Goal: Information Seeking & Learning: Learn about a topic

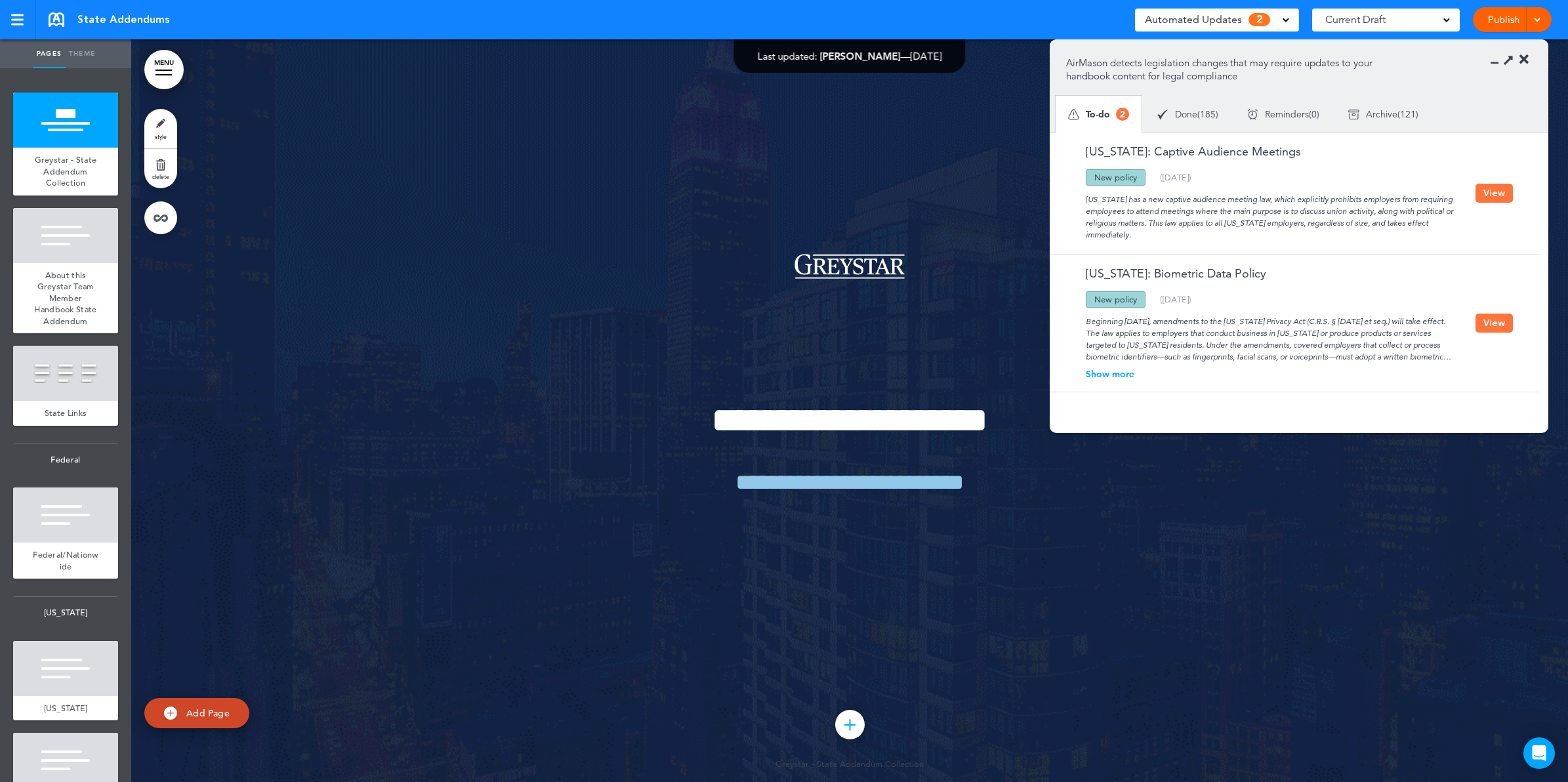
scroll to position [1558, 0]
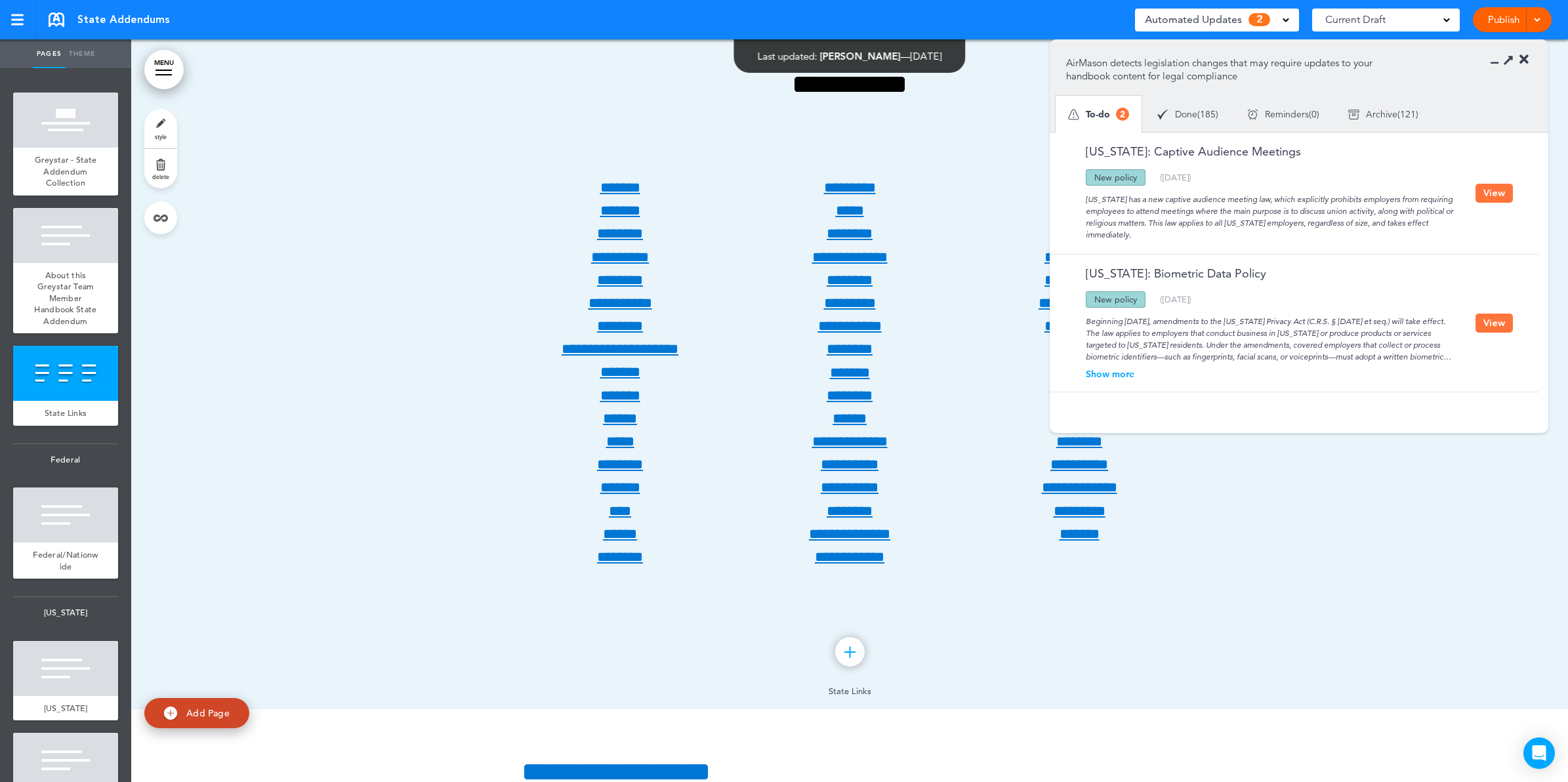
click at [1497, 201] on button "View" at bounding box center [1494, 193] width 38 height 19
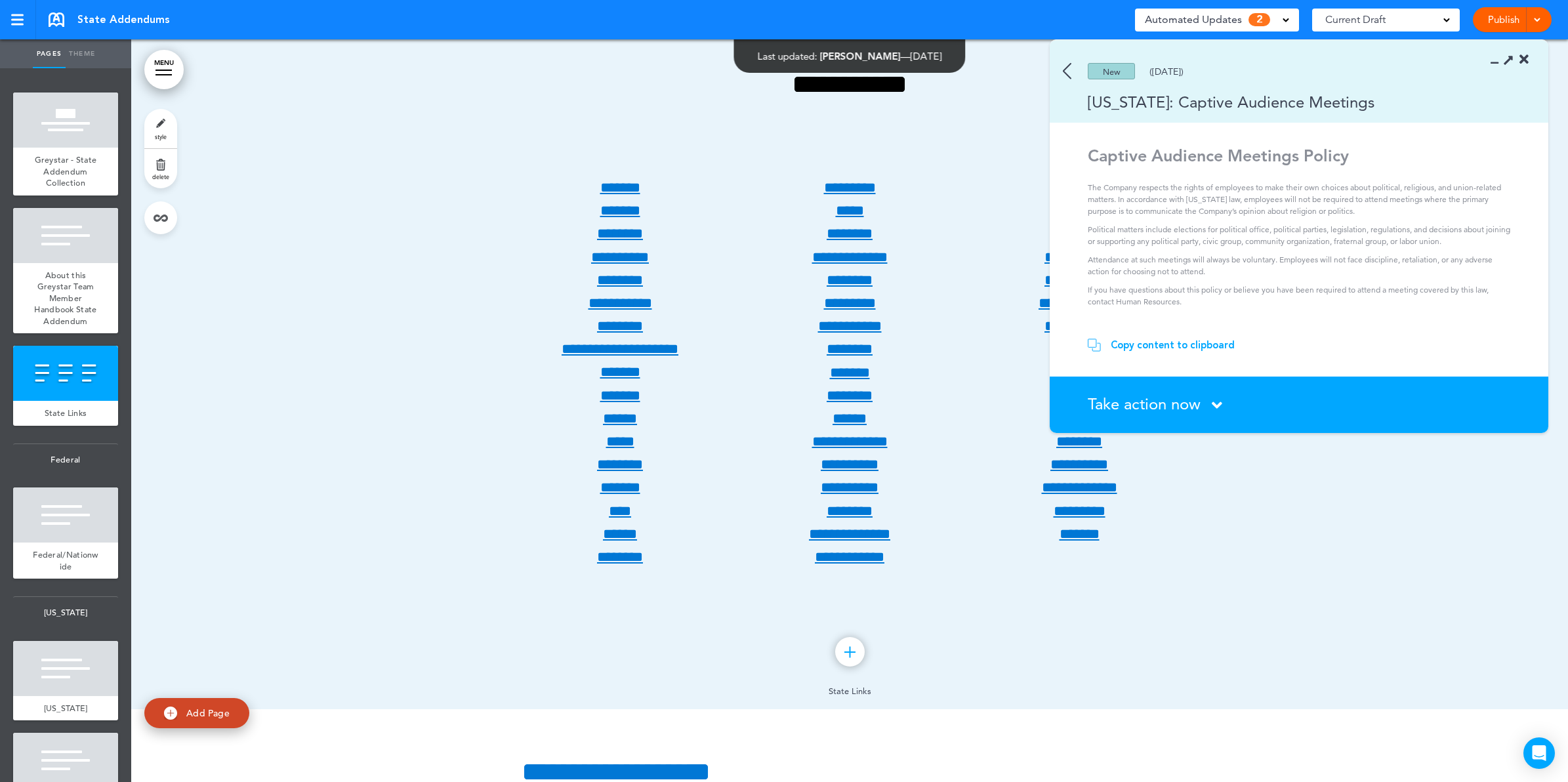
click at [1527, 61] on icon at bounding box center [1524, 60] width 9 height 13
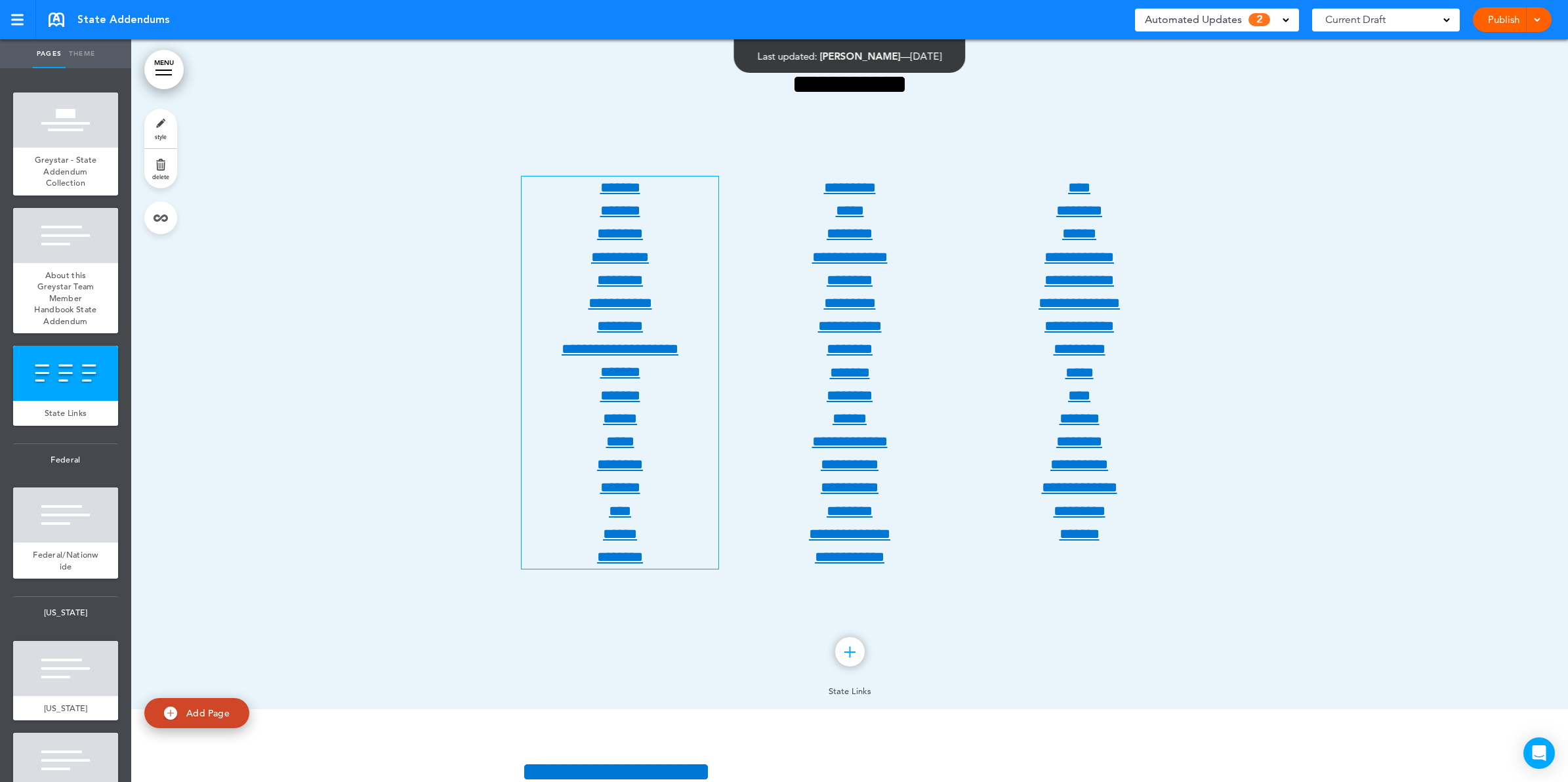
click at [624, 464] on link "********" at bounding box center [619, 464] width 46 height 14
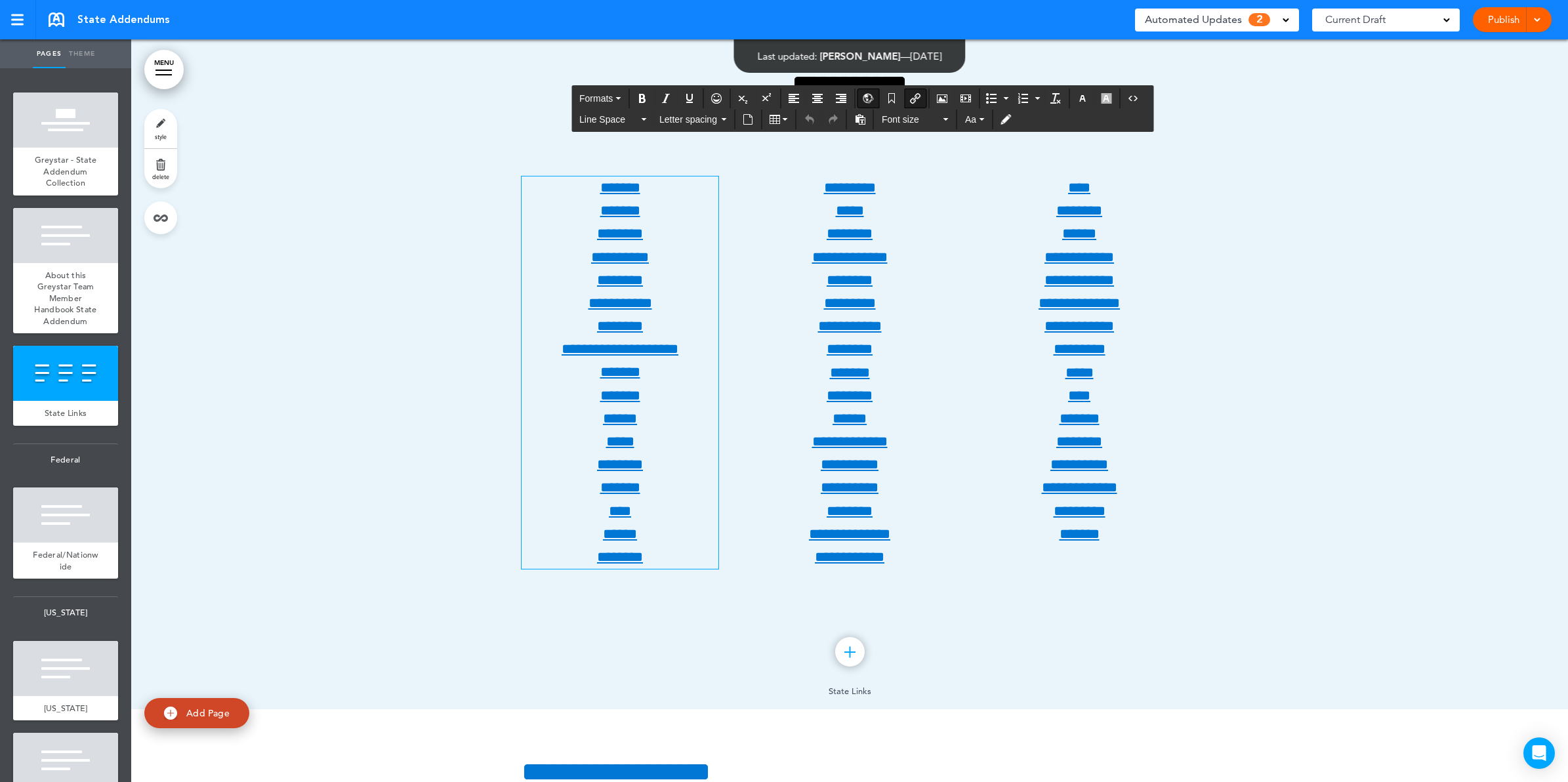
click at [612, 469] on link "********" at bounding box center [619, 464] width 46 height 14
click at [1317, 451] on div at bounding box center [849, 338] width 1437 height 743
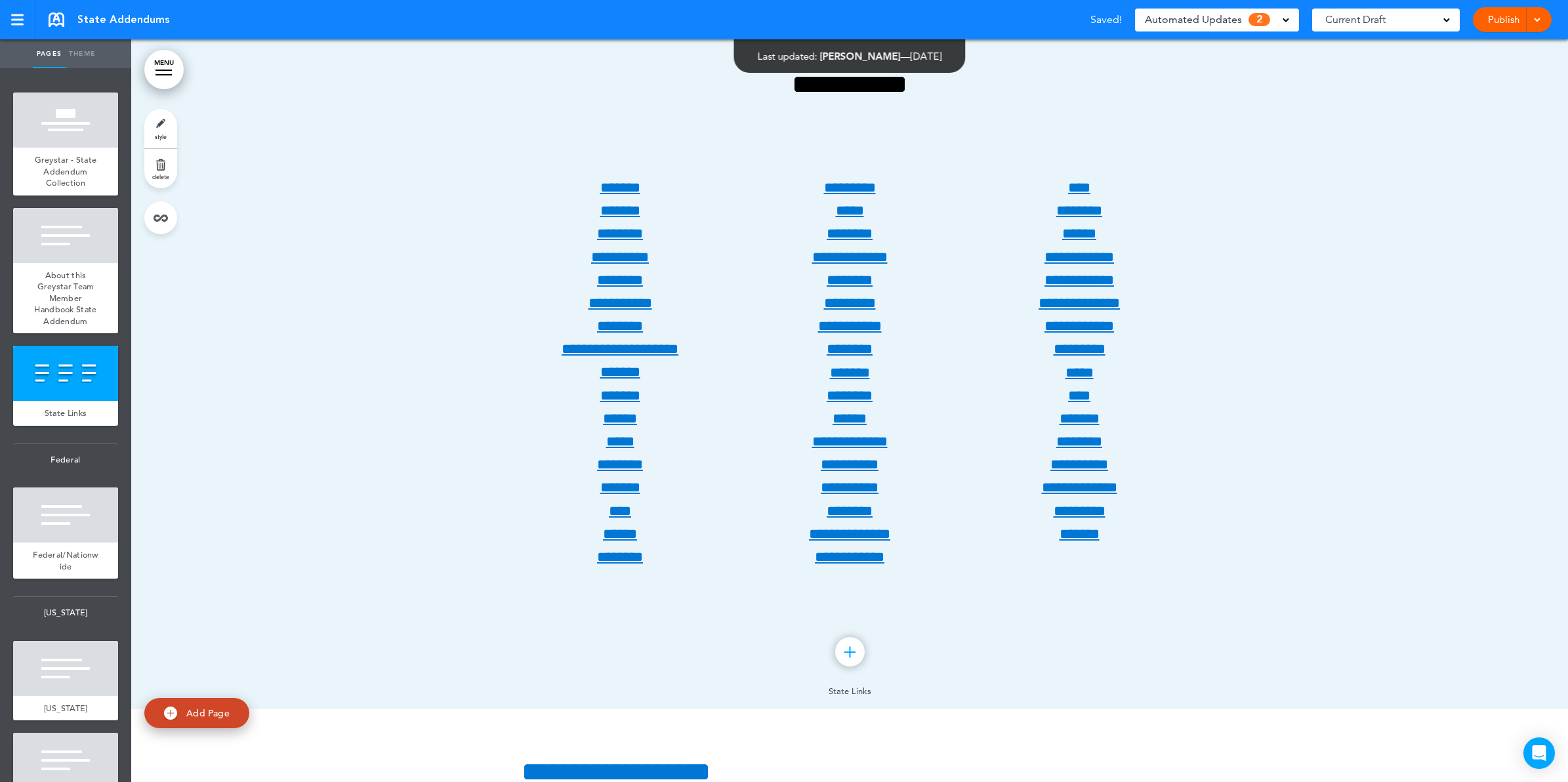
scroll to position [1968, 0]
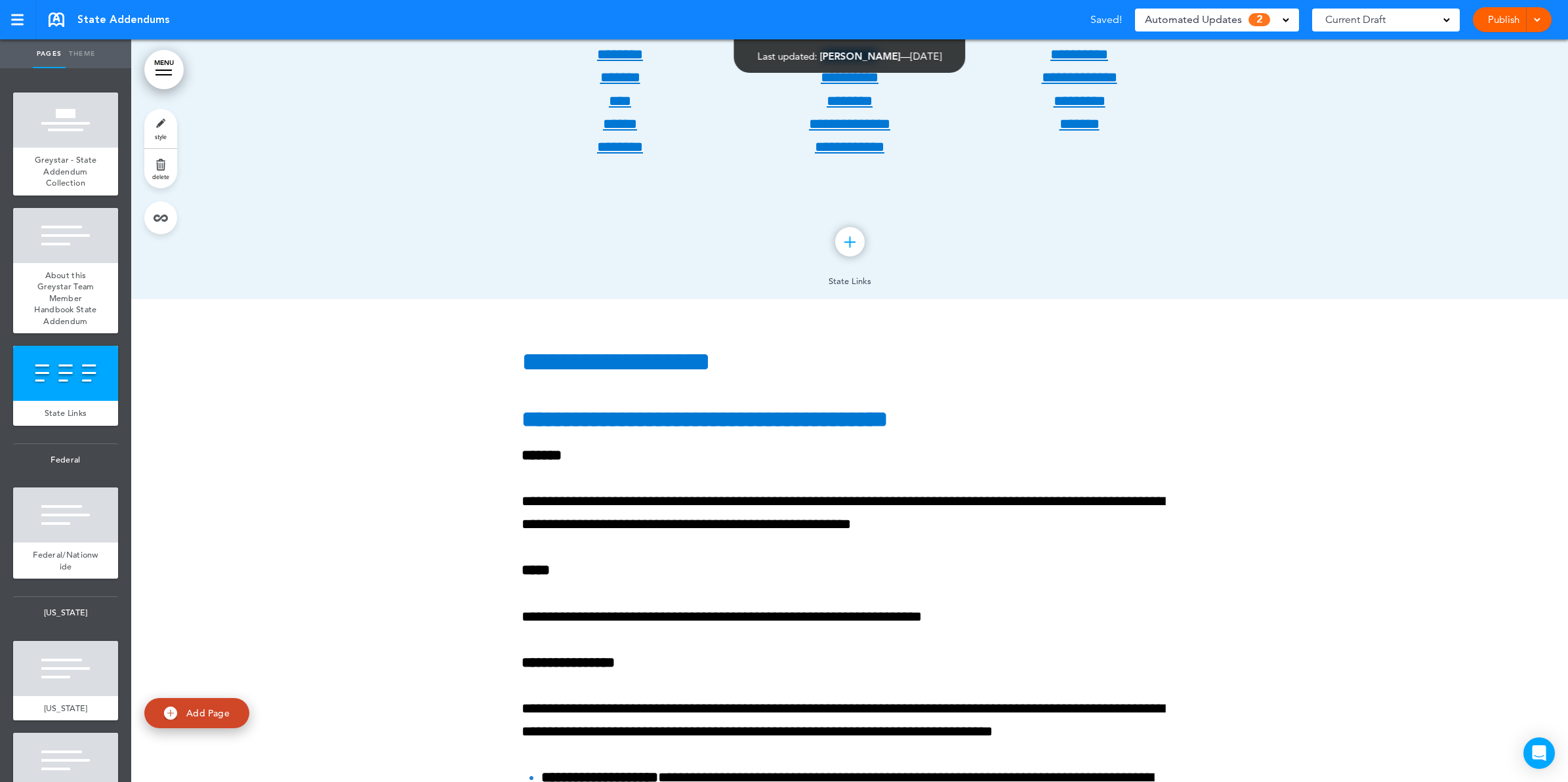
click at [164, 67] on link "MENU" at bounding box center [163, 69] width 39 height 39
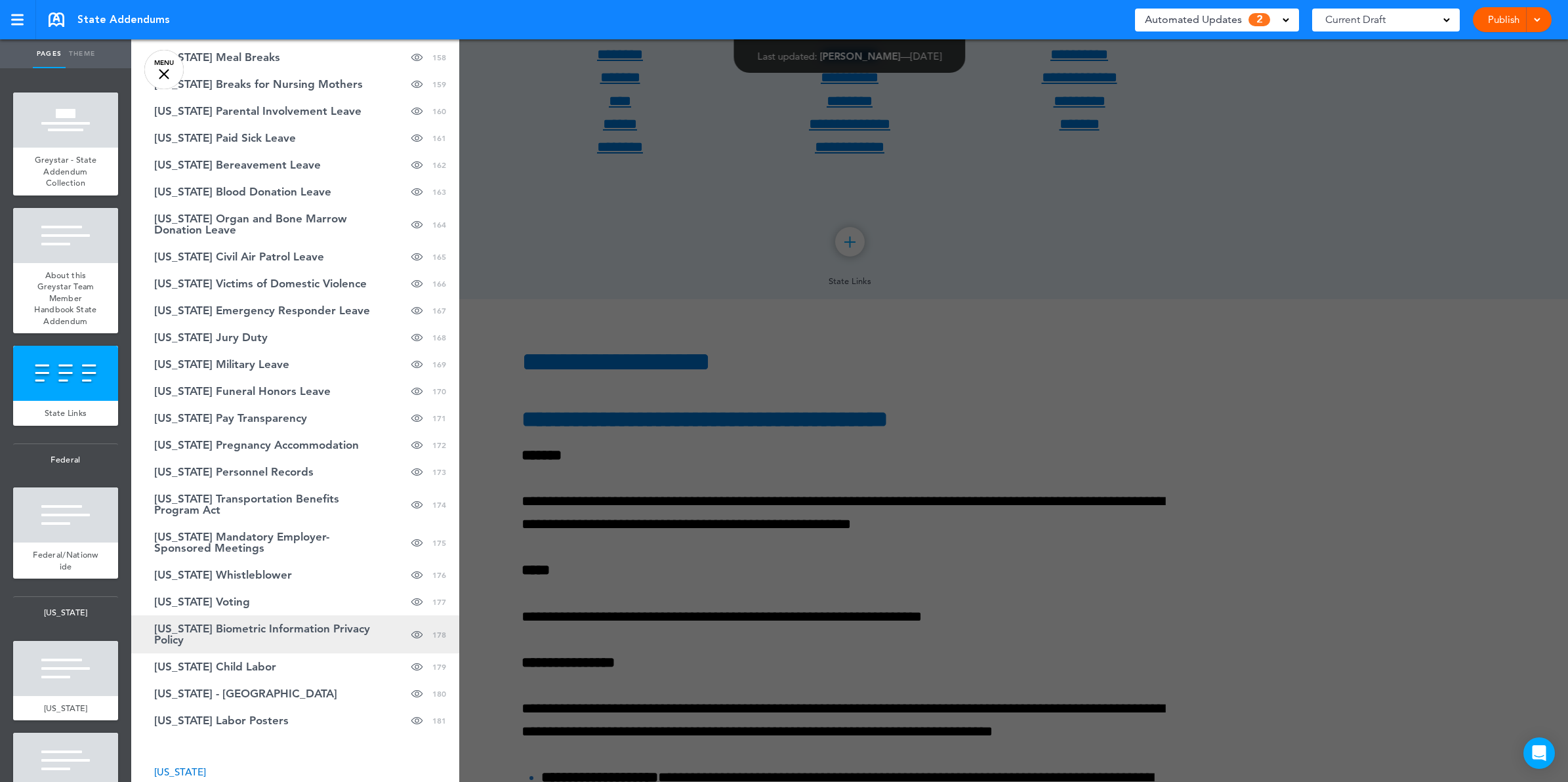
scroll to position [5577, 0]
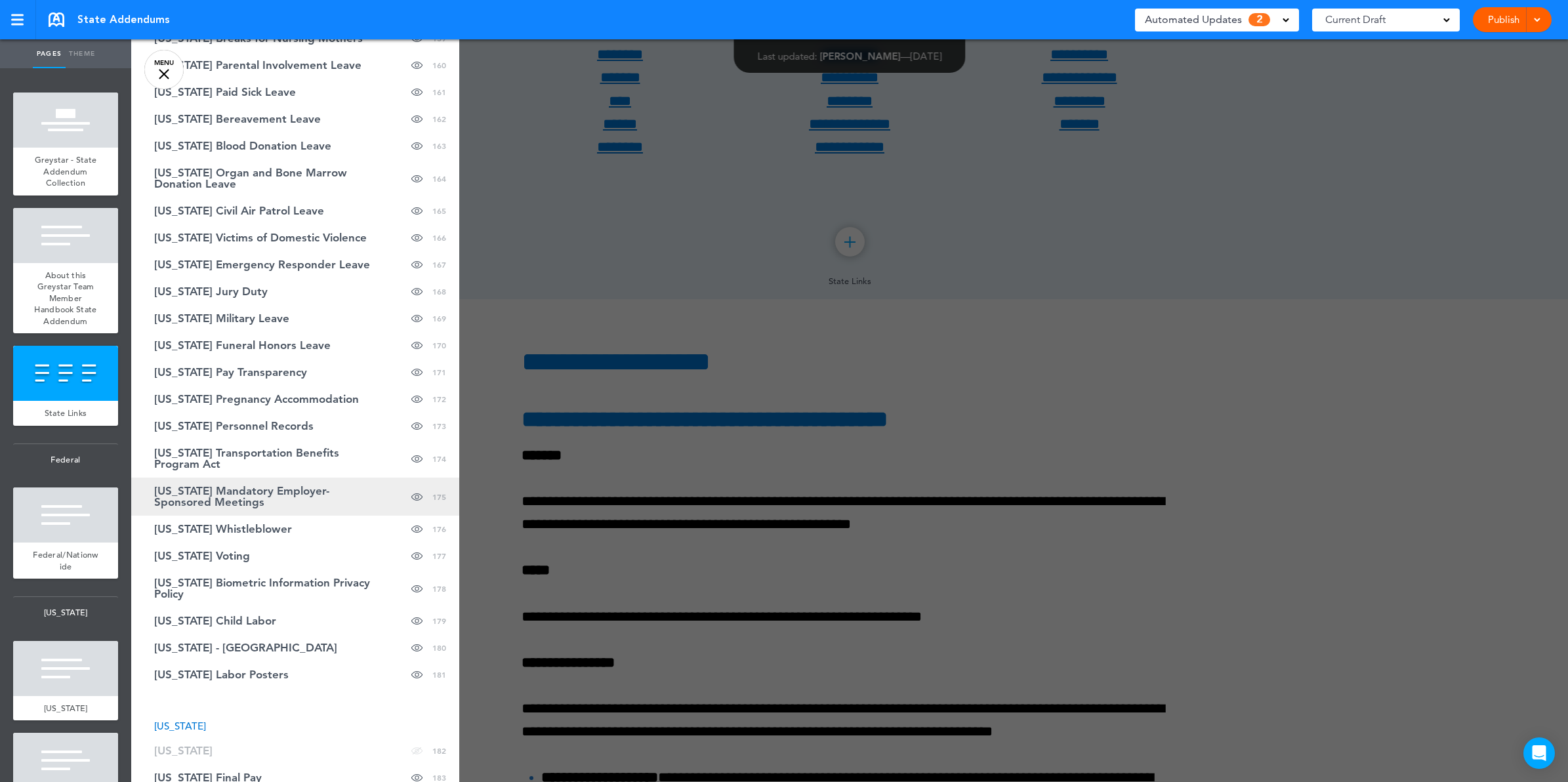
click at [308, 485] on span "Illinois Mandatory Employer-Sponsored Meetings" at bounding box center [263, 496] width 217 height 23
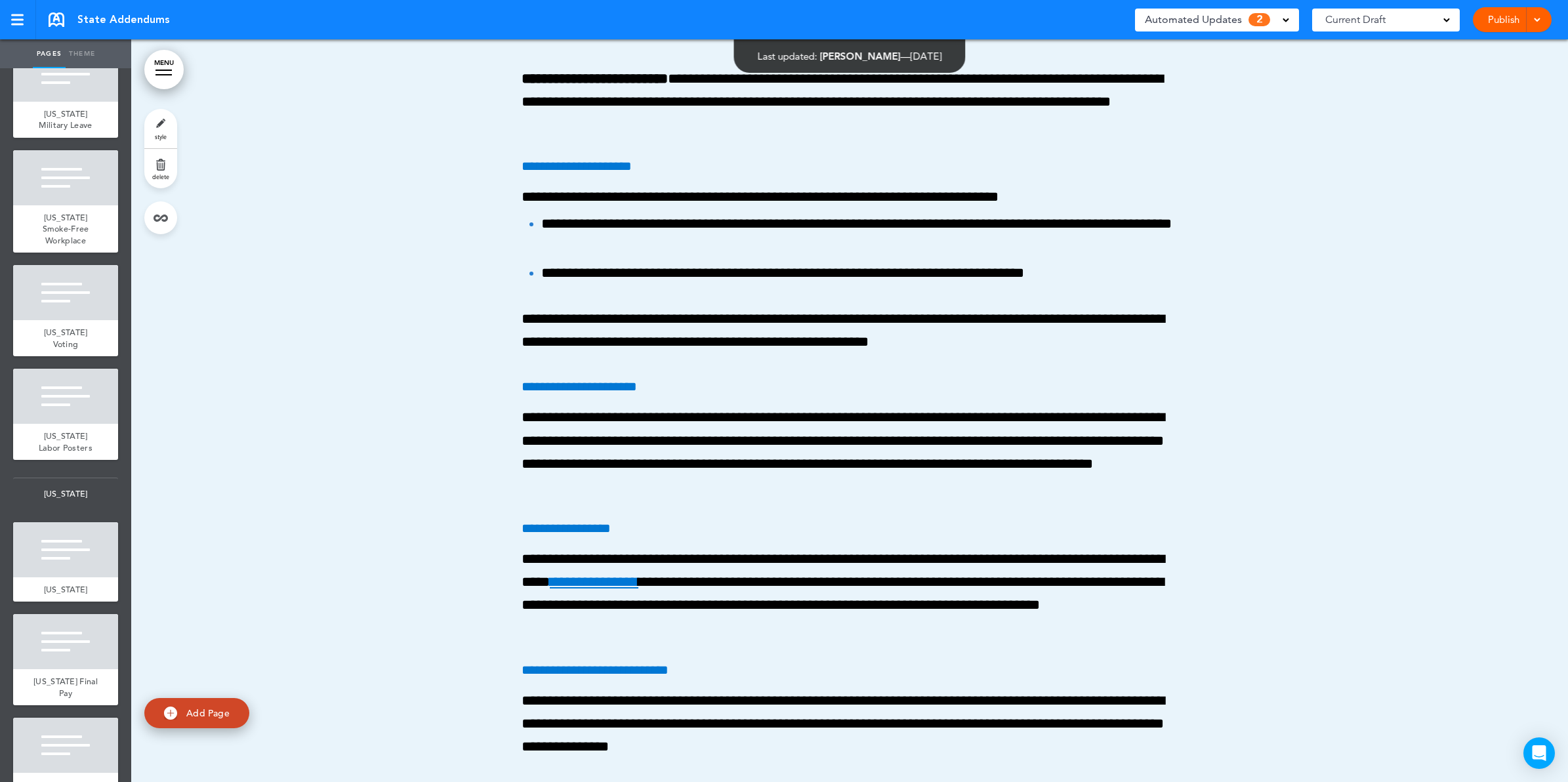
scroll to position [1394, 0]
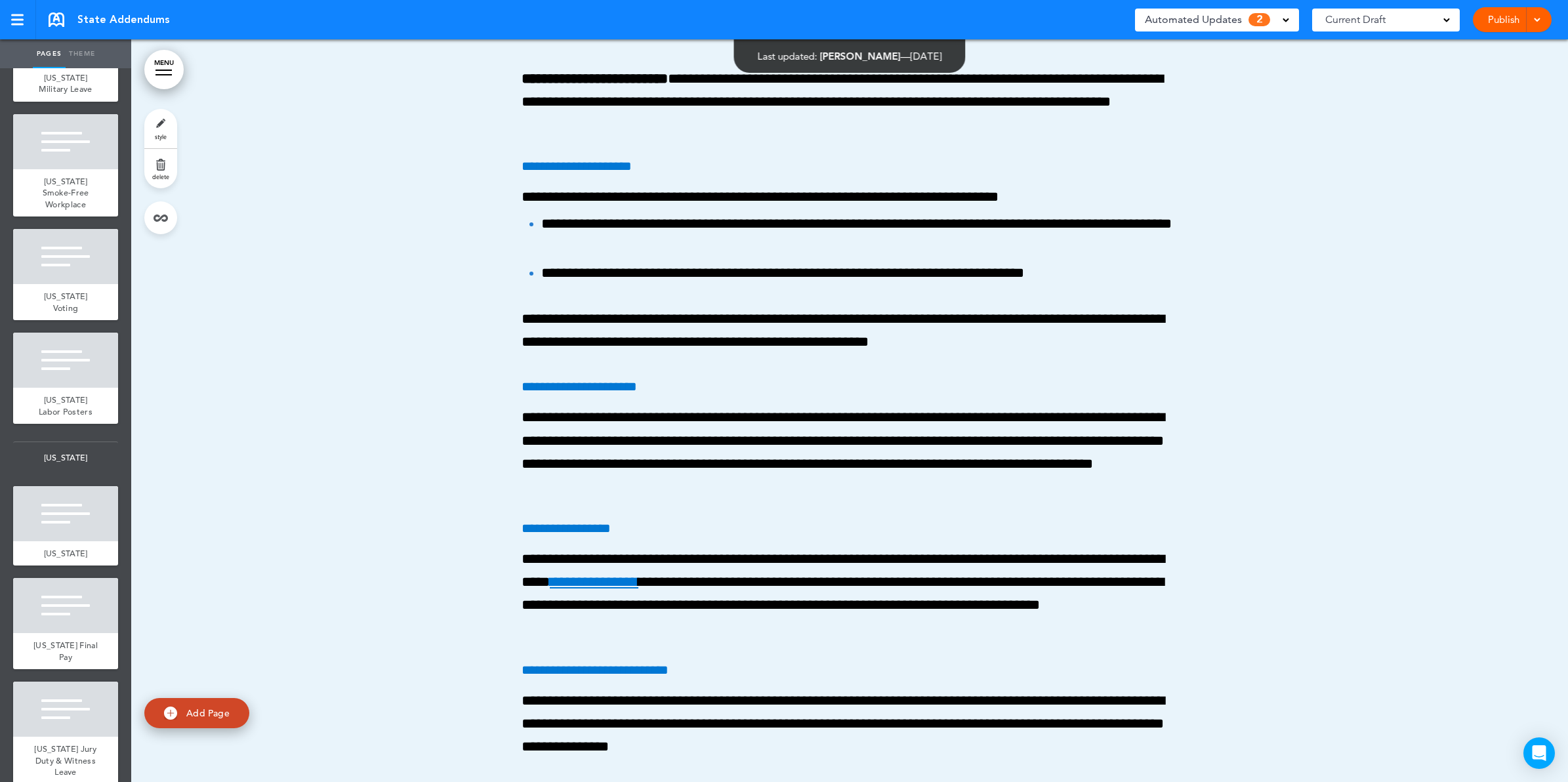
click at [168, 70] on div at bounding box center [164, 70] width 17 height 2
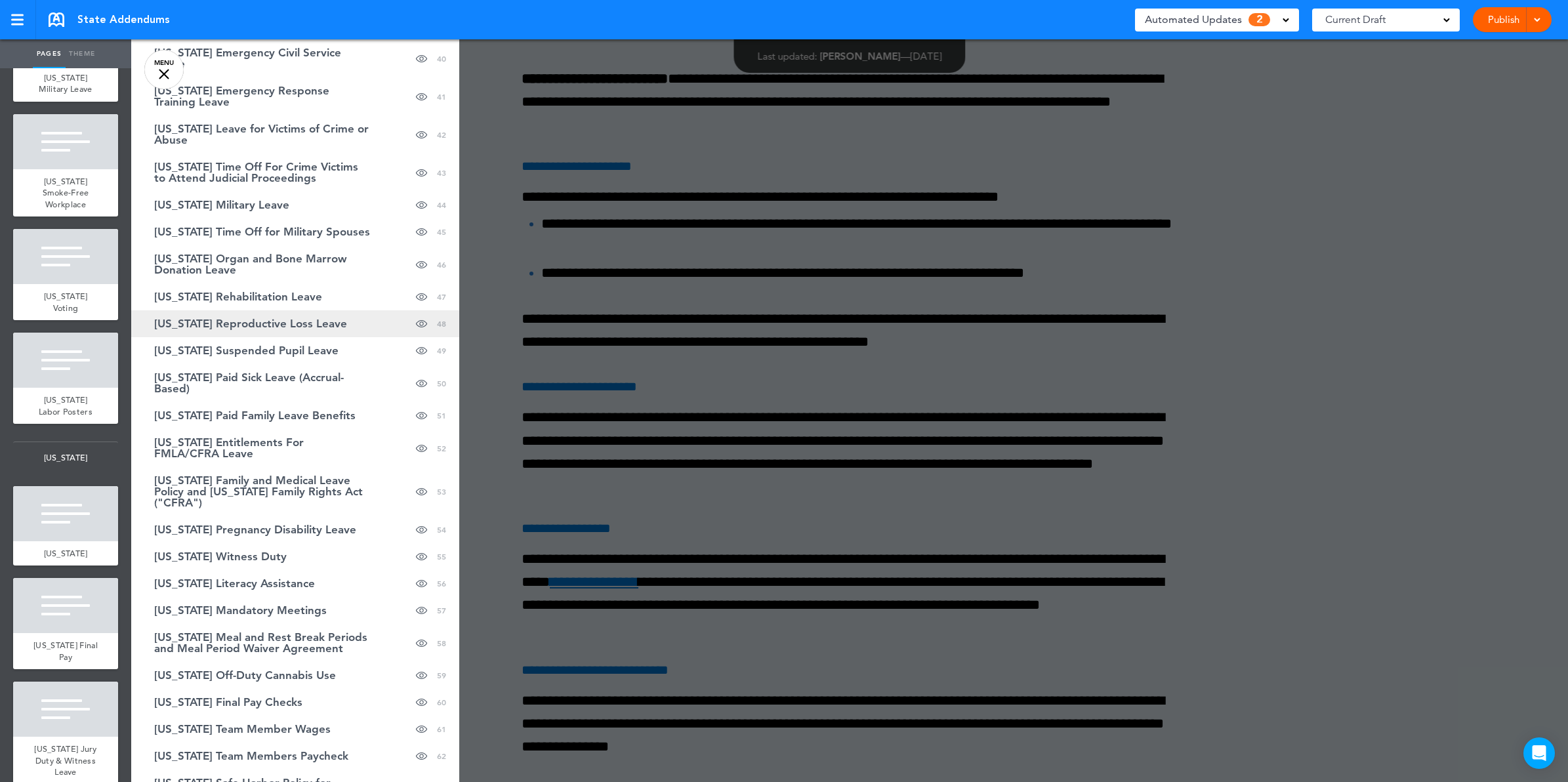
scroll to position [1465, 0]
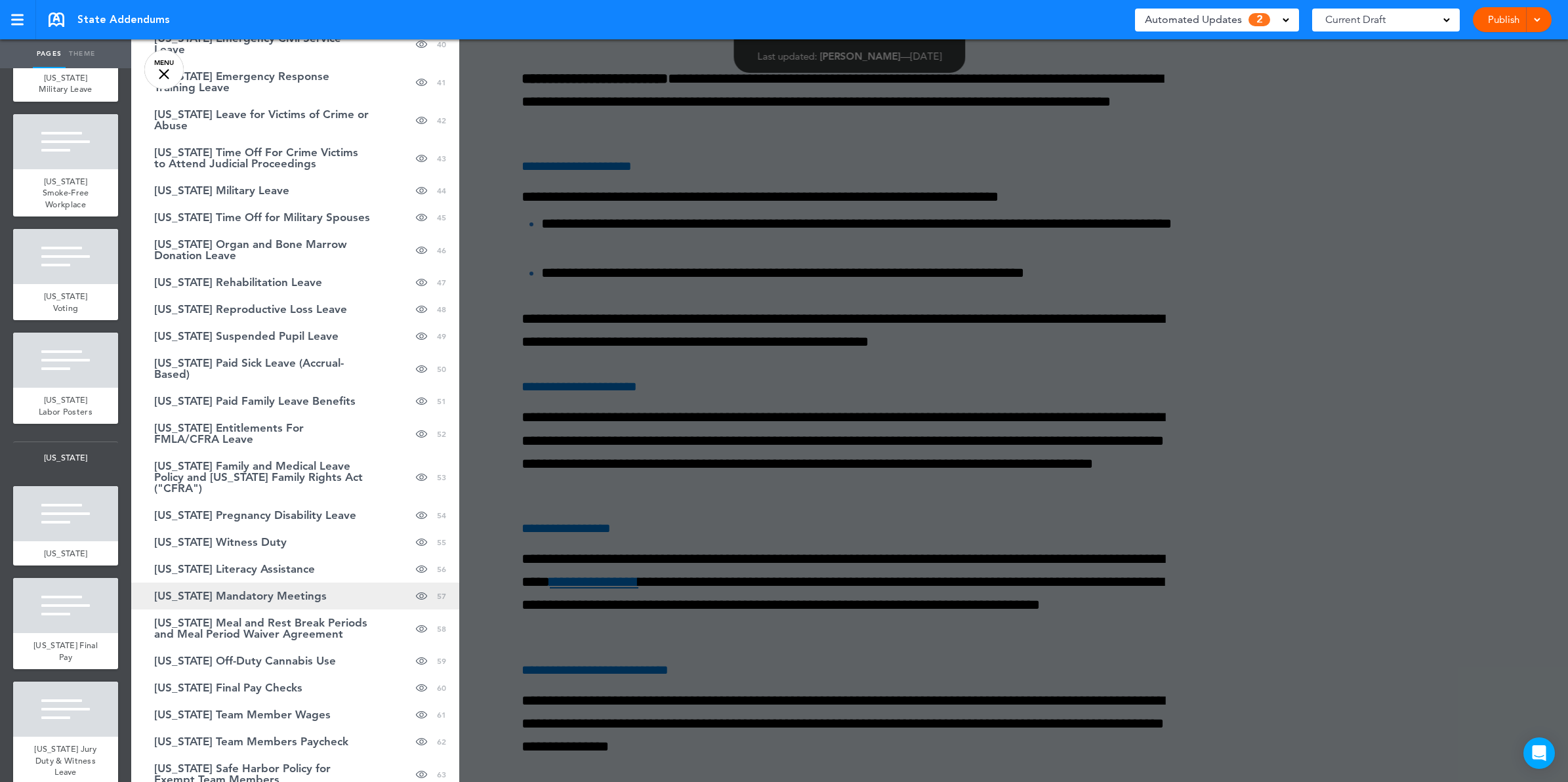
click at [300, 583] on link "California Mandatory Meetings Hide page in table of contents 57" at bounding box center [295, 596] width 328 height 27
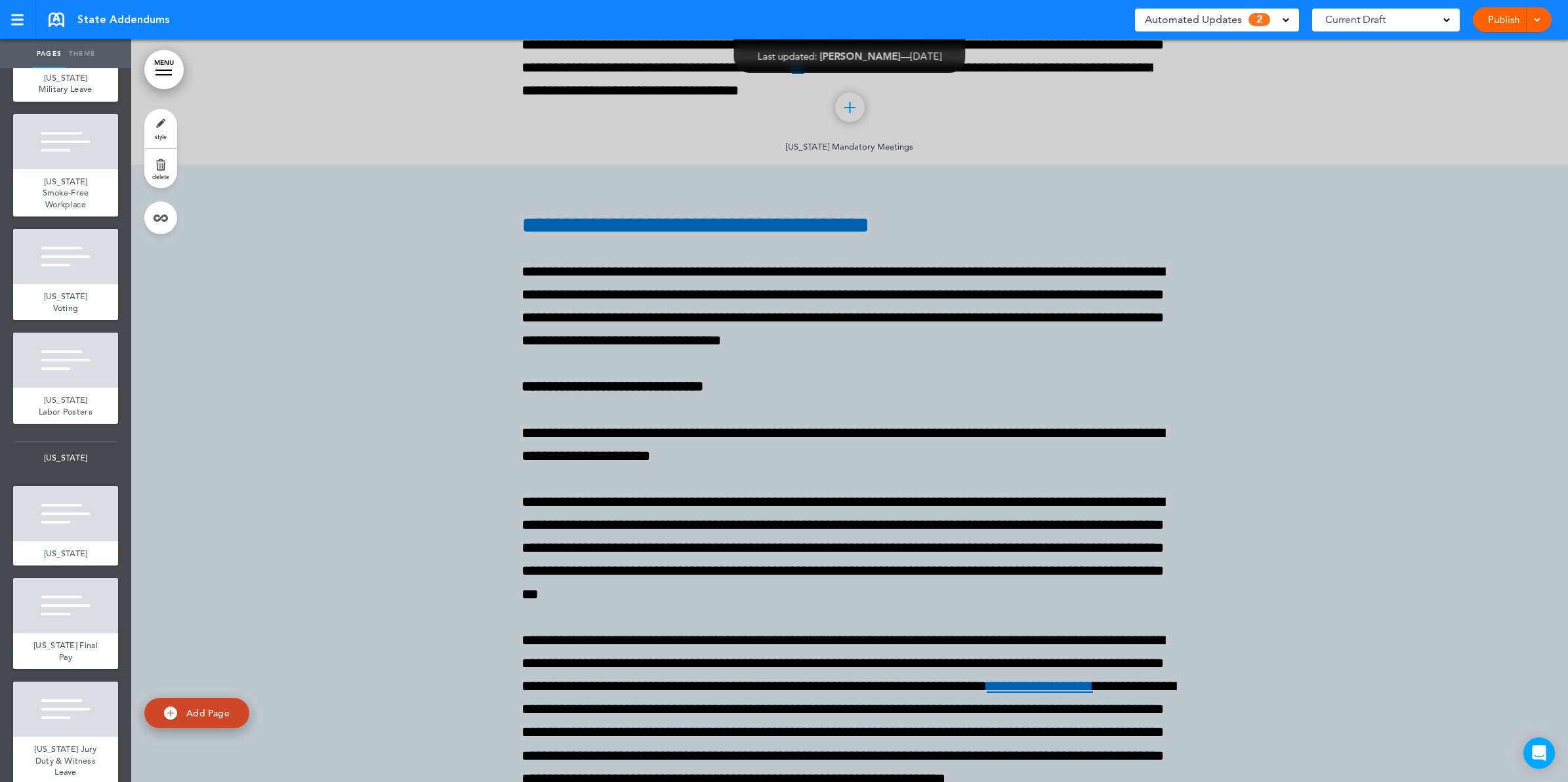
scroll to position [46966, 0]
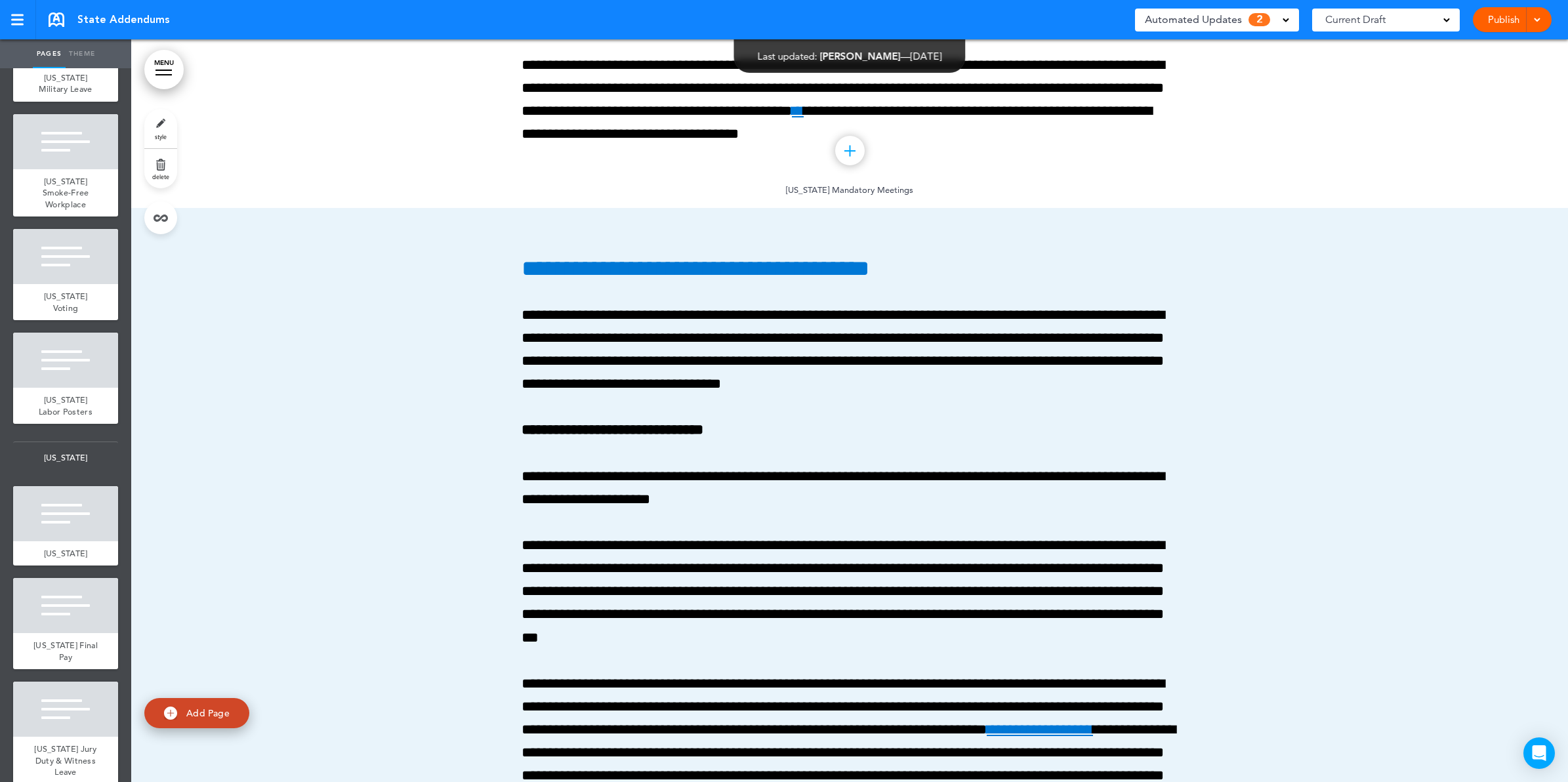
drag, startPoint x: 162, startPoint y: 68, endPoint x: 181, endPoint y: 92, distance: 30.6
click at [162, 68] on link "MENU" at bounding box center [163, 69] width 39 height 39
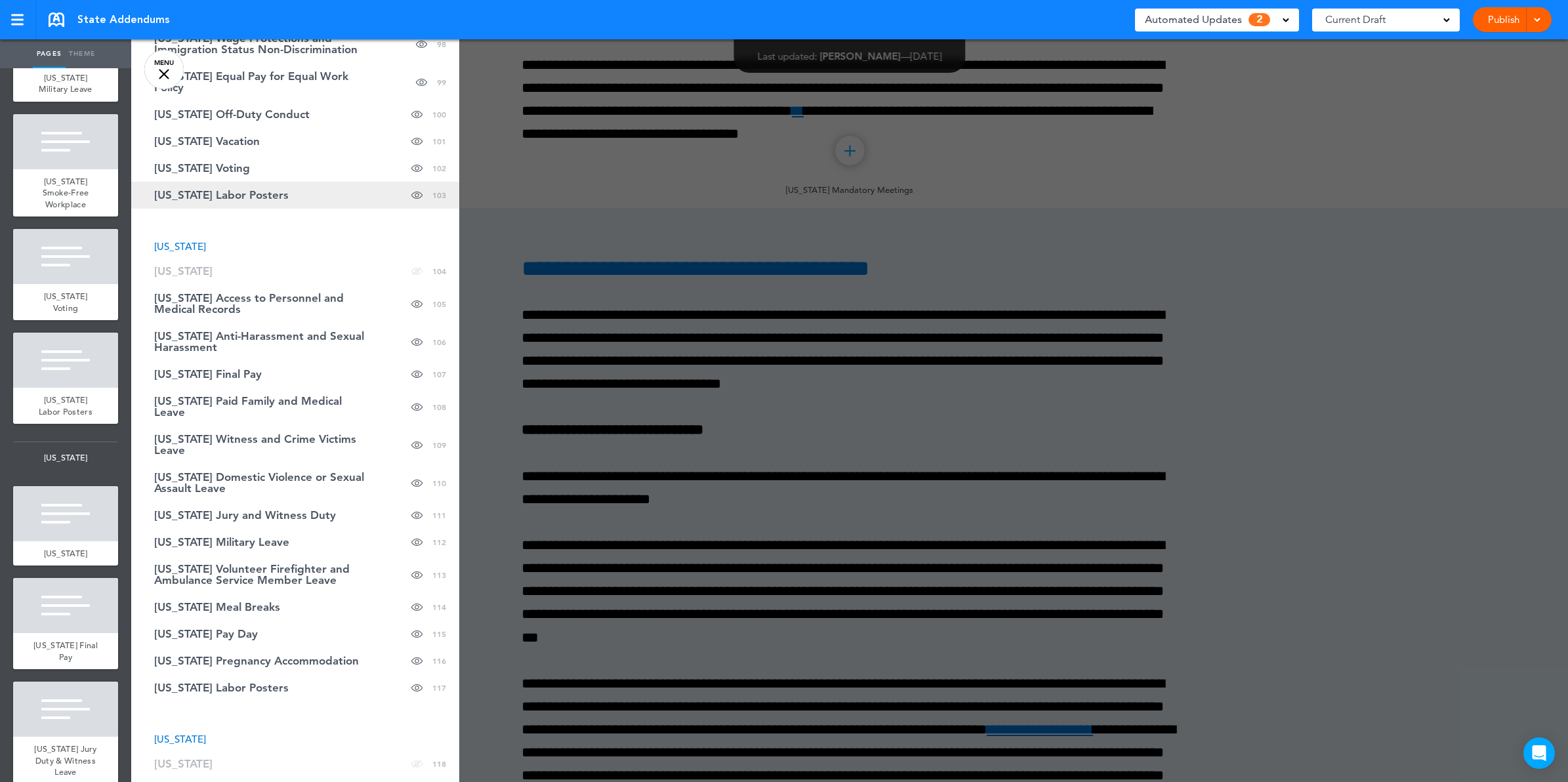
scroll to position [3351, 0]
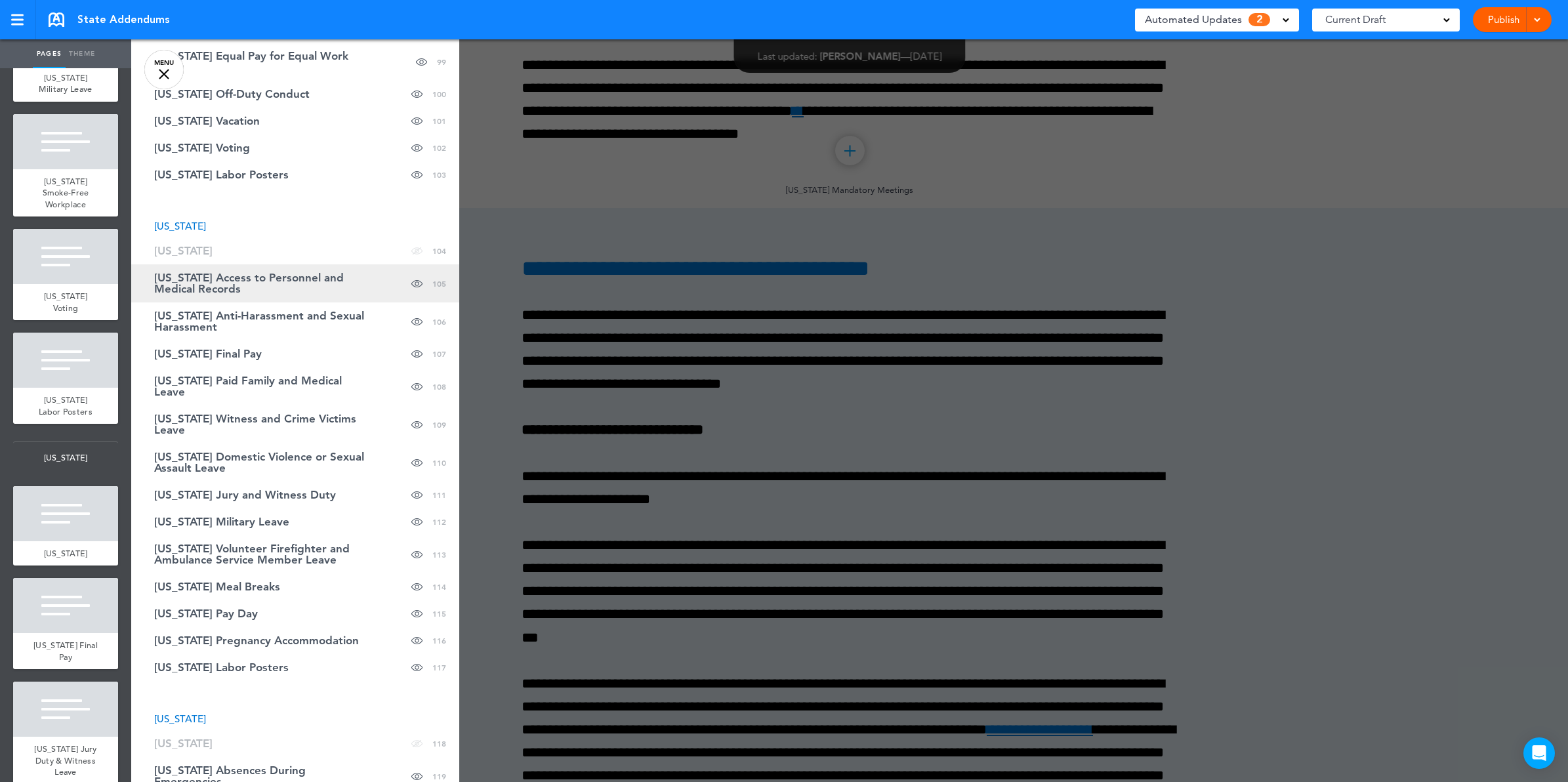
click at [273, 273] on span "Connecticut Access to Personnel and Medical Records" at bounding box center [263, 283] width 217 height 23
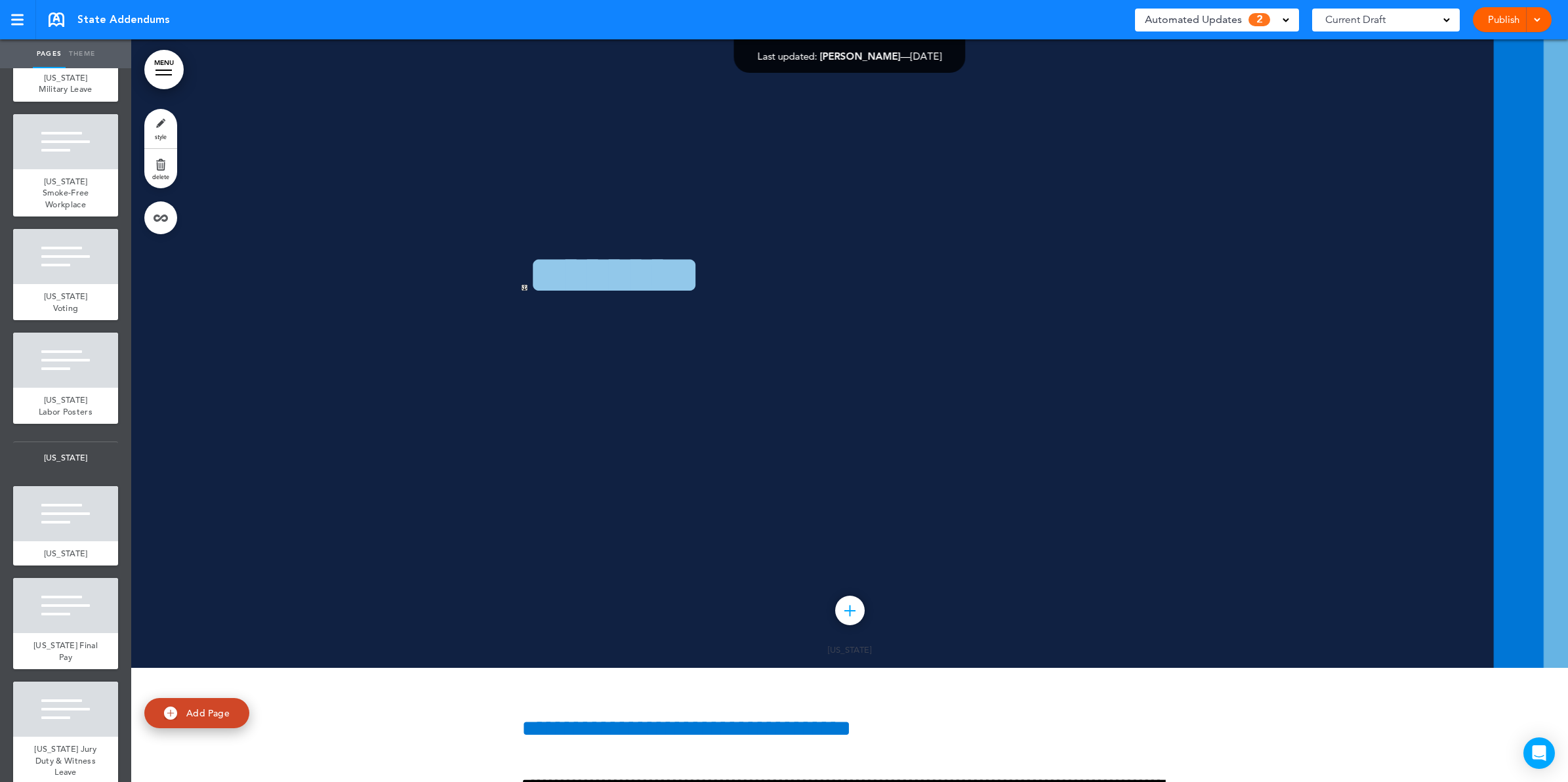
scroll to position [113799, 0]
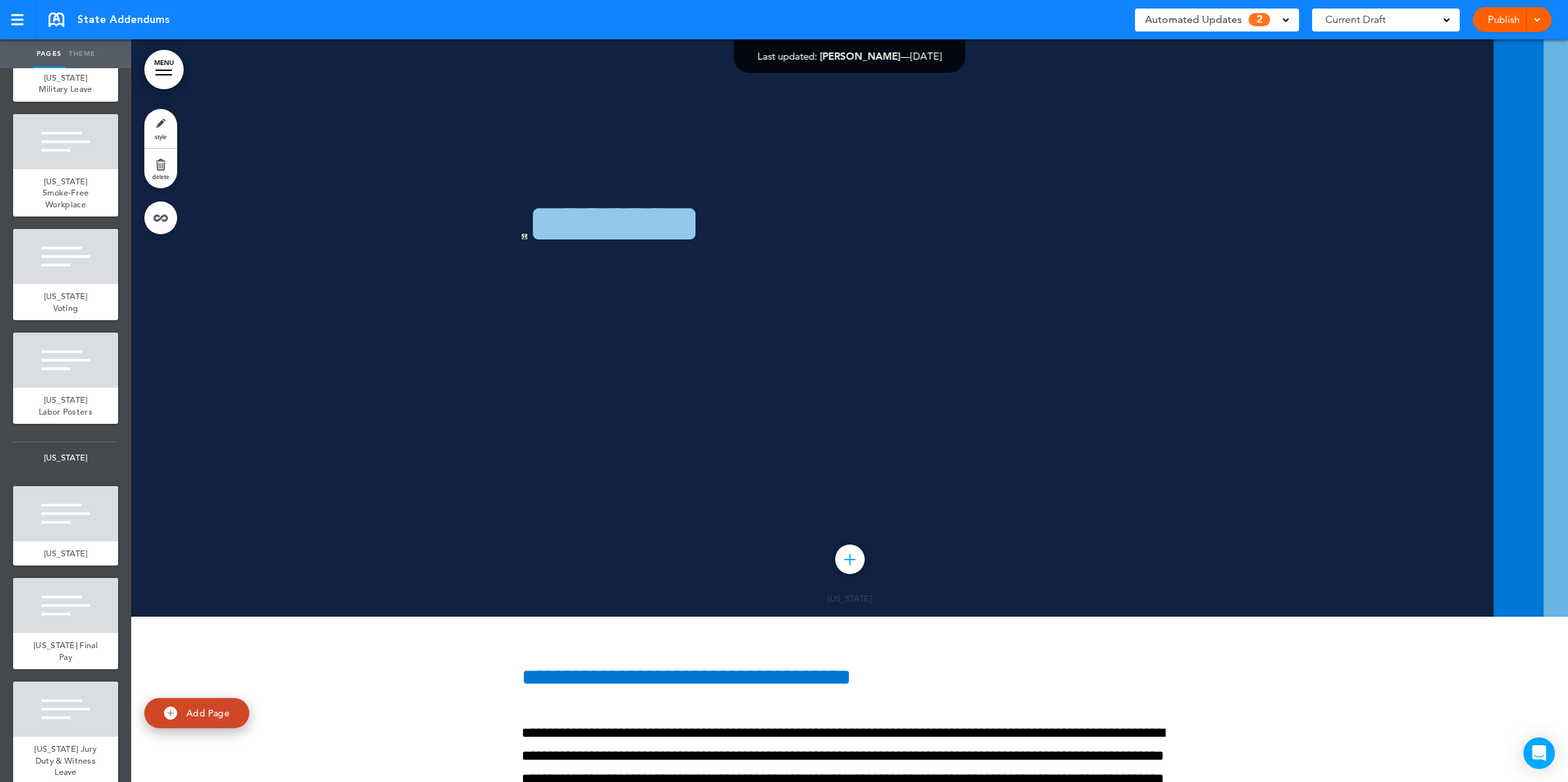
click at [182, 73] on link "MENU" at bounding box center [163, 69] width 39 height 39
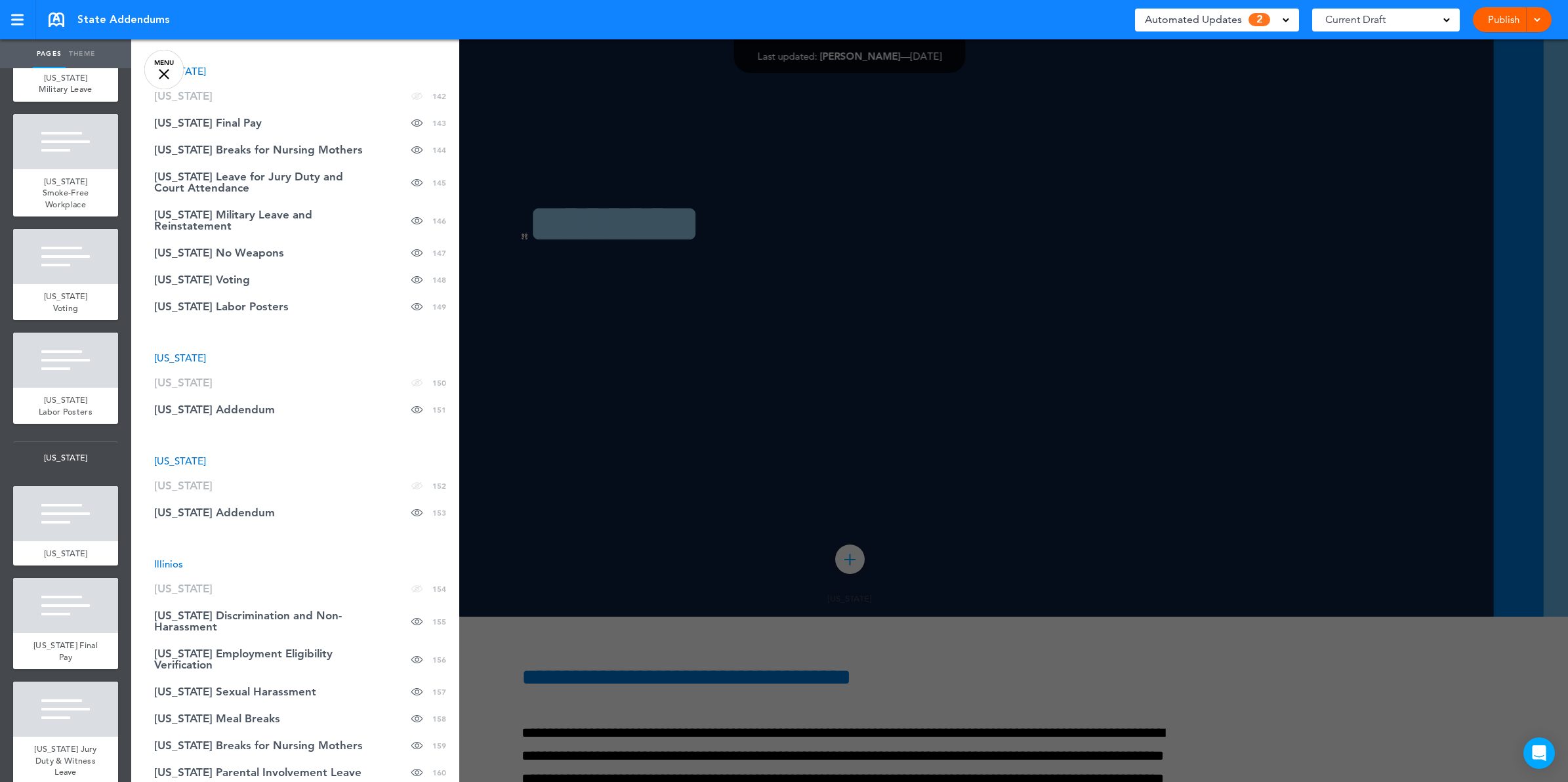
scroll to position [4909, 0]
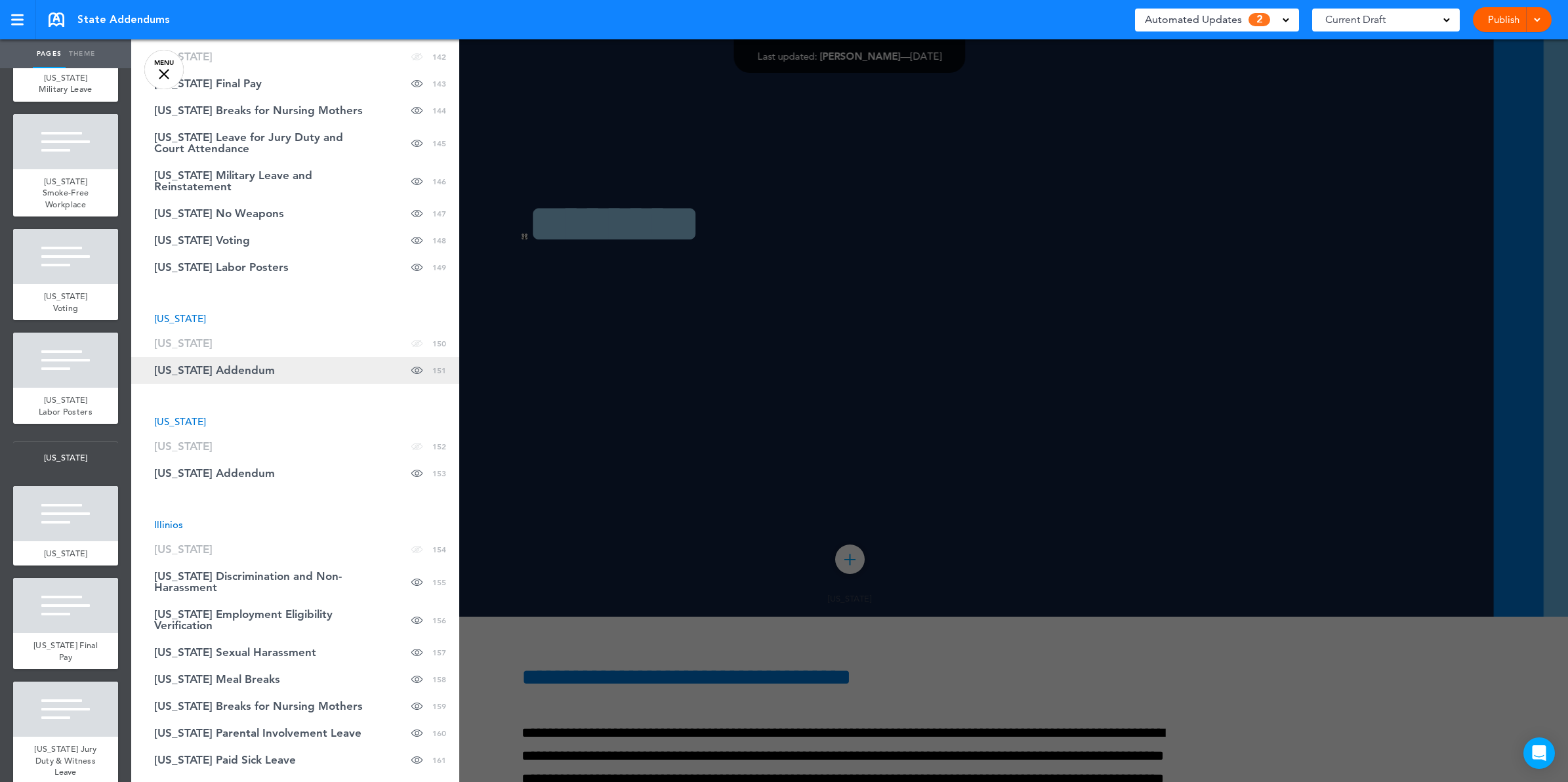
click at [248, 365] on span "Hawaii Addendum" at bounding box center [214, 370] width 121 height 11
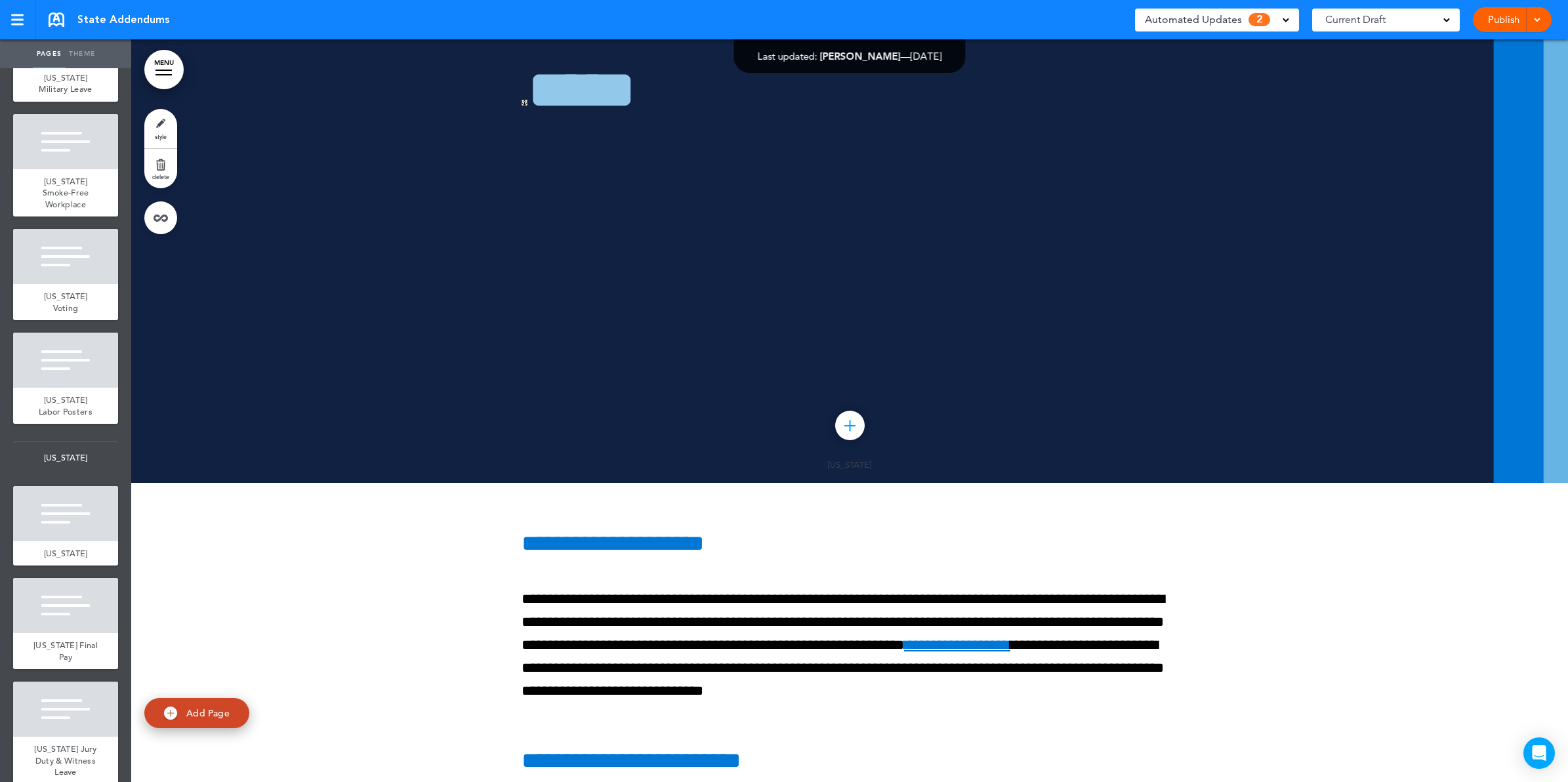
scroll to position [133990, 0]
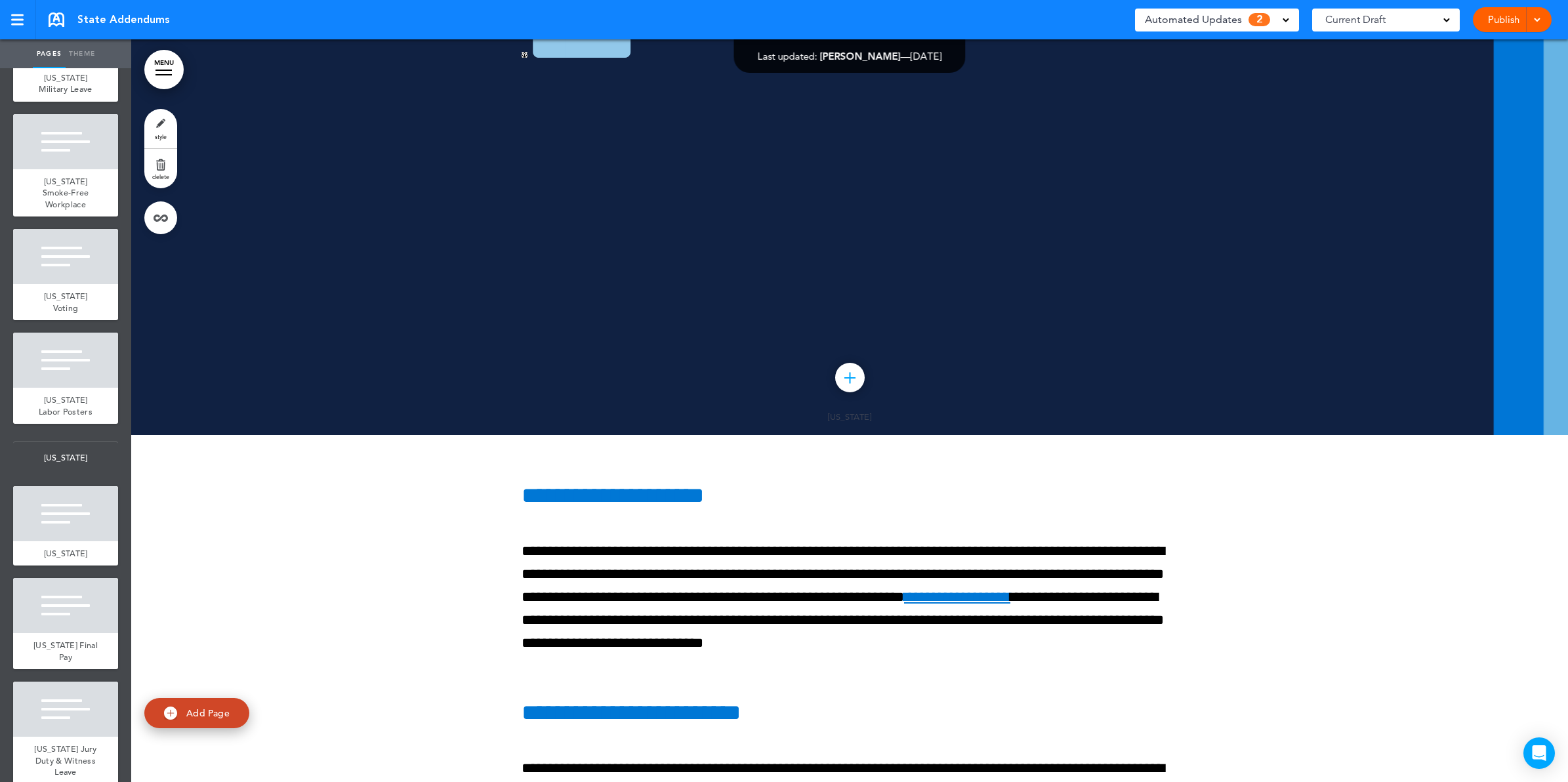
drag, startPoint x: 173, startPoint y: 66, endPoint x: 171, endPoint y: 297, distance: 231.0
click at [173, 66] on link "MENU" at bounding box center [163, 69] width 39 height 39
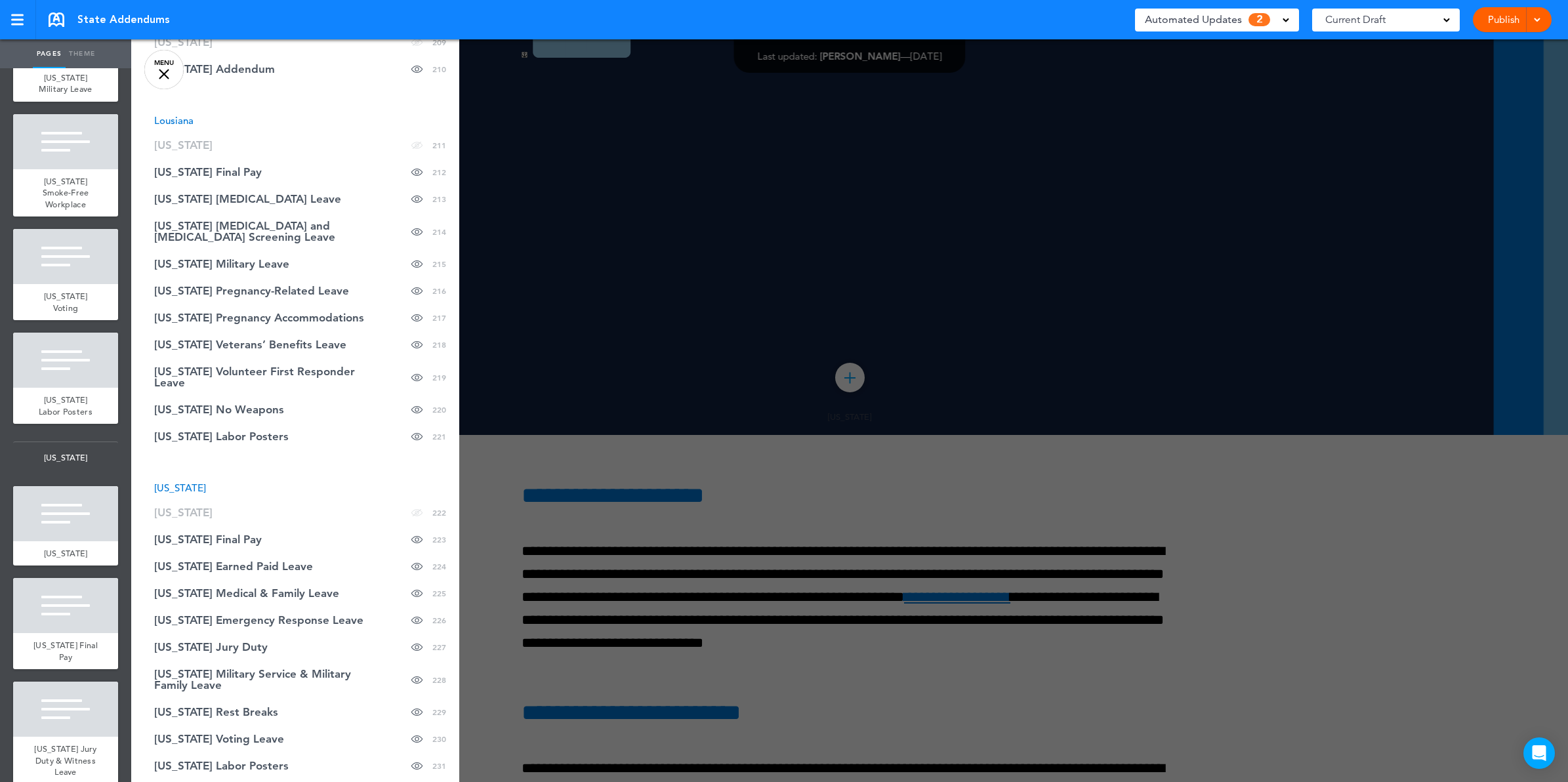
scroll to position [7287, 0]
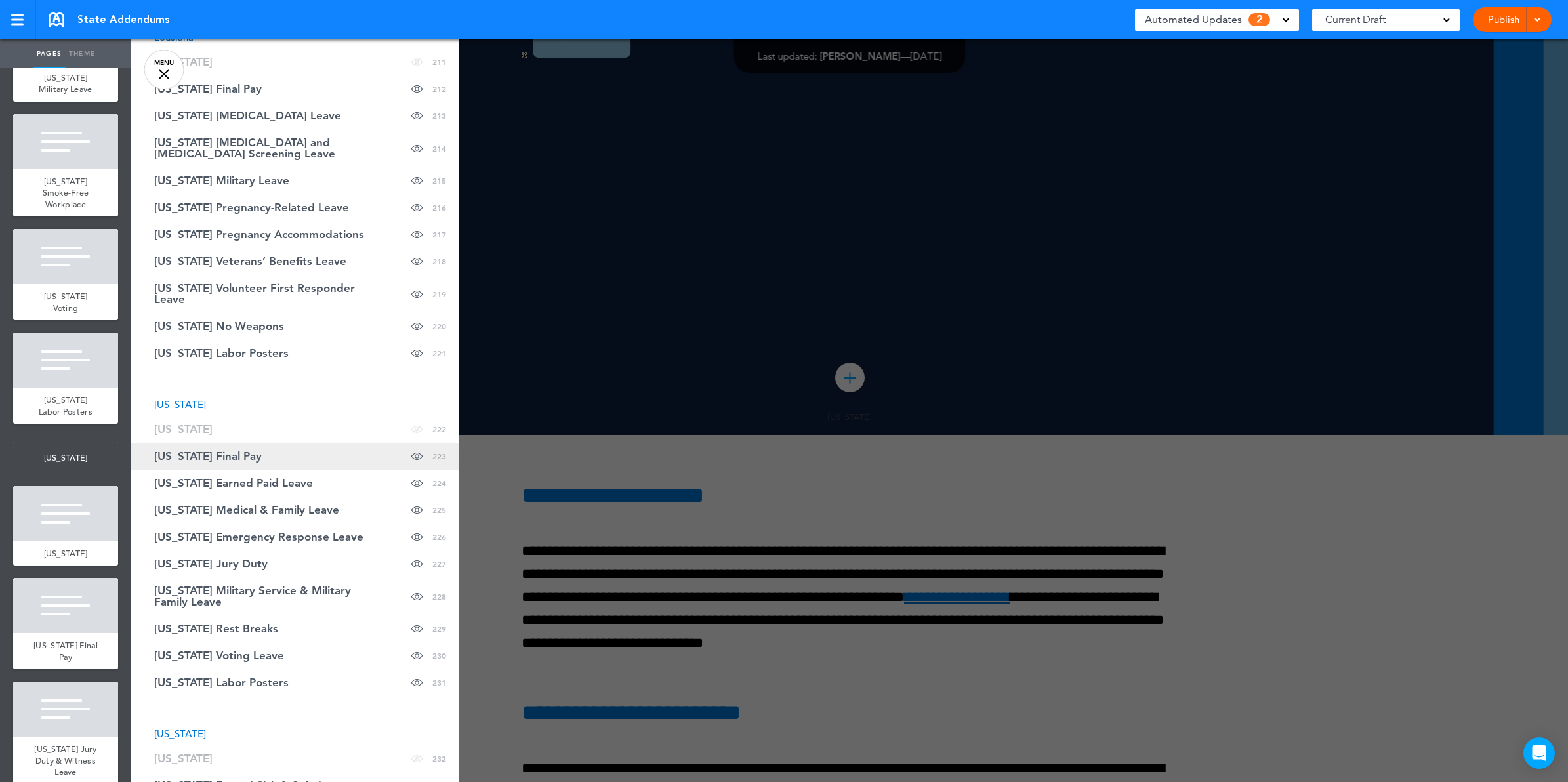
click at [218, 451] on span "Maine Final Pay" at bounding box center [208, 456] width 108 height 11
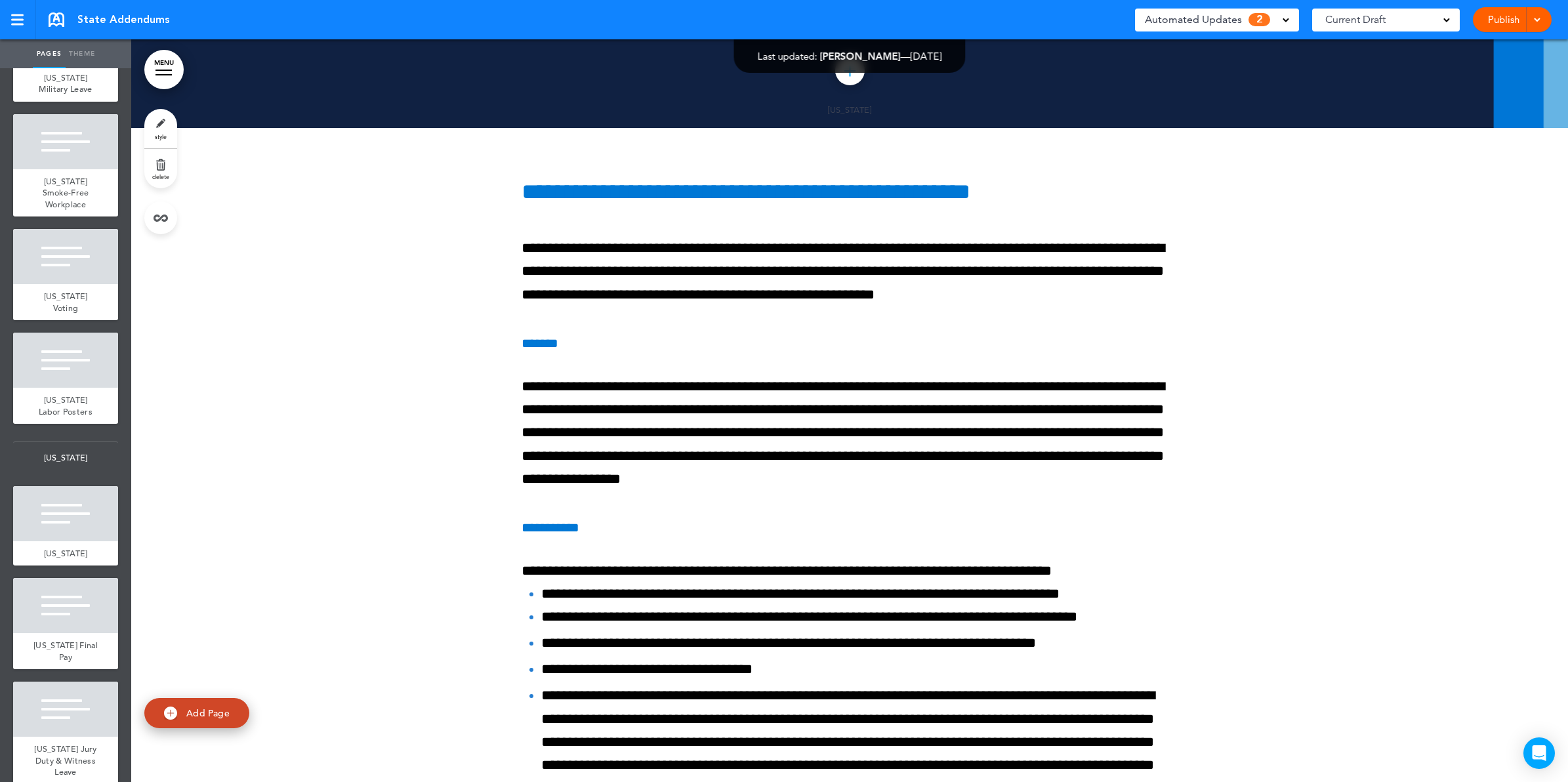
scroll to position [193089, 0]
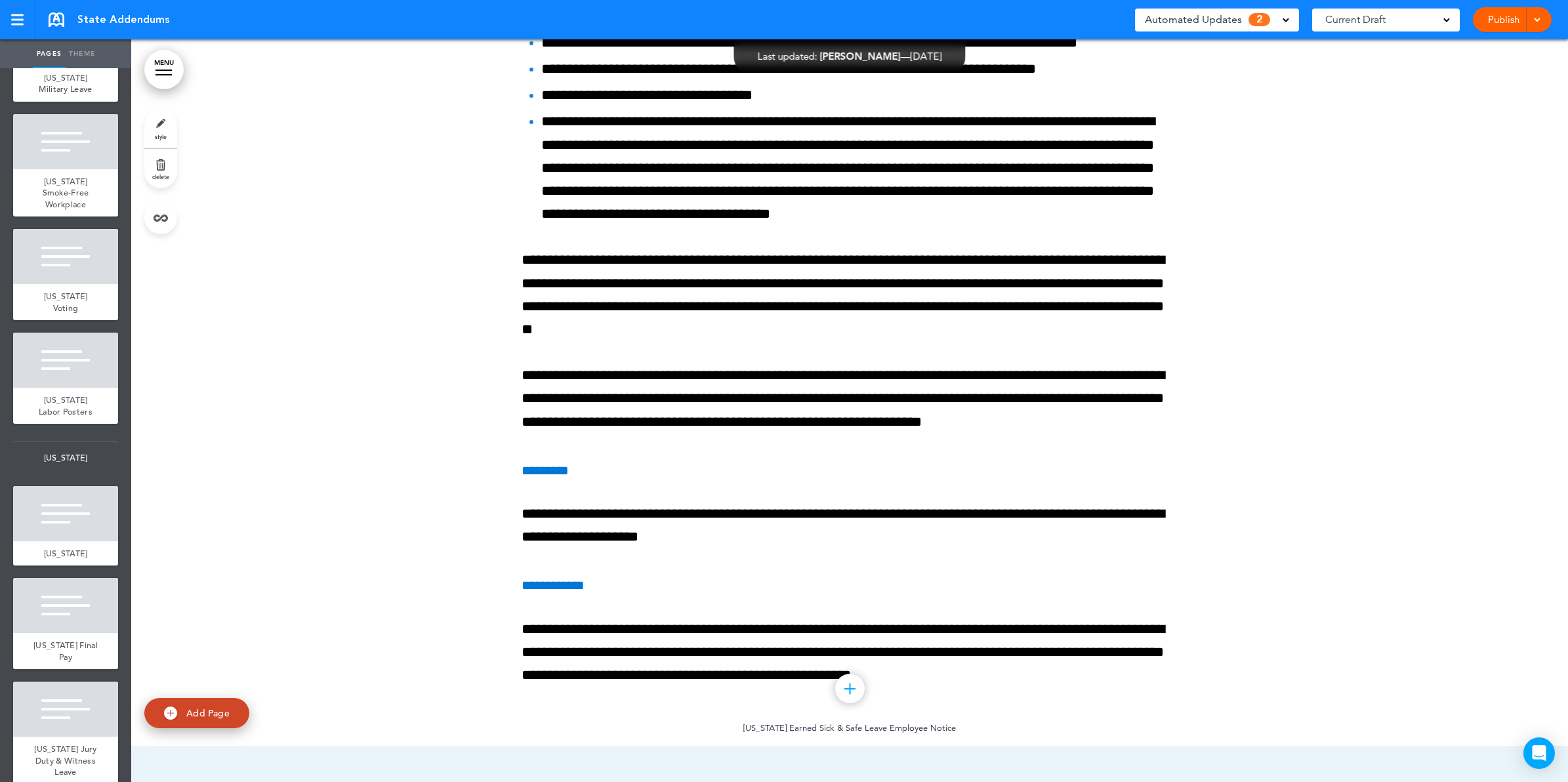
drag, startPoint x: 165, startPoint y: 63, endPoint x: 187, endPoint y: 358, distance: 295.8
click at [165, 63] on link "MENU" at bounding box center [163, 69] width 39 height 39
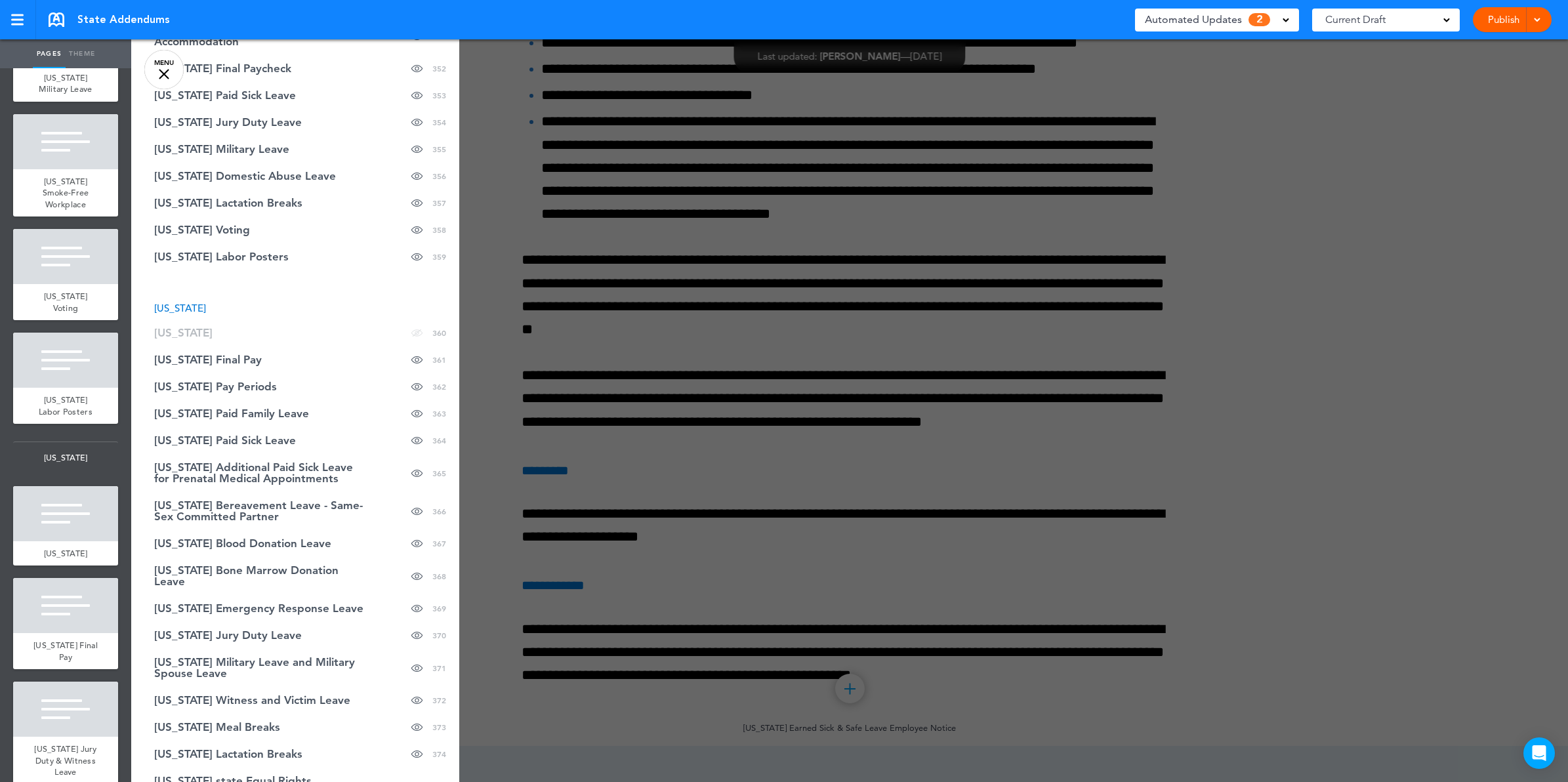
scroll to position [12044, 0]
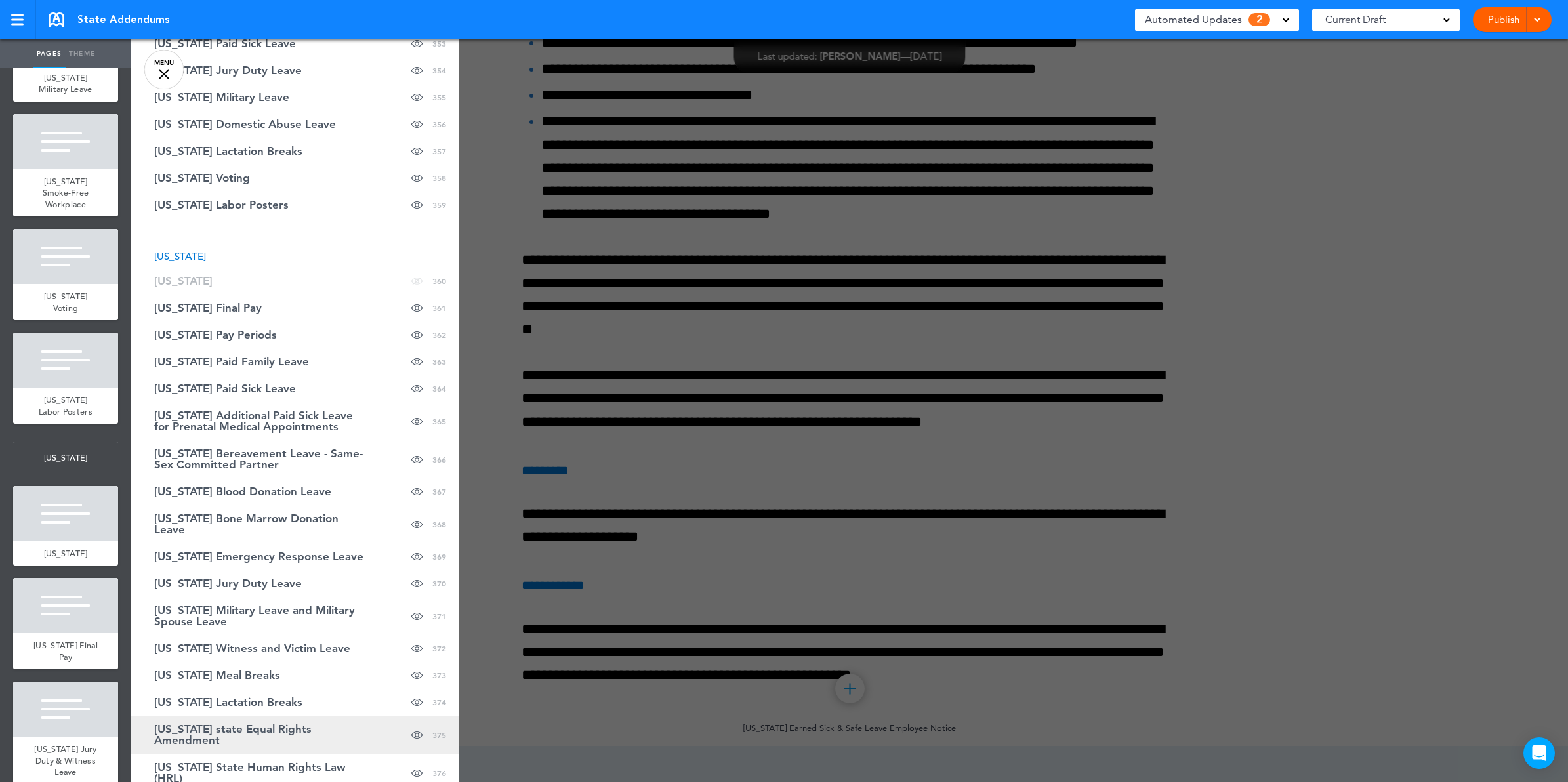
click at [288, 724] on span "New York state Equal Rights Amendment" at bounding box center [263, 734] width 217 height 23
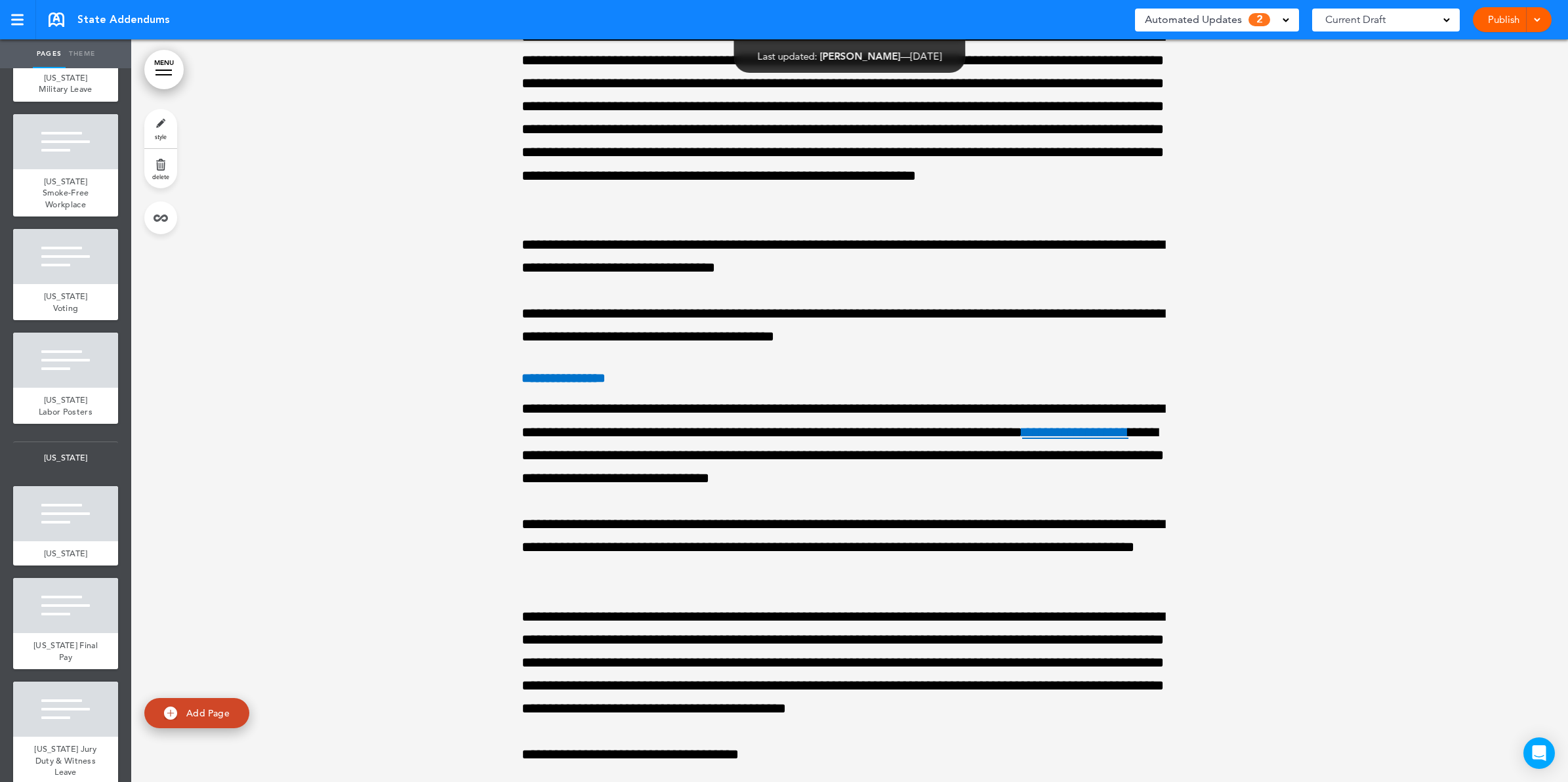
scroll to position [281255, 0]
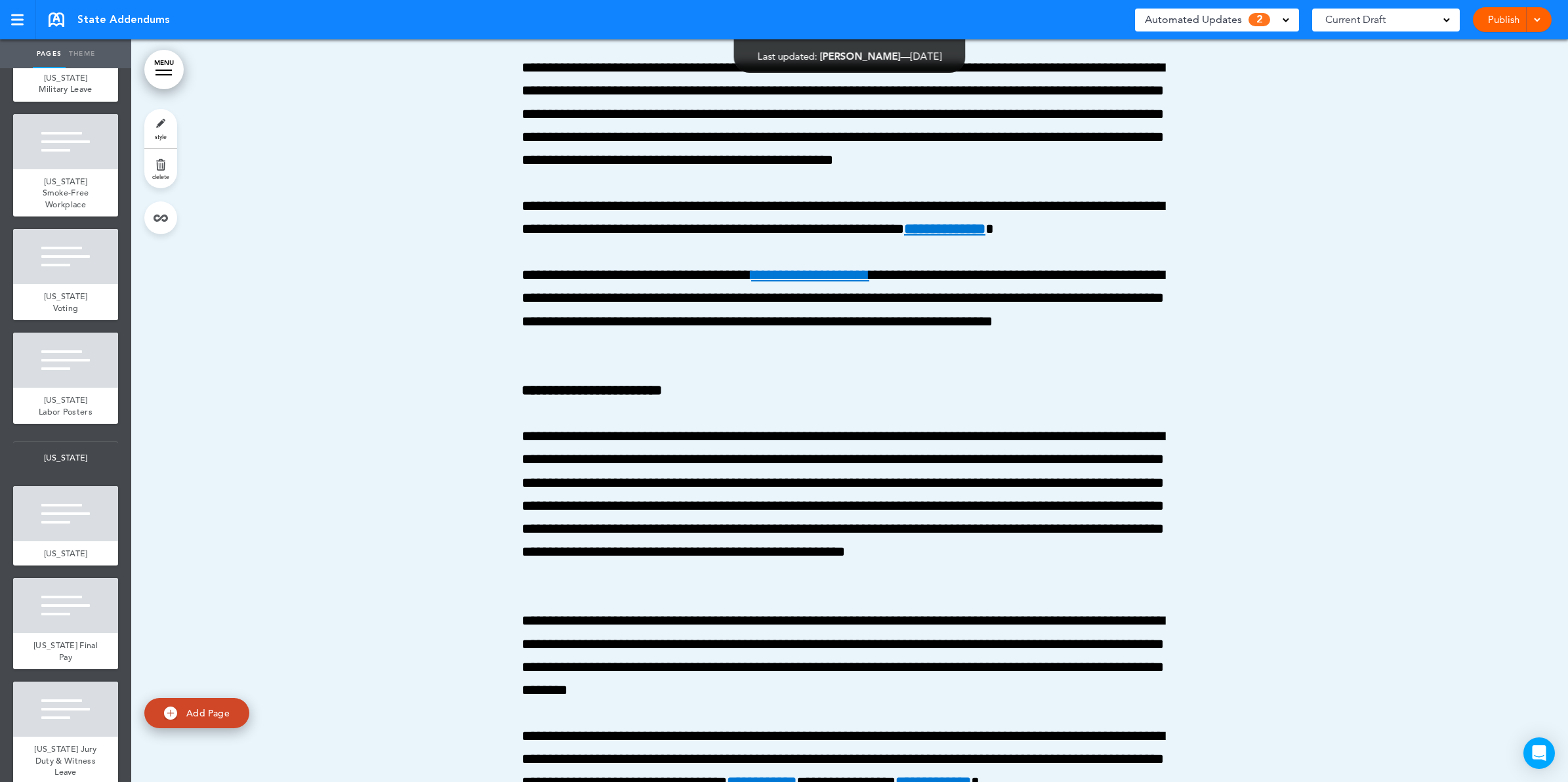
click at [163, 125] on link "style" at bounding box center [160, 128] width 33 height 39
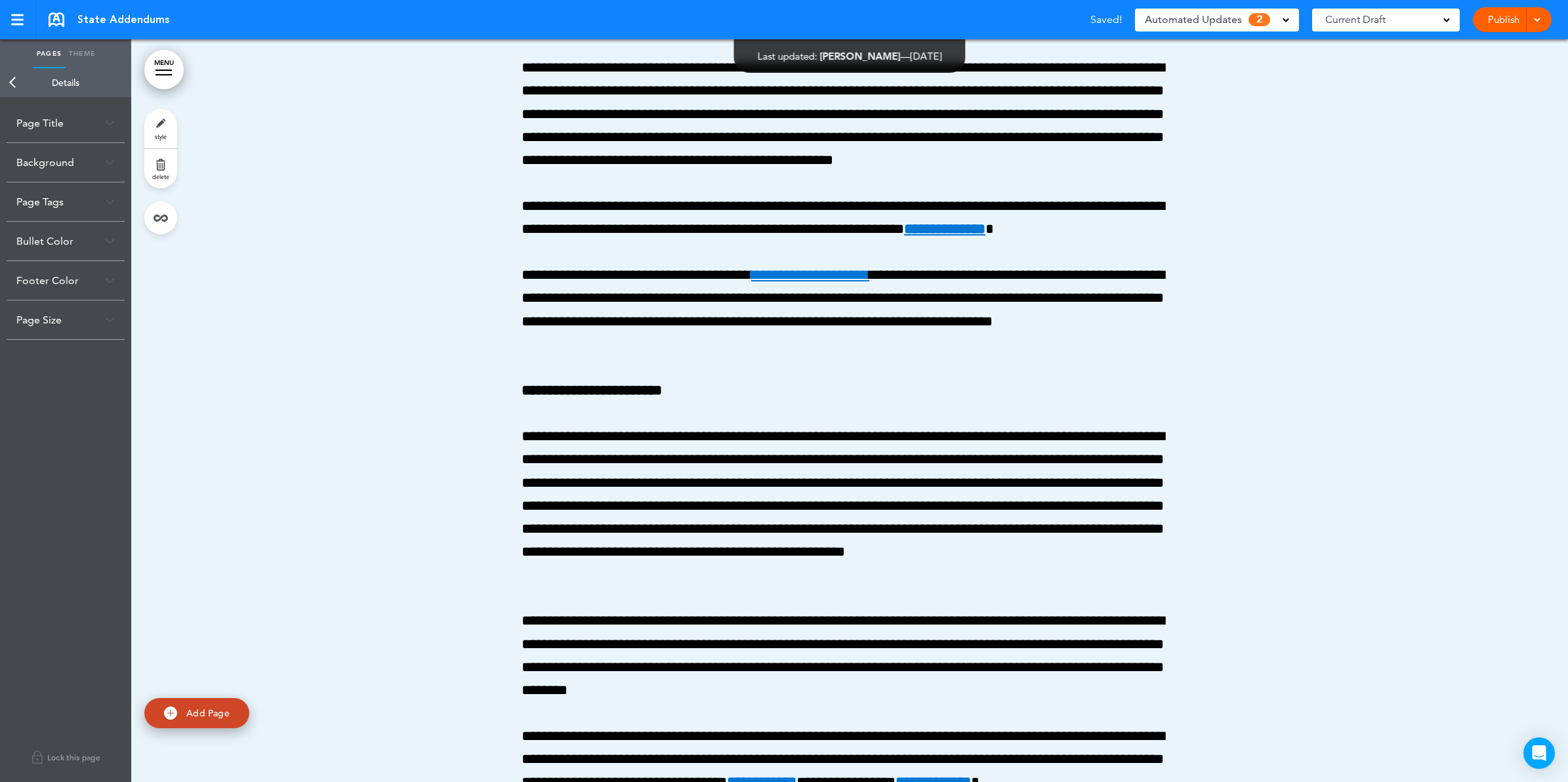
click at [71, 125] on div "Page Title" at bounding box center [66, 123] width 118 height 38
click at [66, 171] on input "**********" at bounding box center [66, 175] width 98 height 23
type input "**********"
click at [66, 125] on body "Make this page common so it is available in other handbooks. This handbook Prev…" at bounding box center [784, 391] width 1568 height 782
click at [12, 81] on link "Back" at bounding box center [13, 83] width 26 height 29
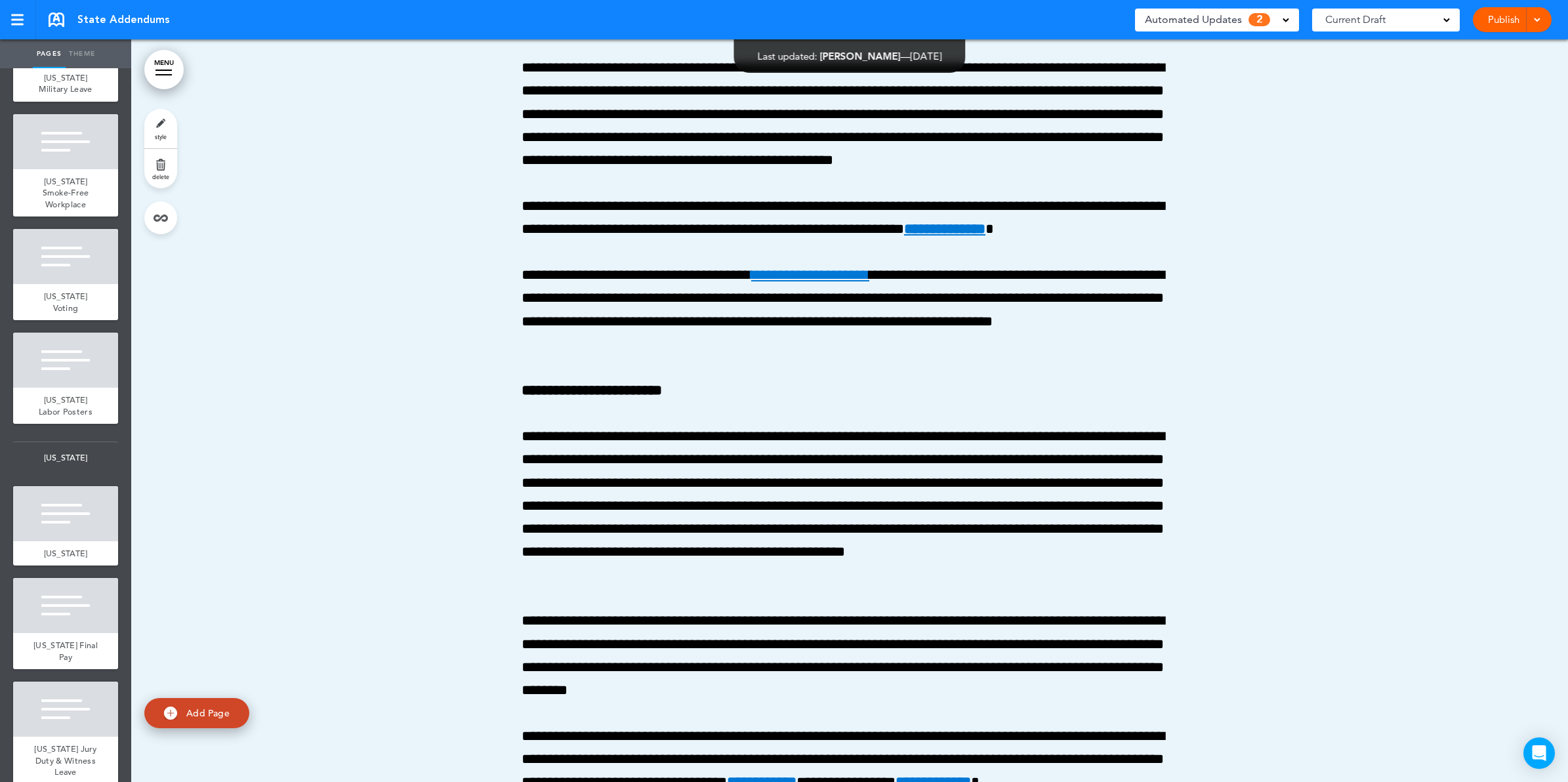
click at [163, 66] on link "MENU" at bounding box center [163, 69] width 39 height 39
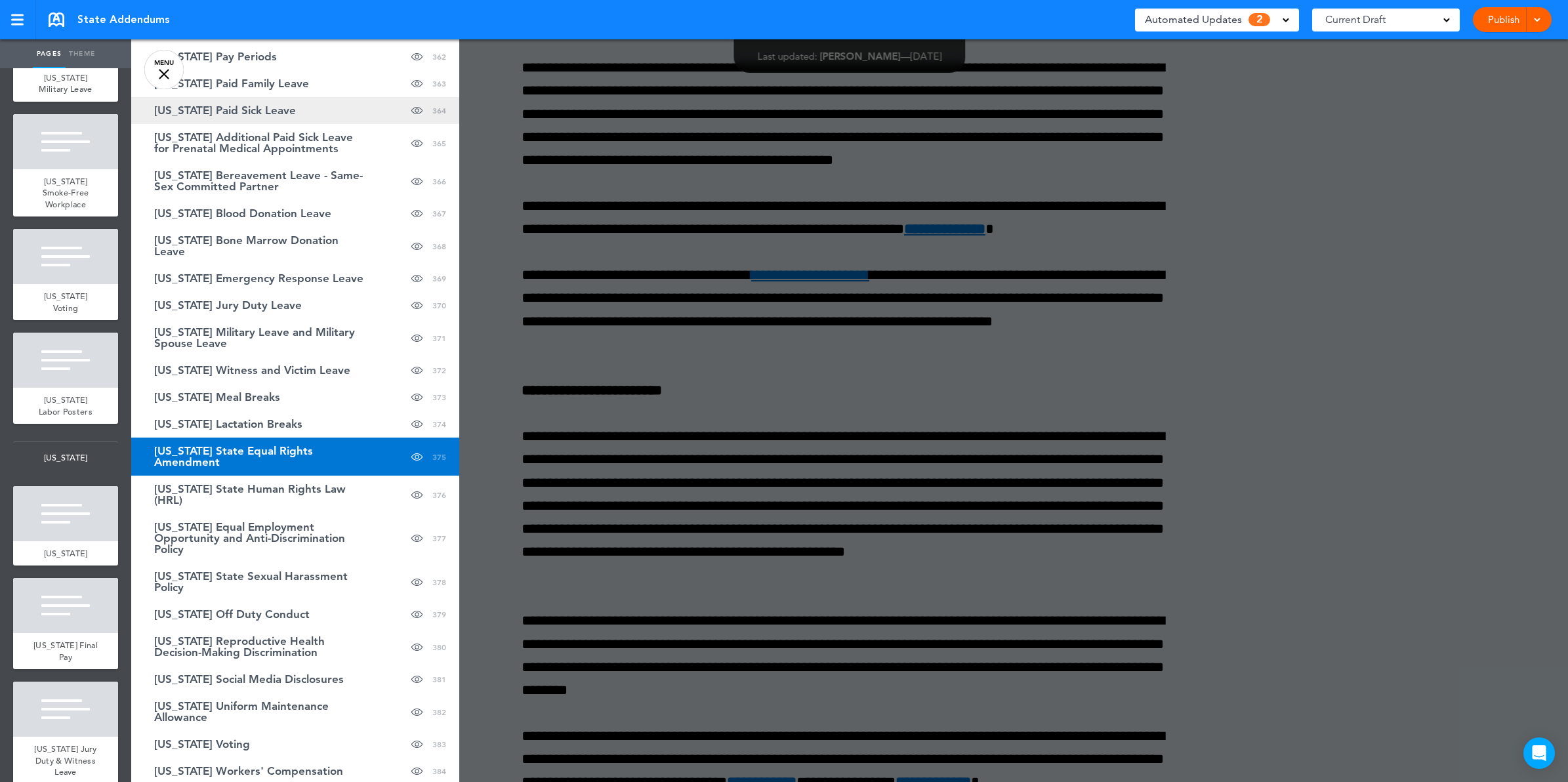
scroll to position [12373, 0]
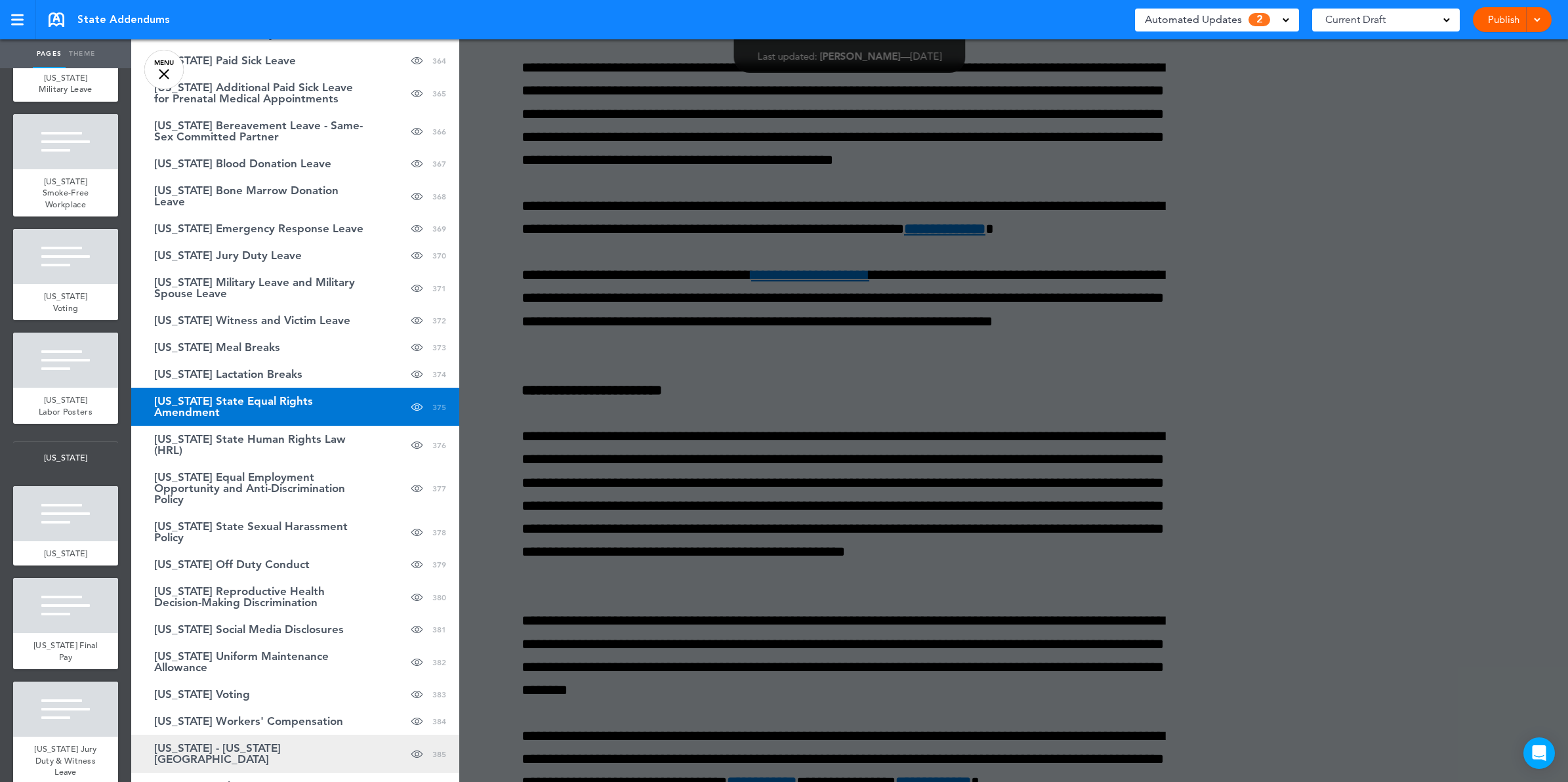
click at [232, 743] on span "New York - New York City" at bounding box center [263, 754] width 217 height 23
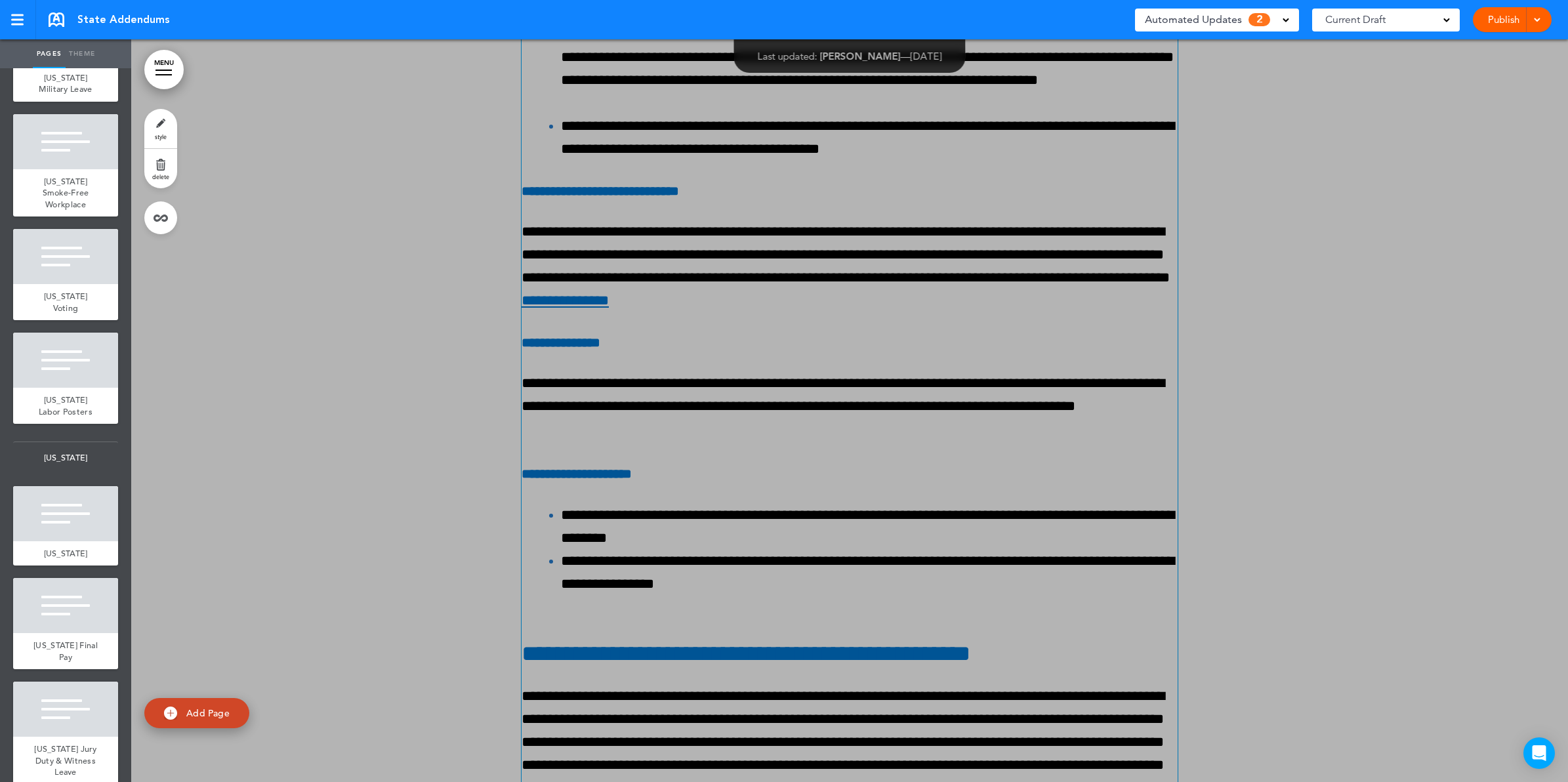
scroll to position [301984, 0]
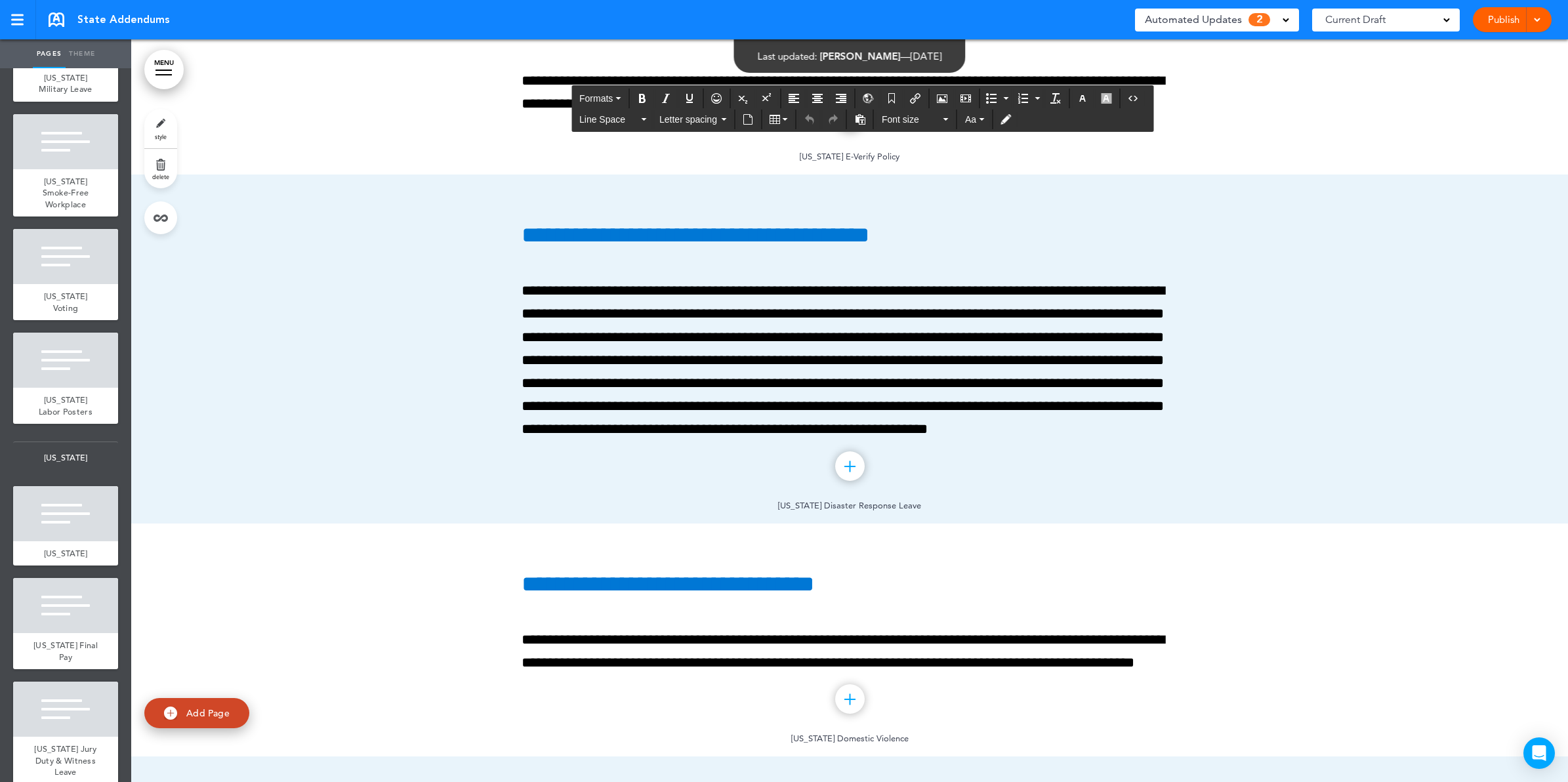
scroll to position [304198, 0]
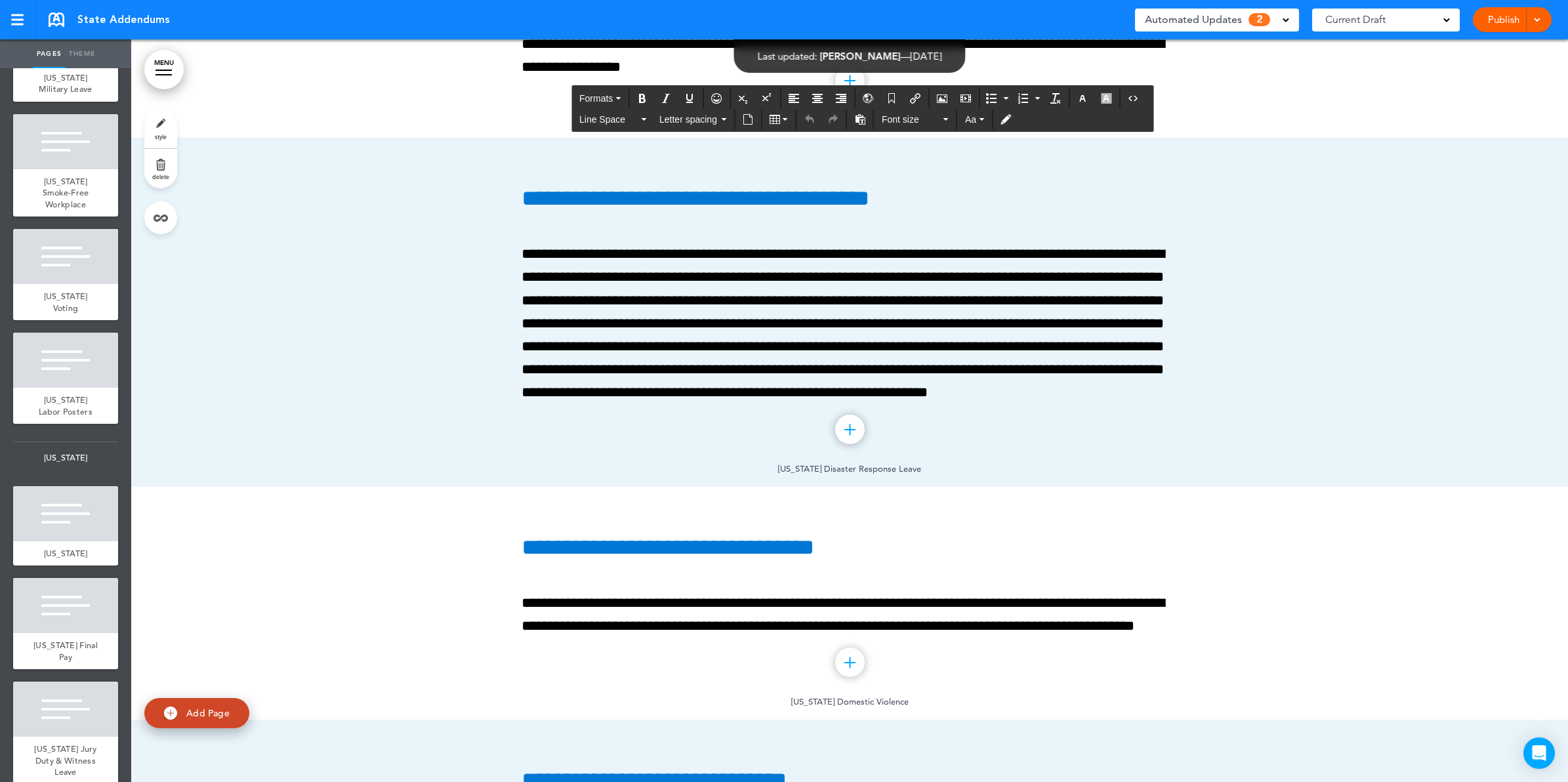
click at [164, 66] on link "MENU" at bounding box center [163, 69] width 39 height 39
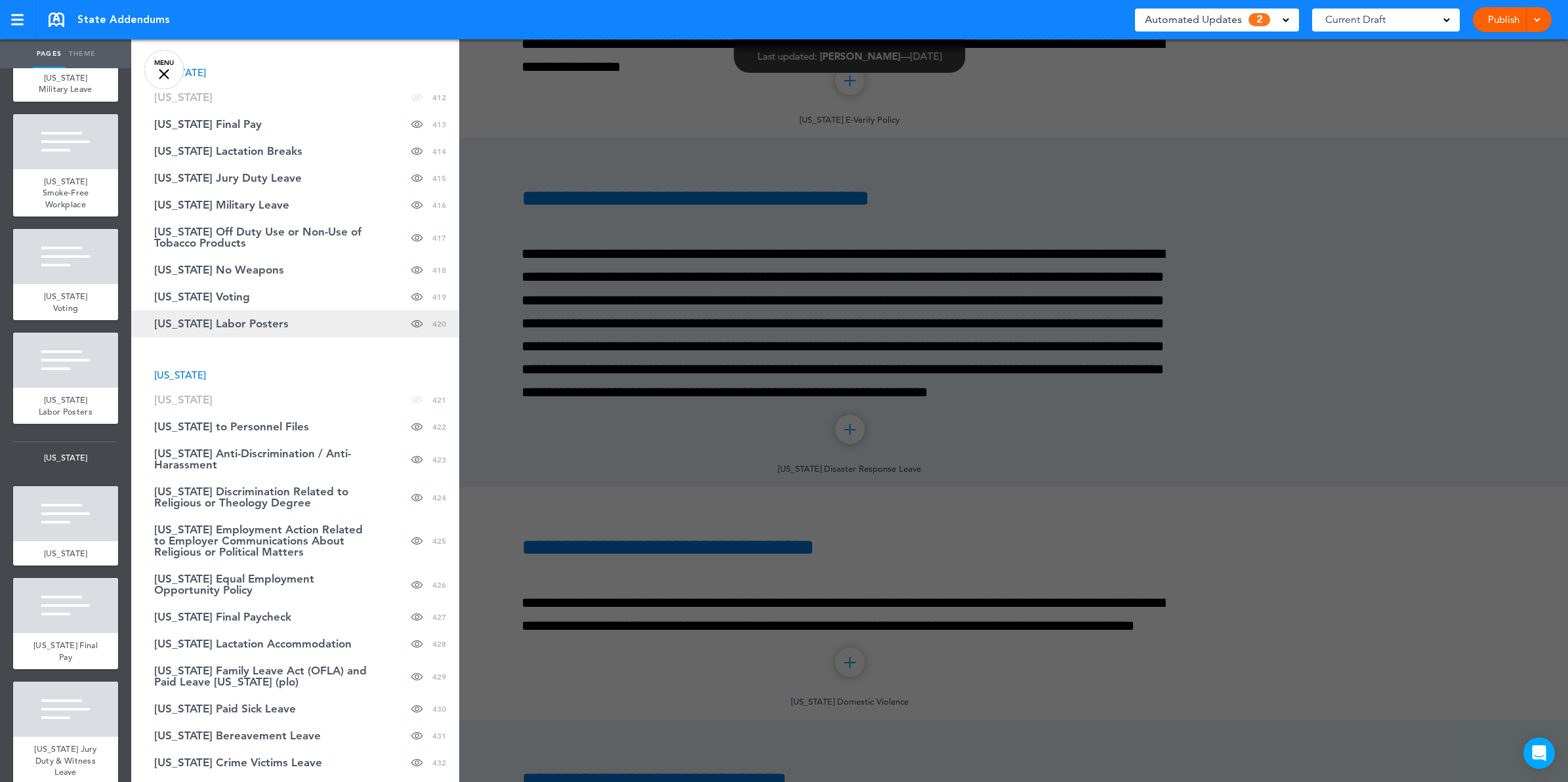
scroll to position [14095, 0]
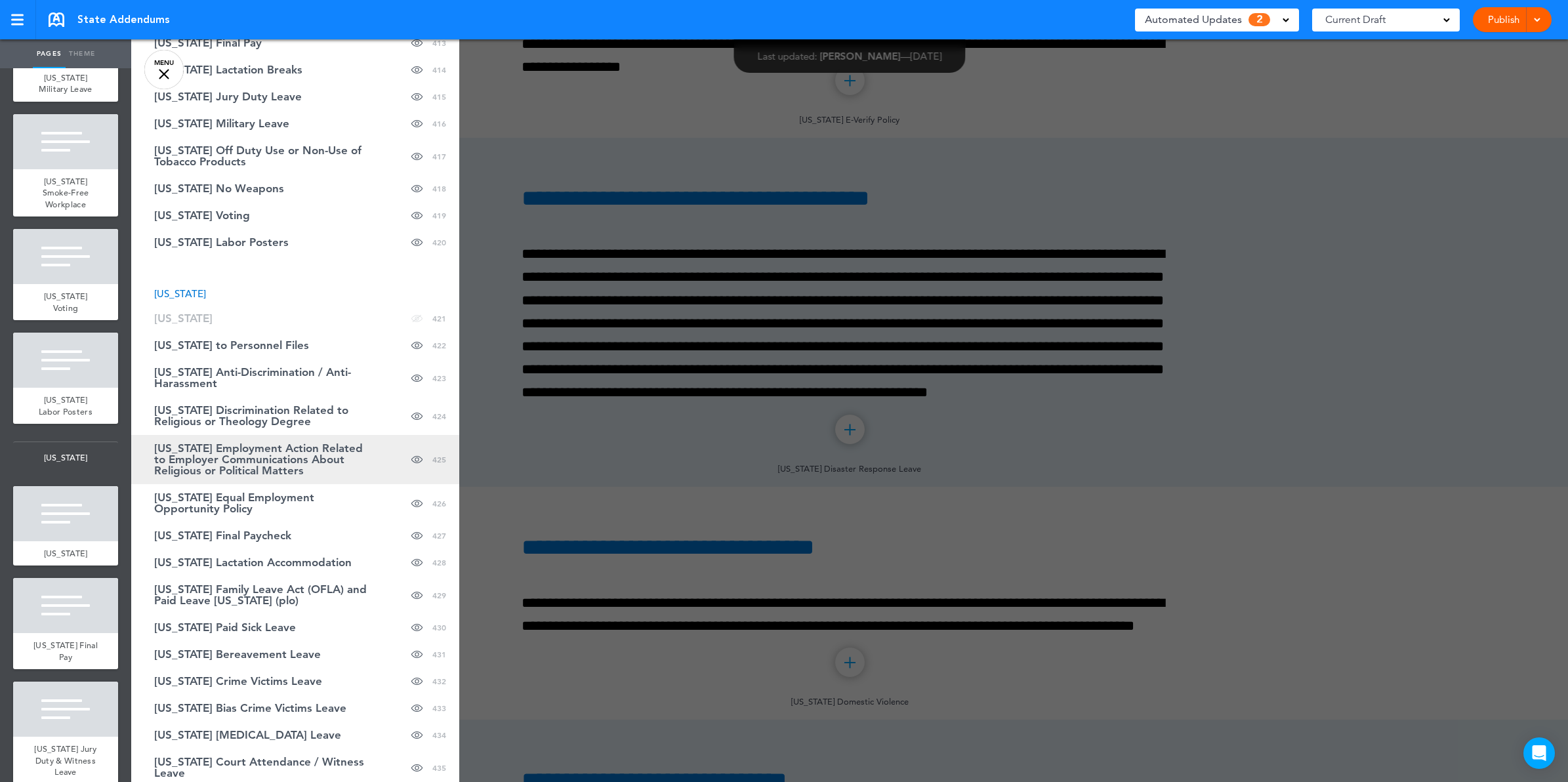
click at [251, 443] on span "Oregon Employment Action Related to Employer Communications About Religious or …" at bounding box center [263, 459] width 217 height 33
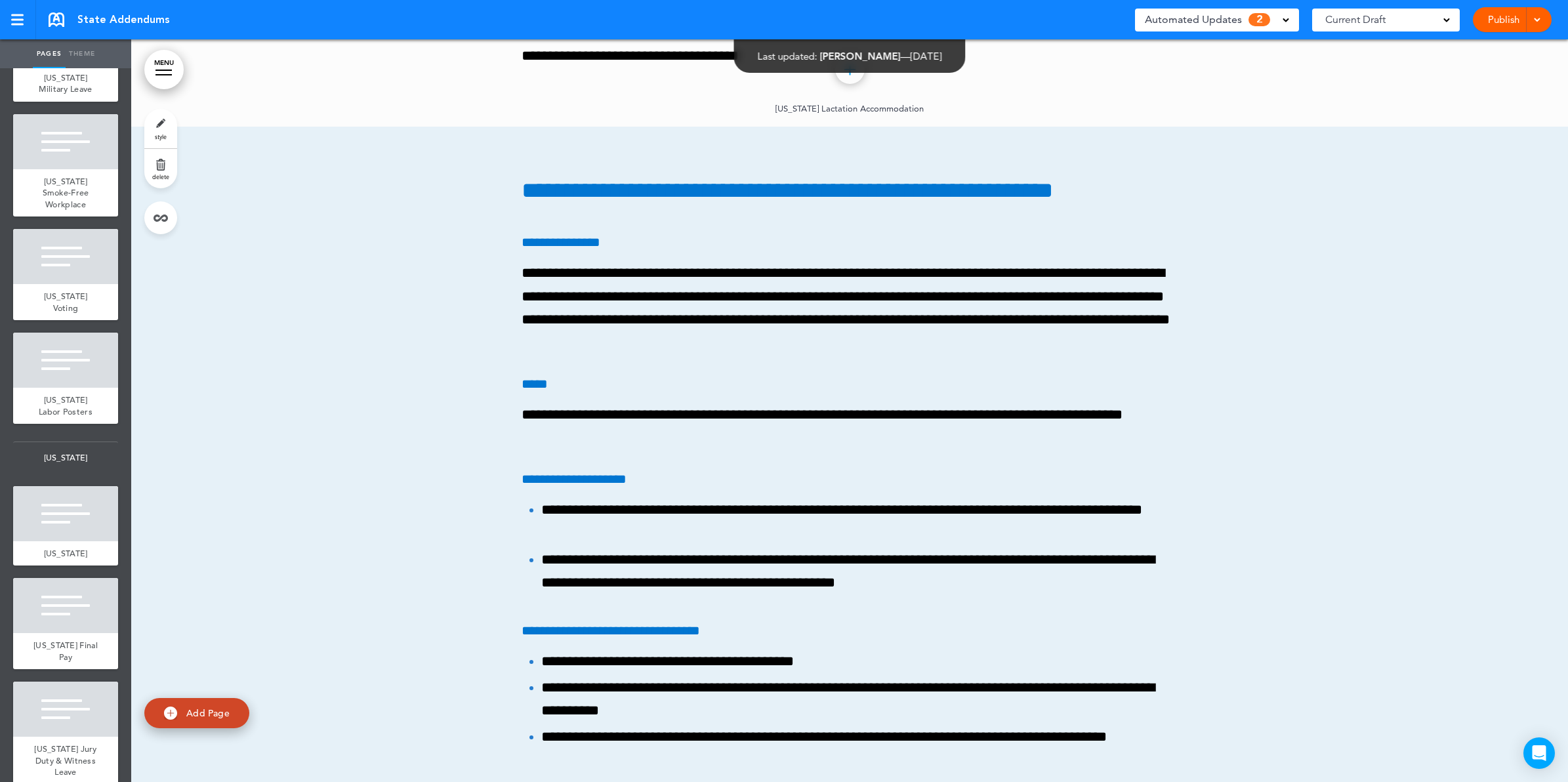
scroll to position [324283, 0]
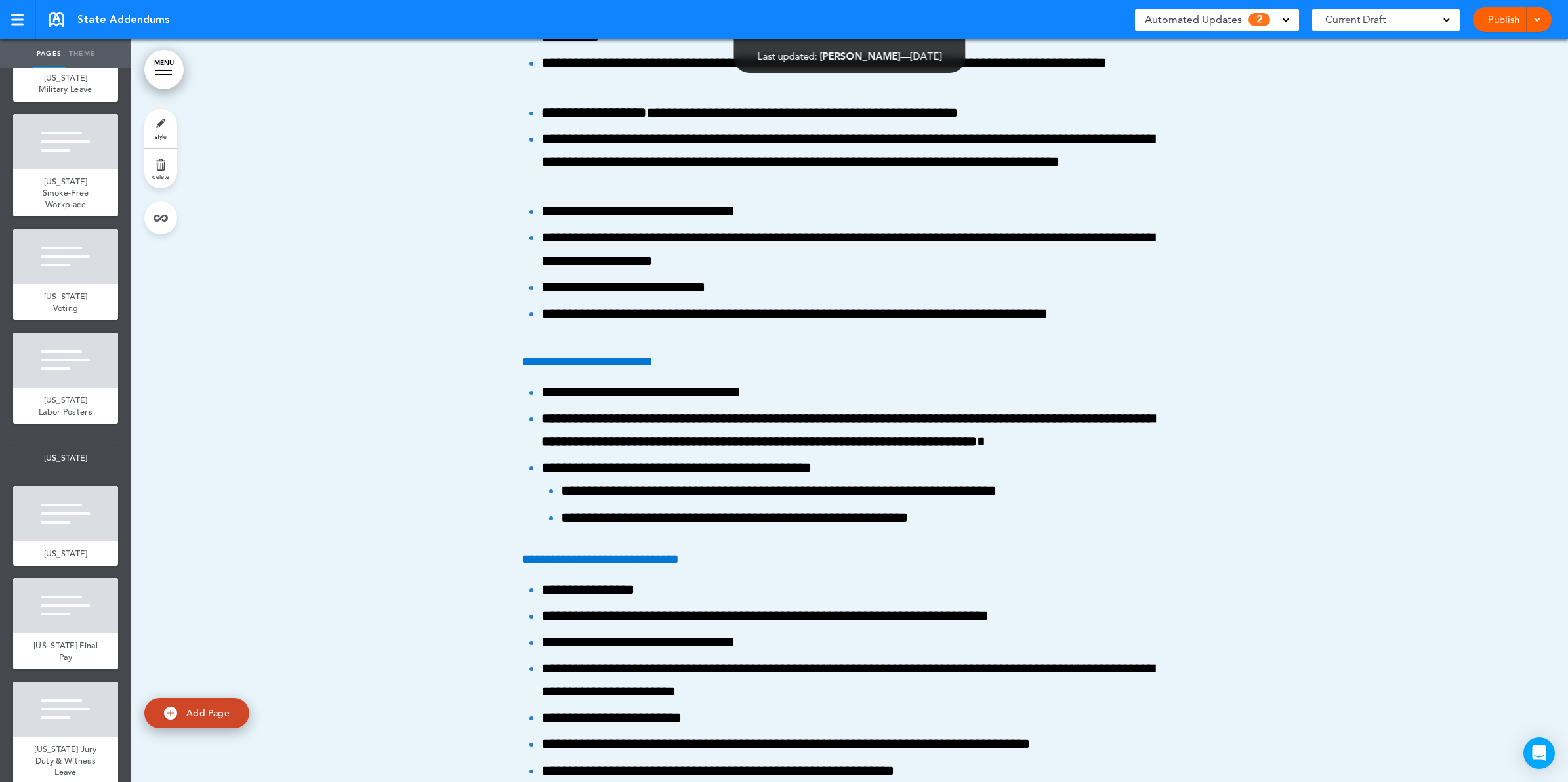
click at [162, 77] on link "MENU" at bounding box center [163, 69] width 39 height 39
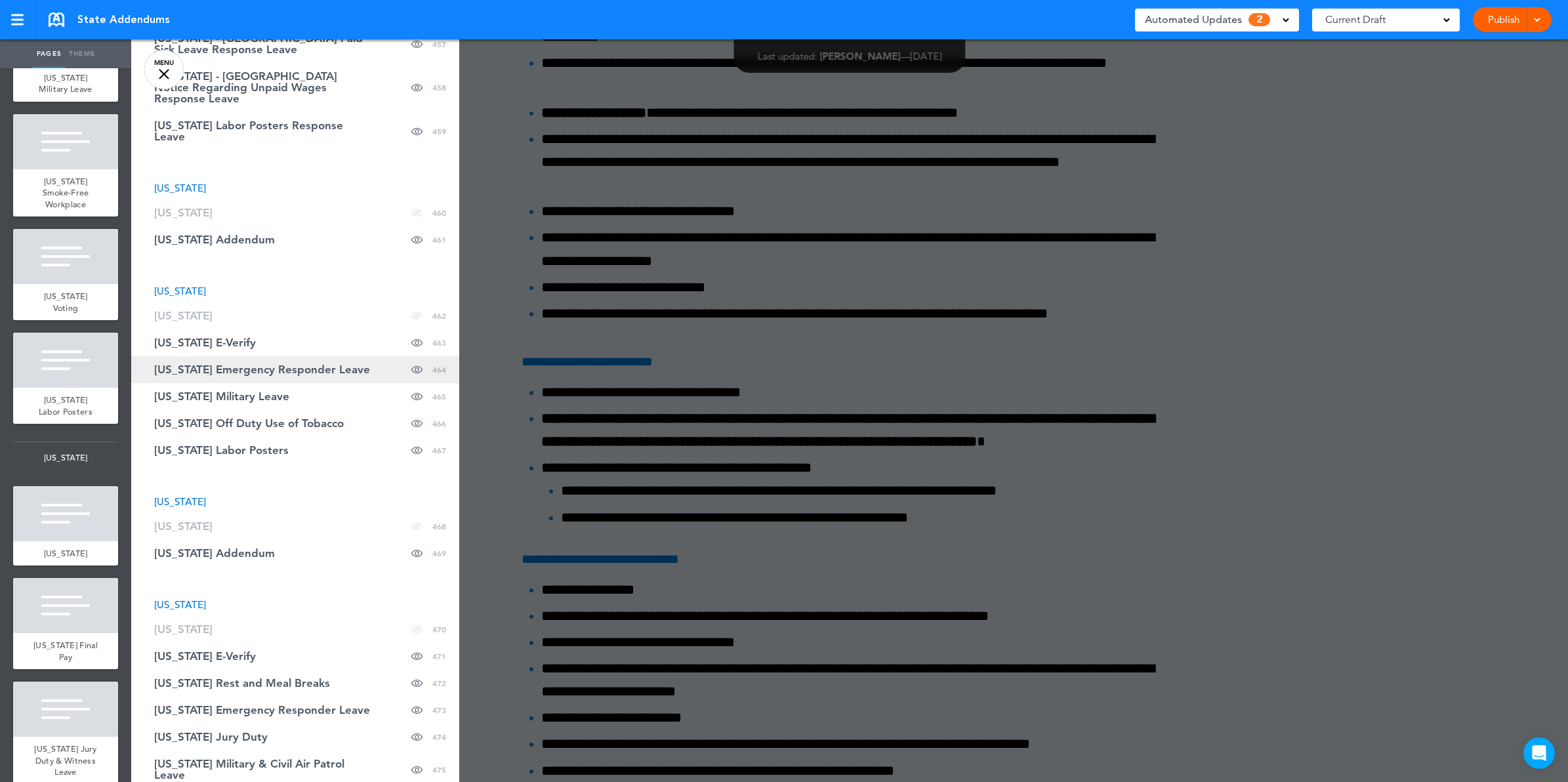
scroll to position [15489, 0]
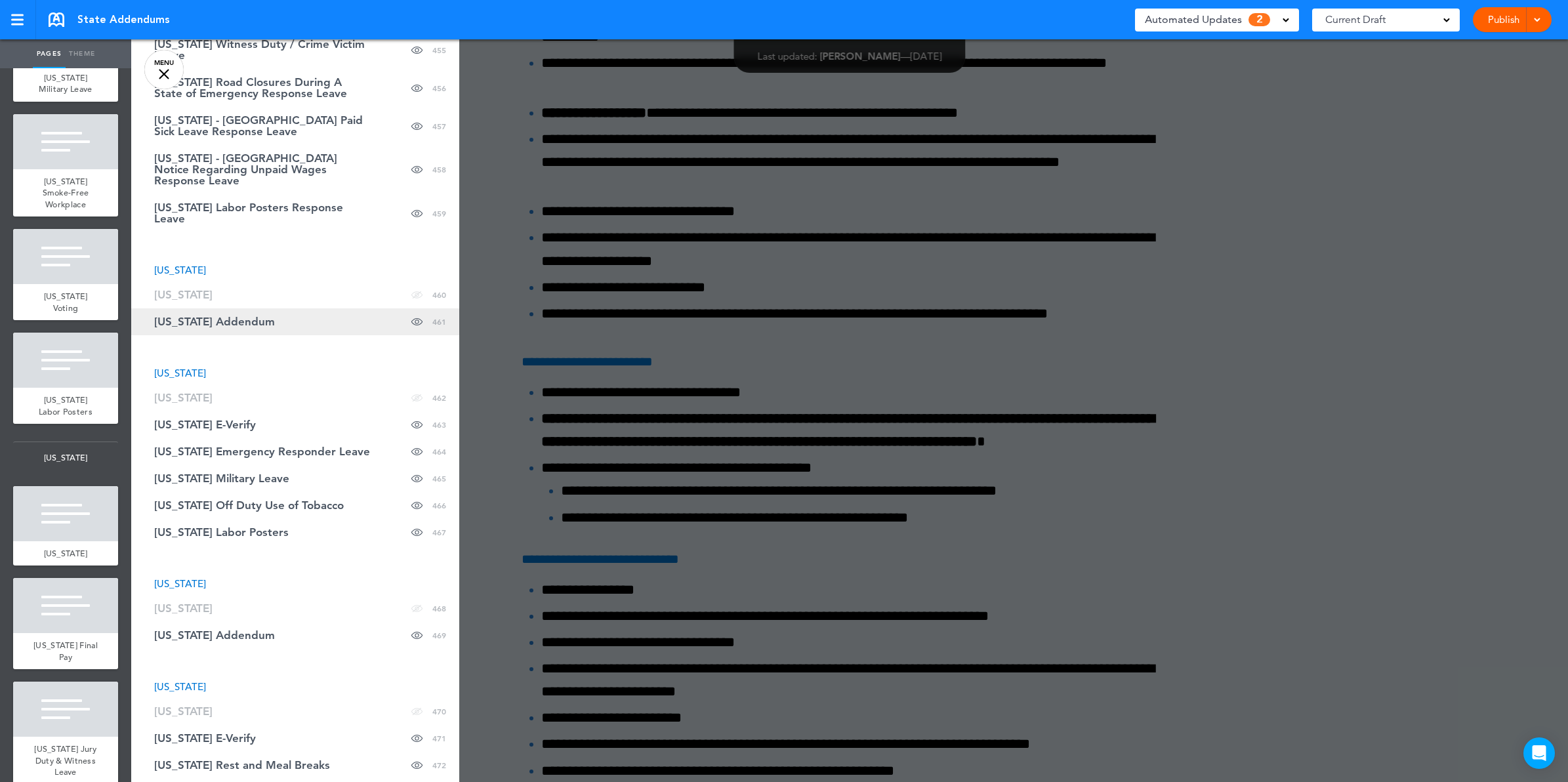
click at [259, 308] on link "Rhode Island Addendum Hide page in table of contents 461" at bounding box center [295, 322] width 328 height 27
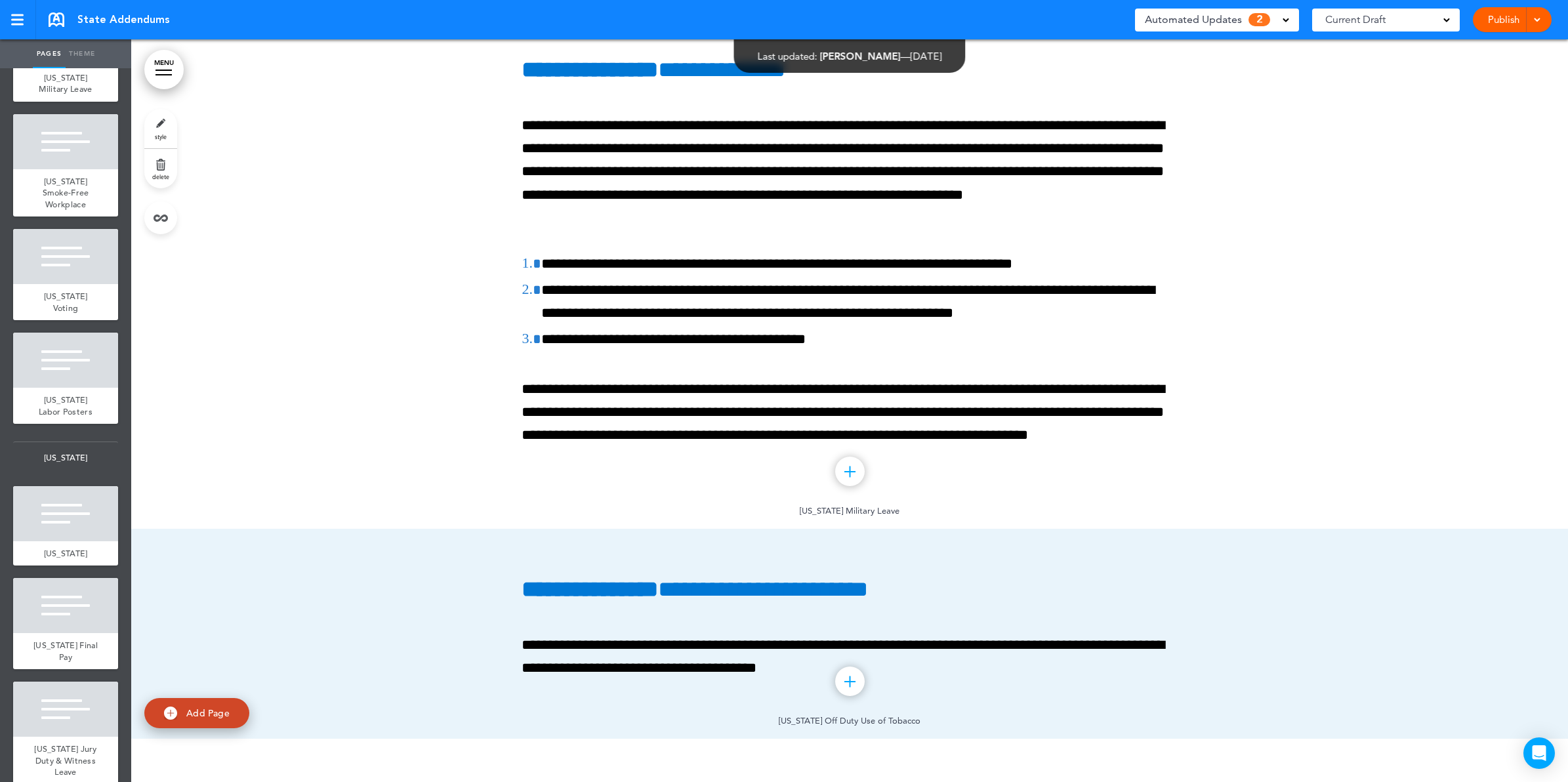
scroll to position [349348, 0]
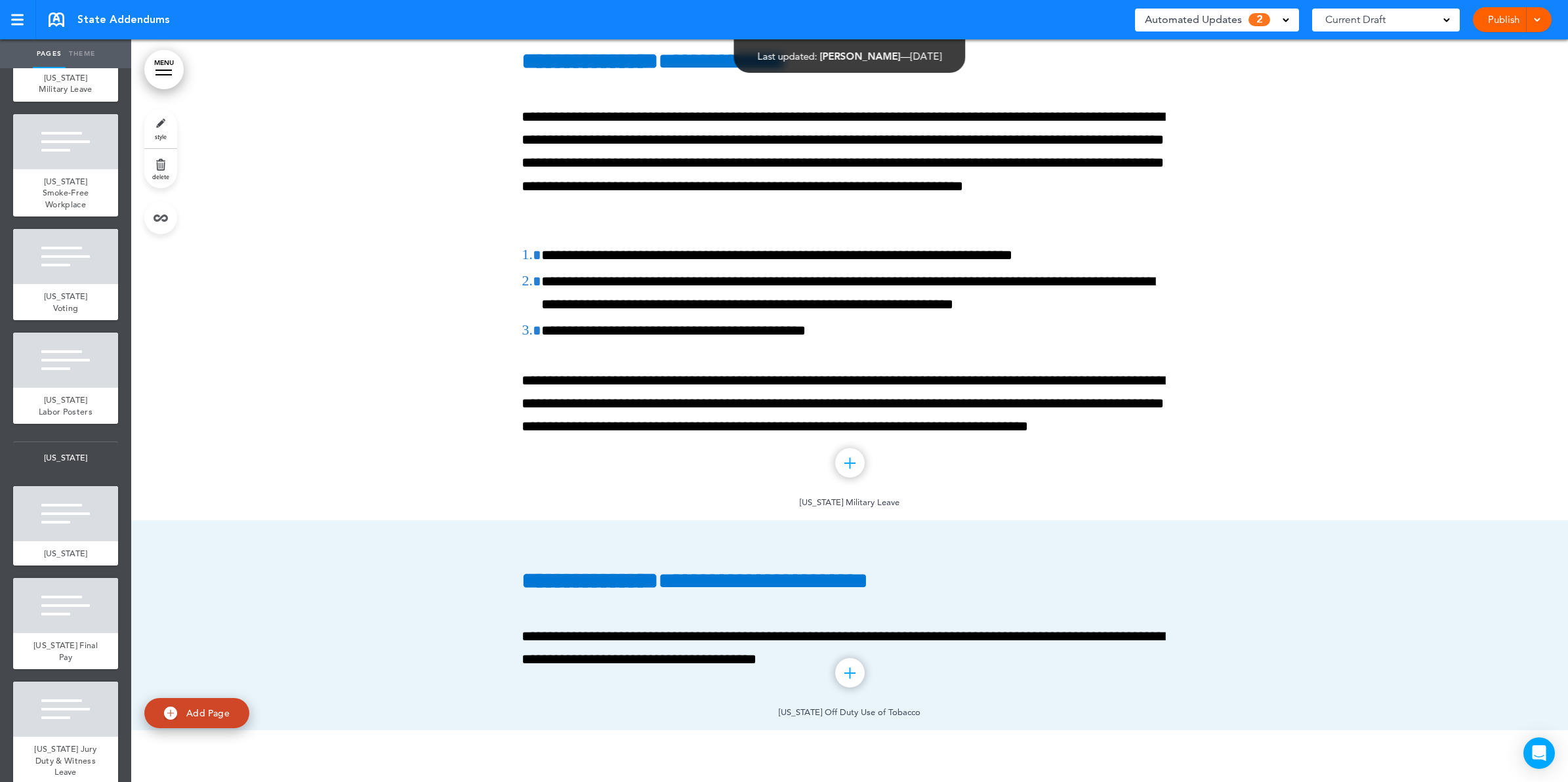
click at [168, 63] on link "MENU" at bounding box center [163, 69] width 39 height 39
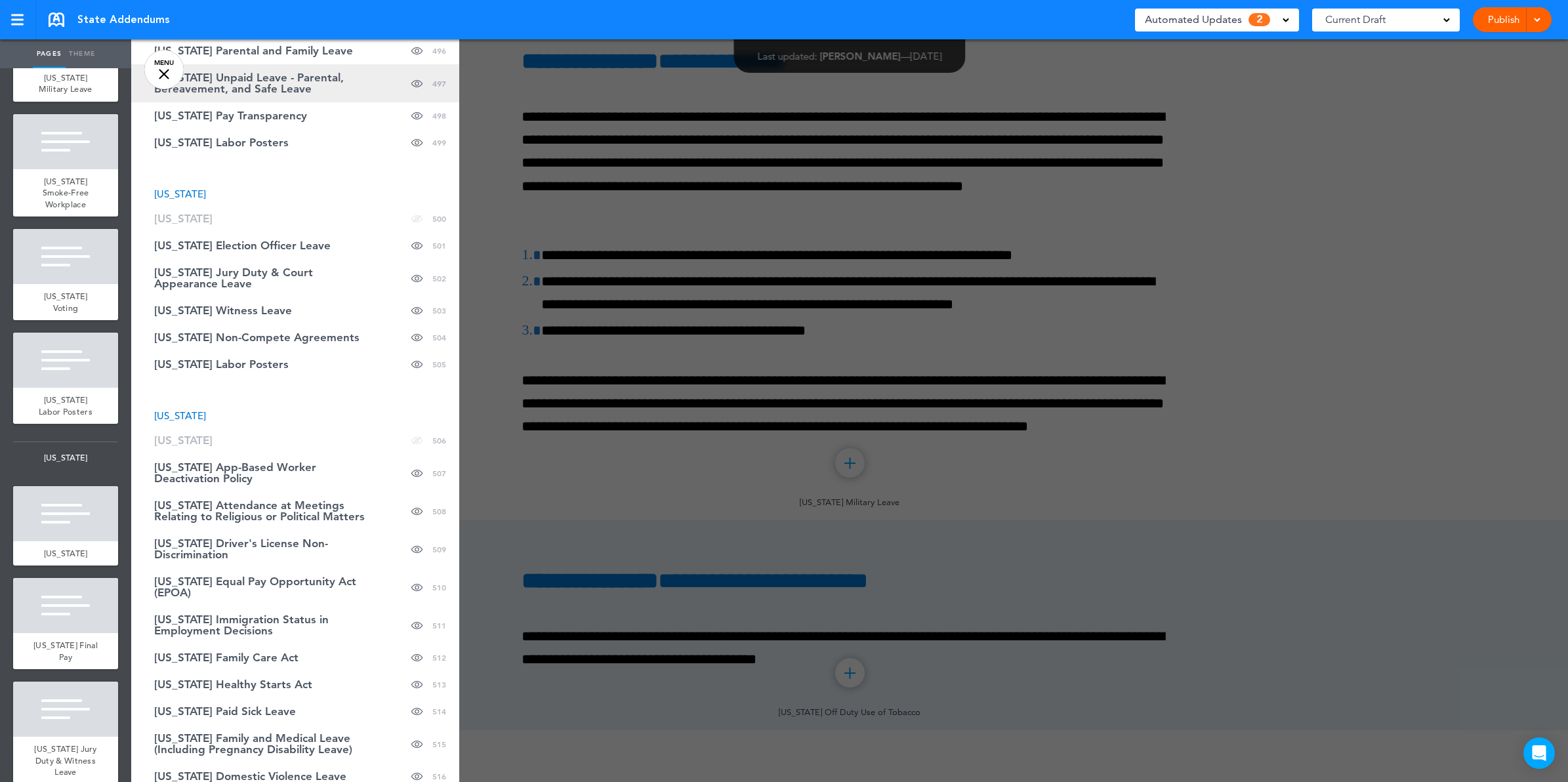
scroll to position [17047, 0]
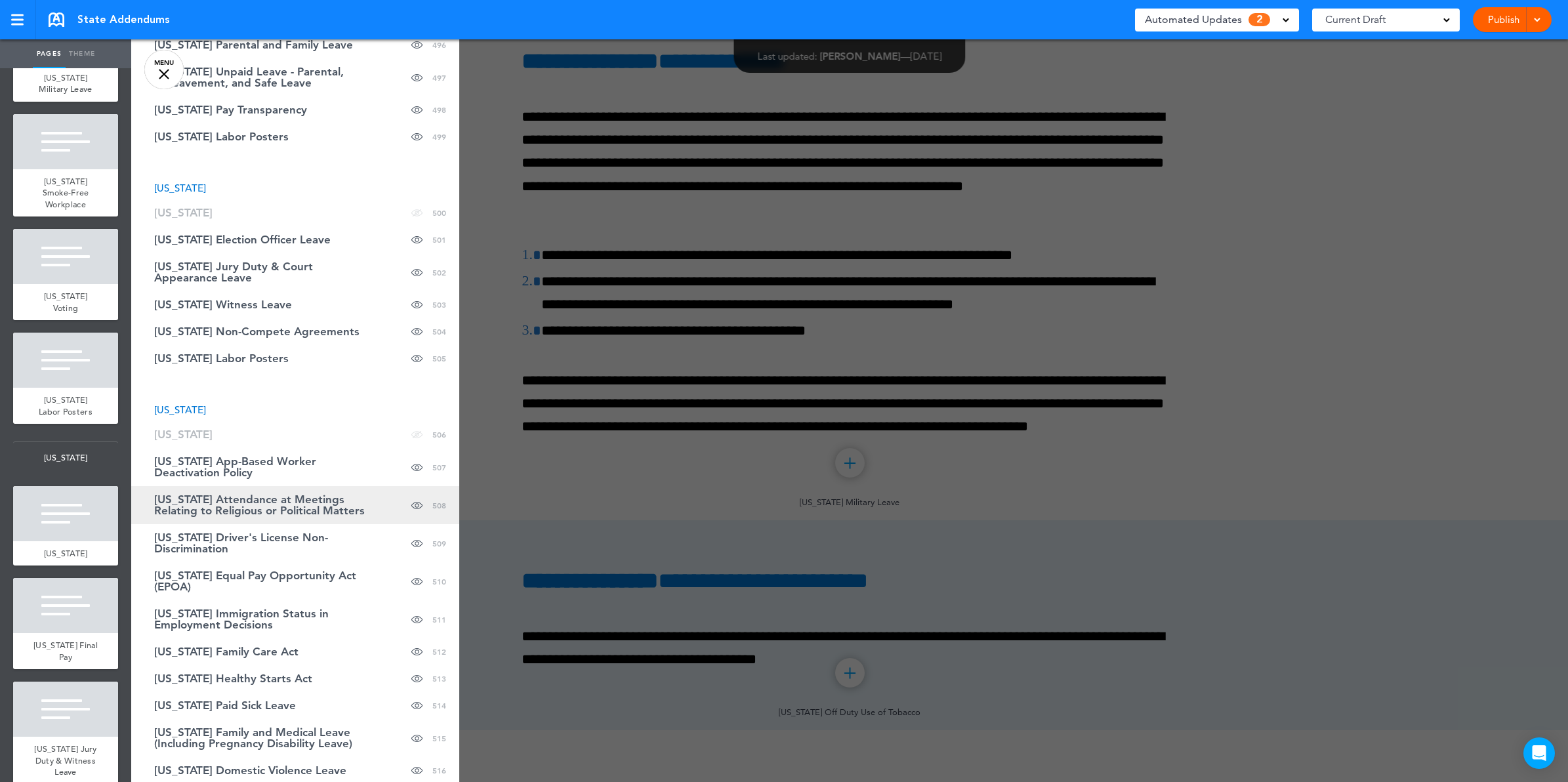
click at [319, 494] on span "Washington Attendance at Meetings Relating to Religious or Political Matters" at bounding box center [263, 505] width 217 height 23
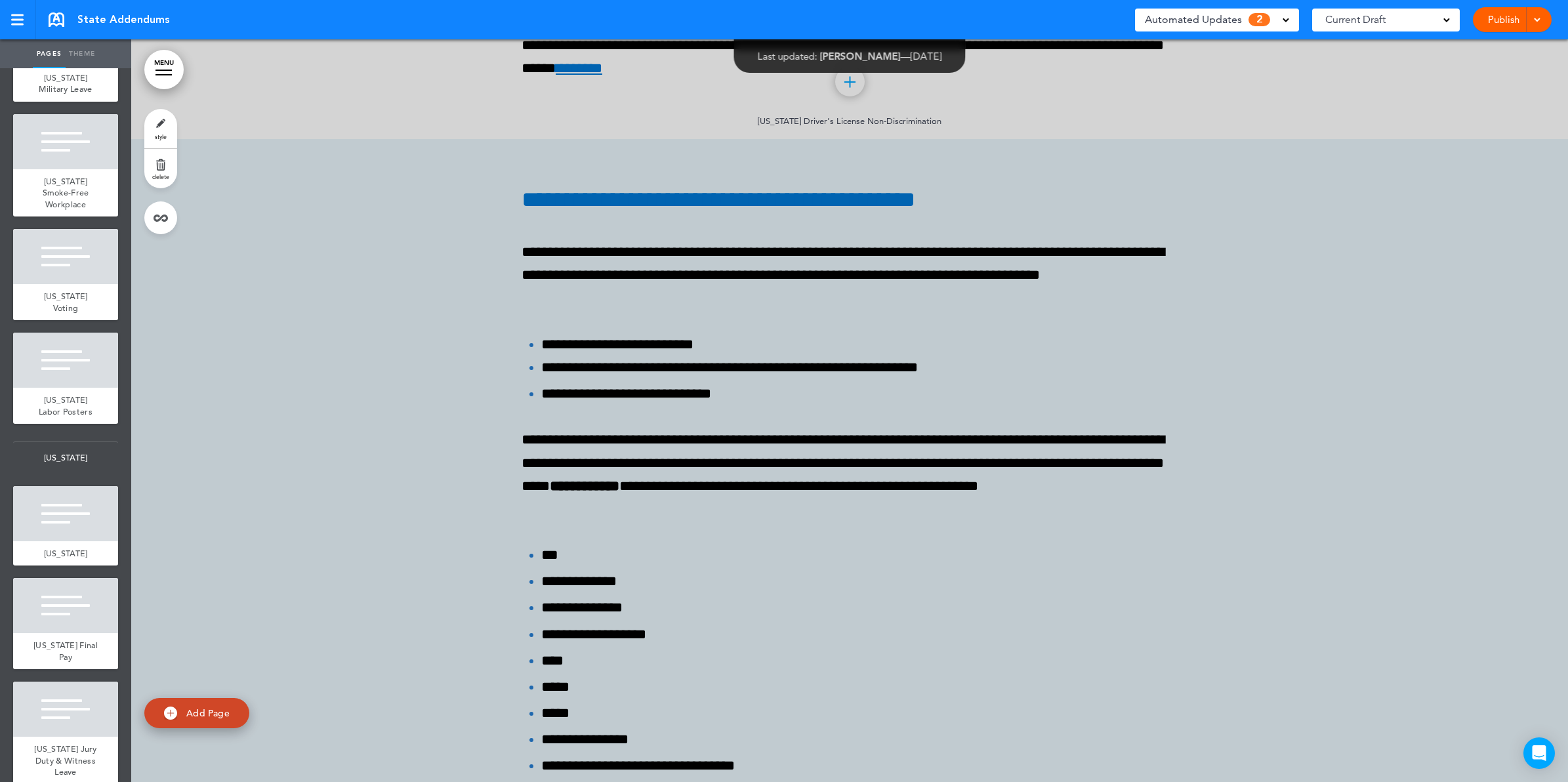
scroll to position [373461, 0]
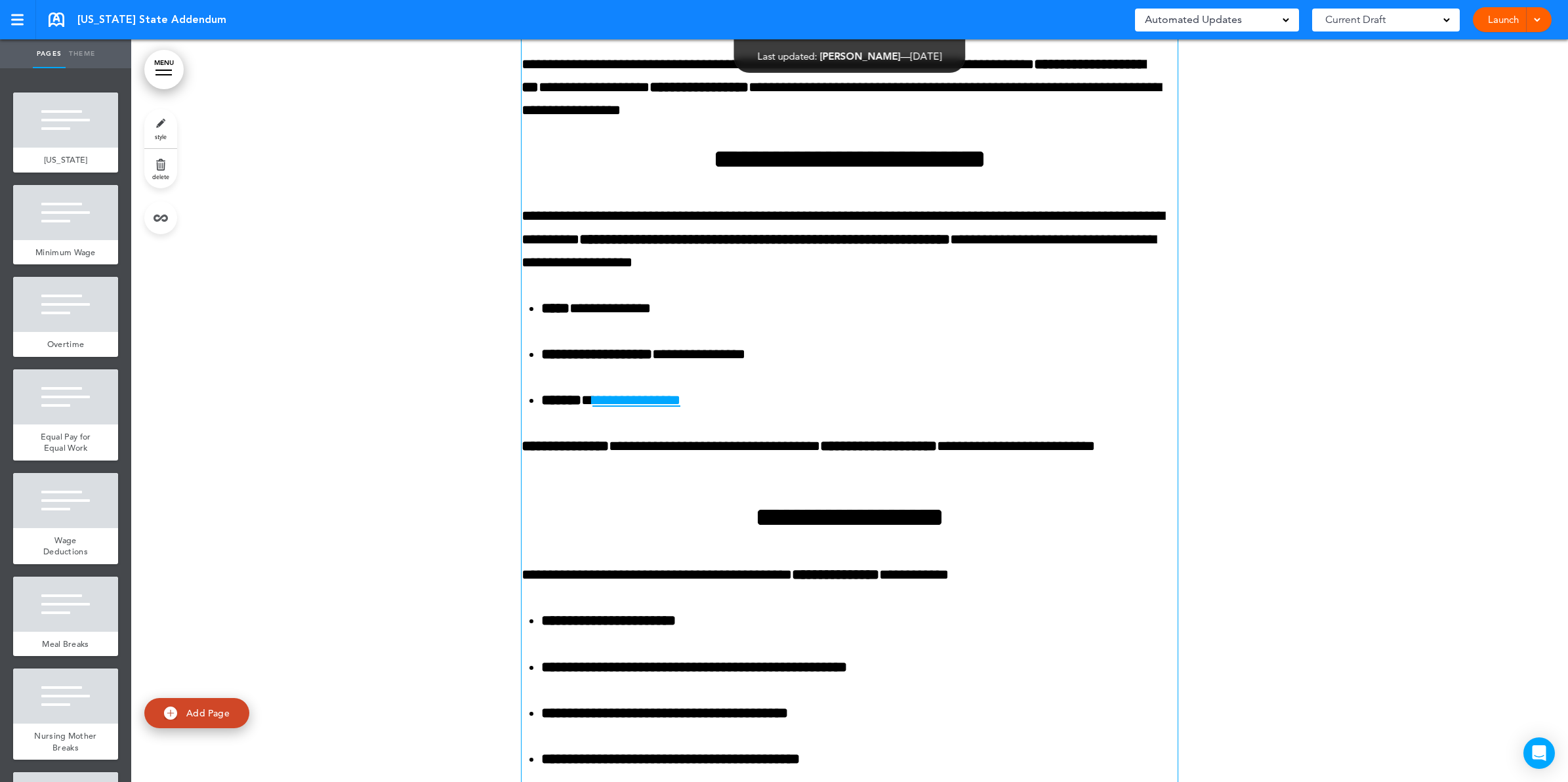
scroll to position [16977, 0]
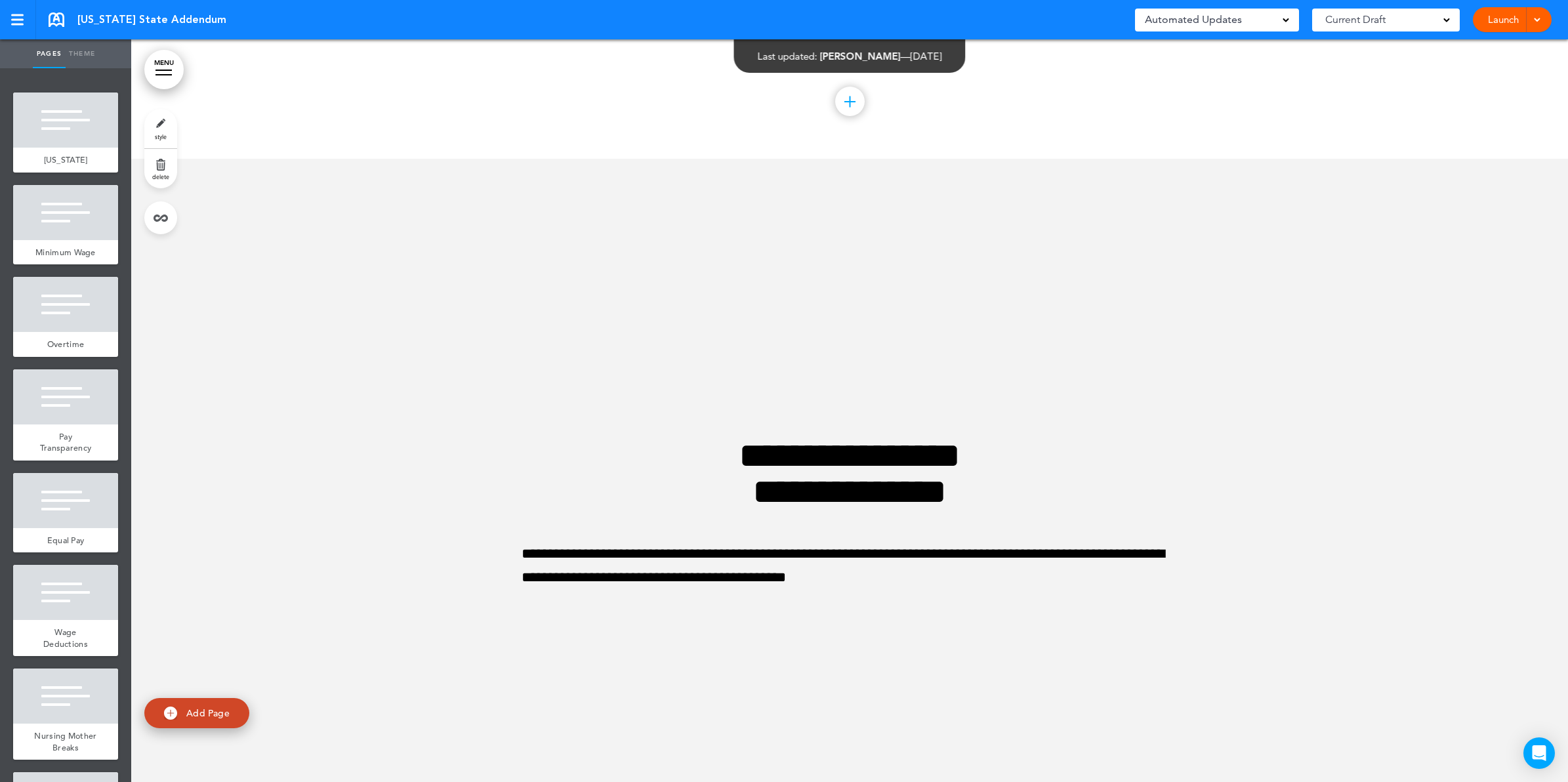
scroll to position [11036, 0]
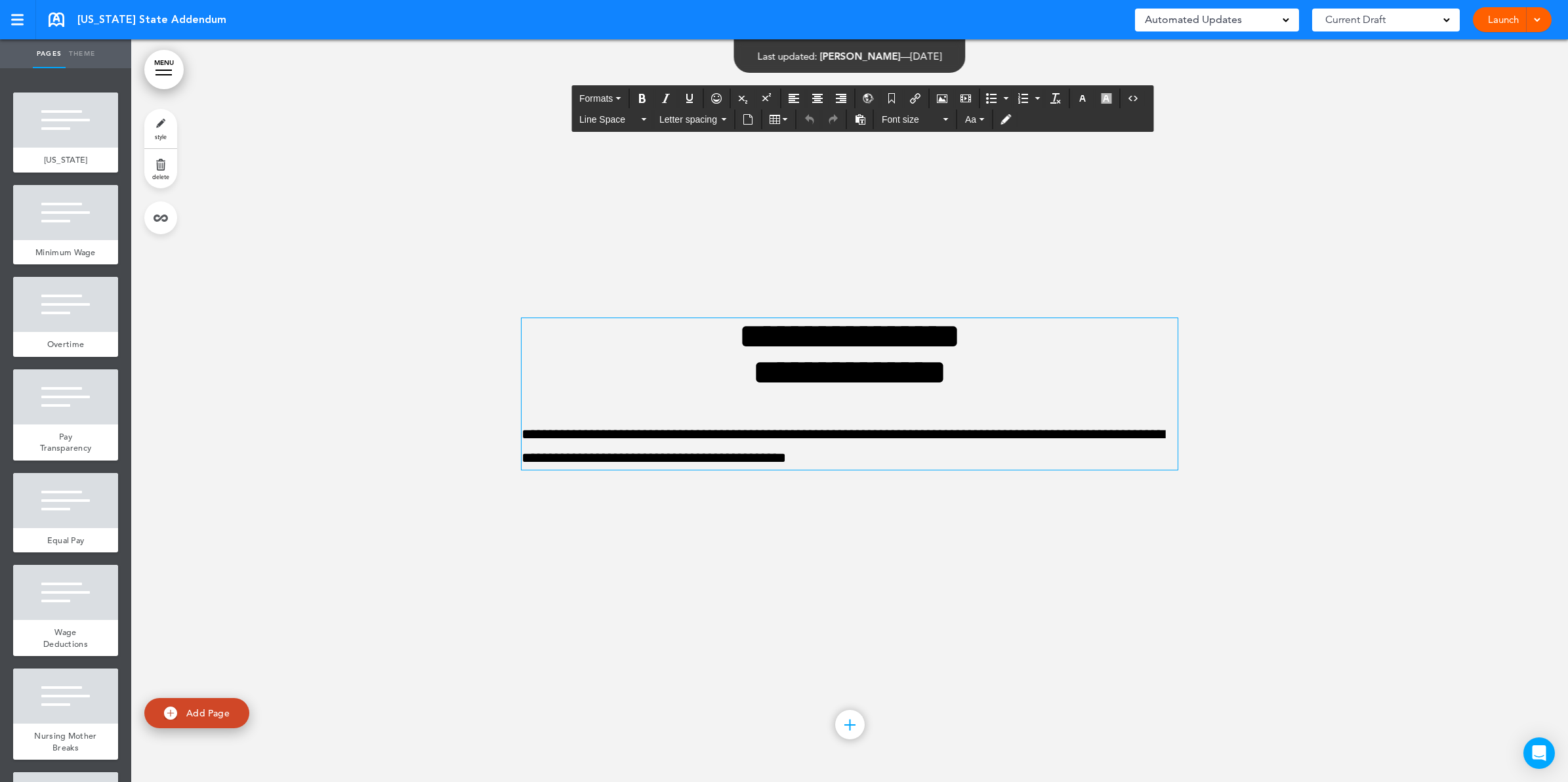
click at [1112, 333] on h1 "**********" at bounding box center [849, 354] width 656 height 73
click at [1265, 368] on div at bounding box center [849, 410] width 1437 height 743
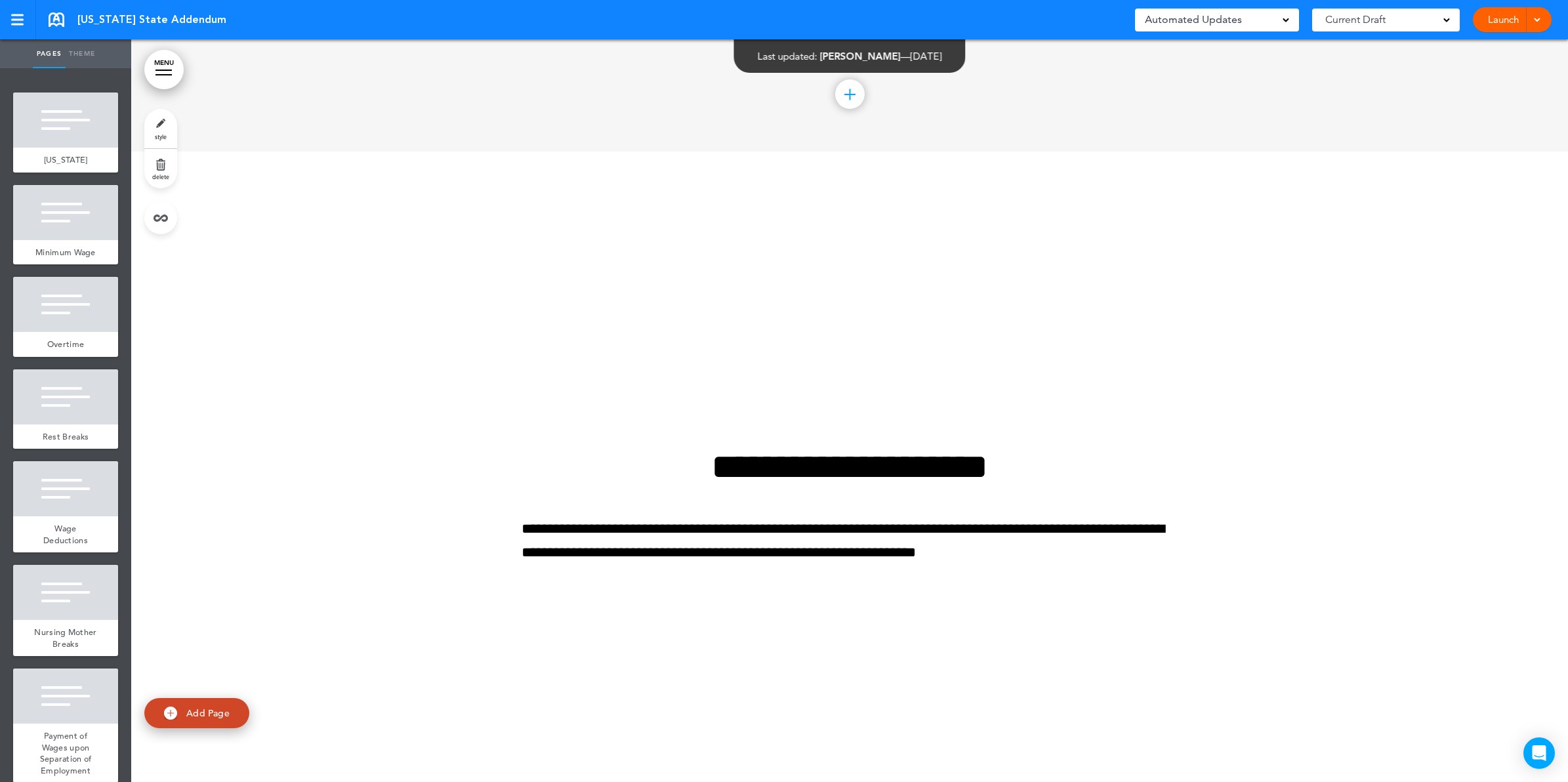
scroll to position [10403, 0]
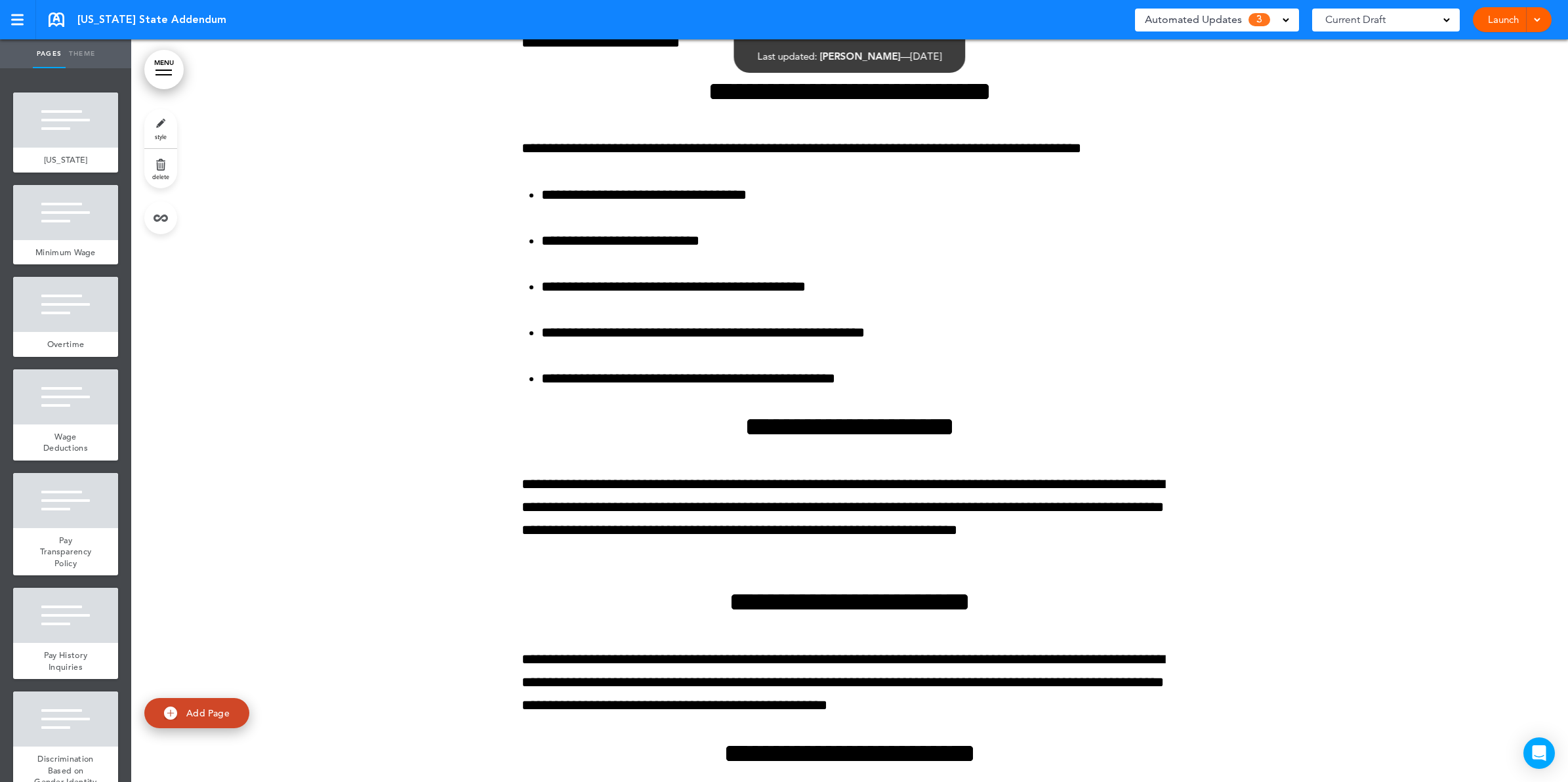
scroll to position [20971, 0]
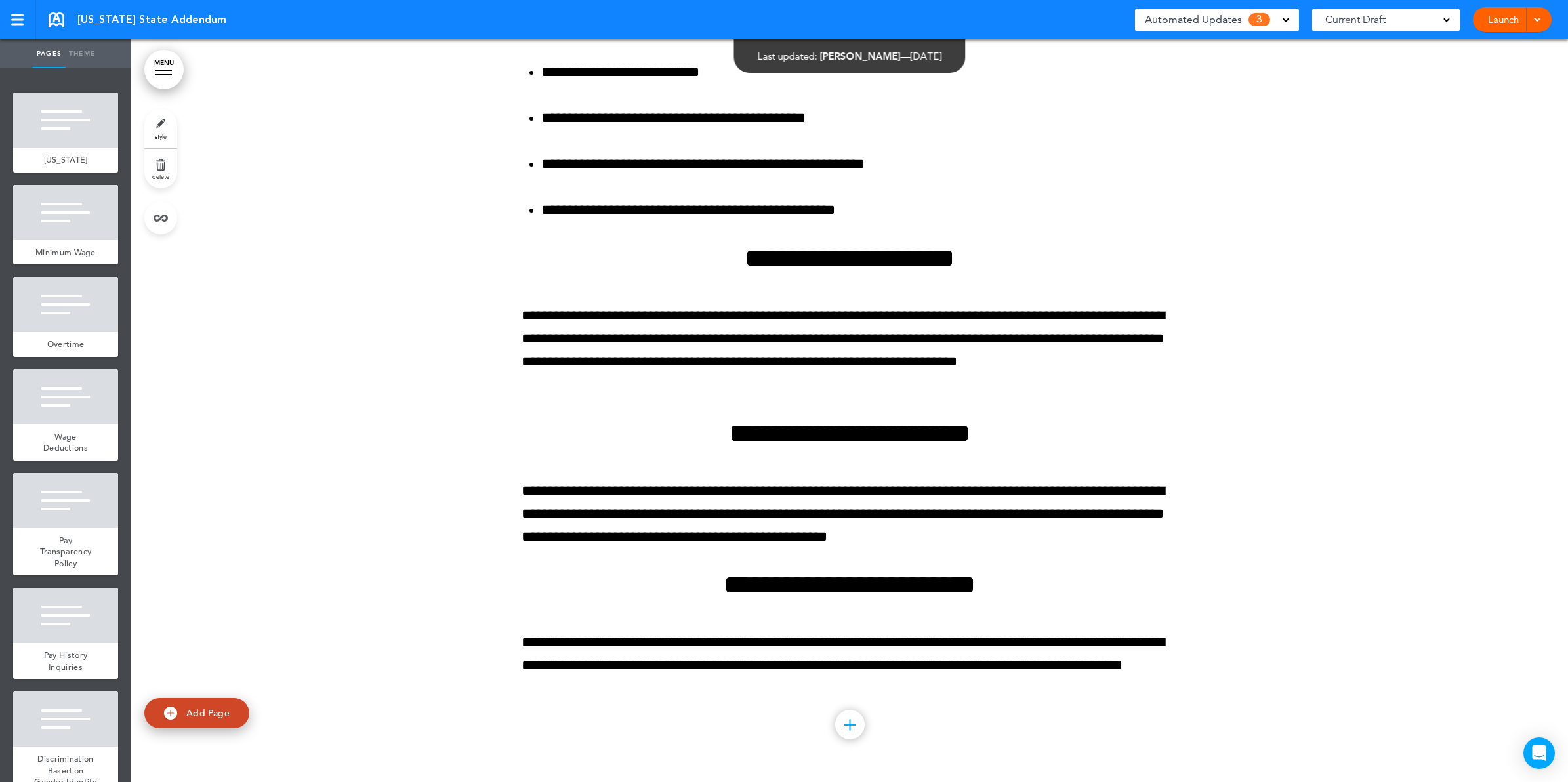
click at [1283, 18] on span at bounding box center [1286, 19] width 7 height 7
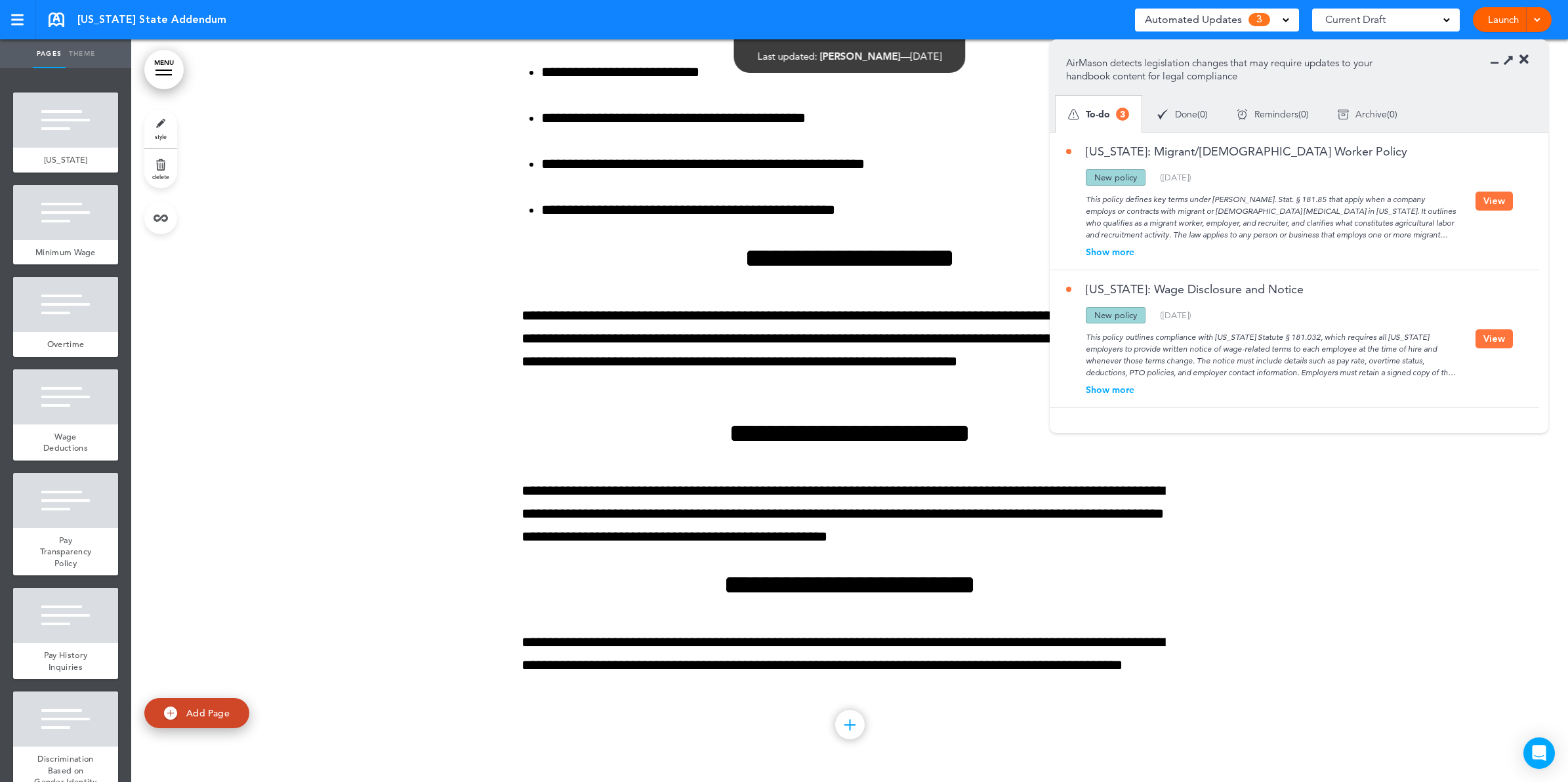
drag, startPoint x: 1539, startPoint y: 242, endPoint x: 1540, endPoint y: 282, distance: 40.0
click at [1540, 282] on div "Minnesota: Migrant/Seasonal Worker Policy Updated policy New policy Deleted pol…" at bounding box center [1299, 274] width 498 height 286
click at [1520, 296] on div "Minnesota: Wage Disclosure and Notice Updated policy New policy Deleted policy …" at bounding box center [1290, 338] width 483 height 137
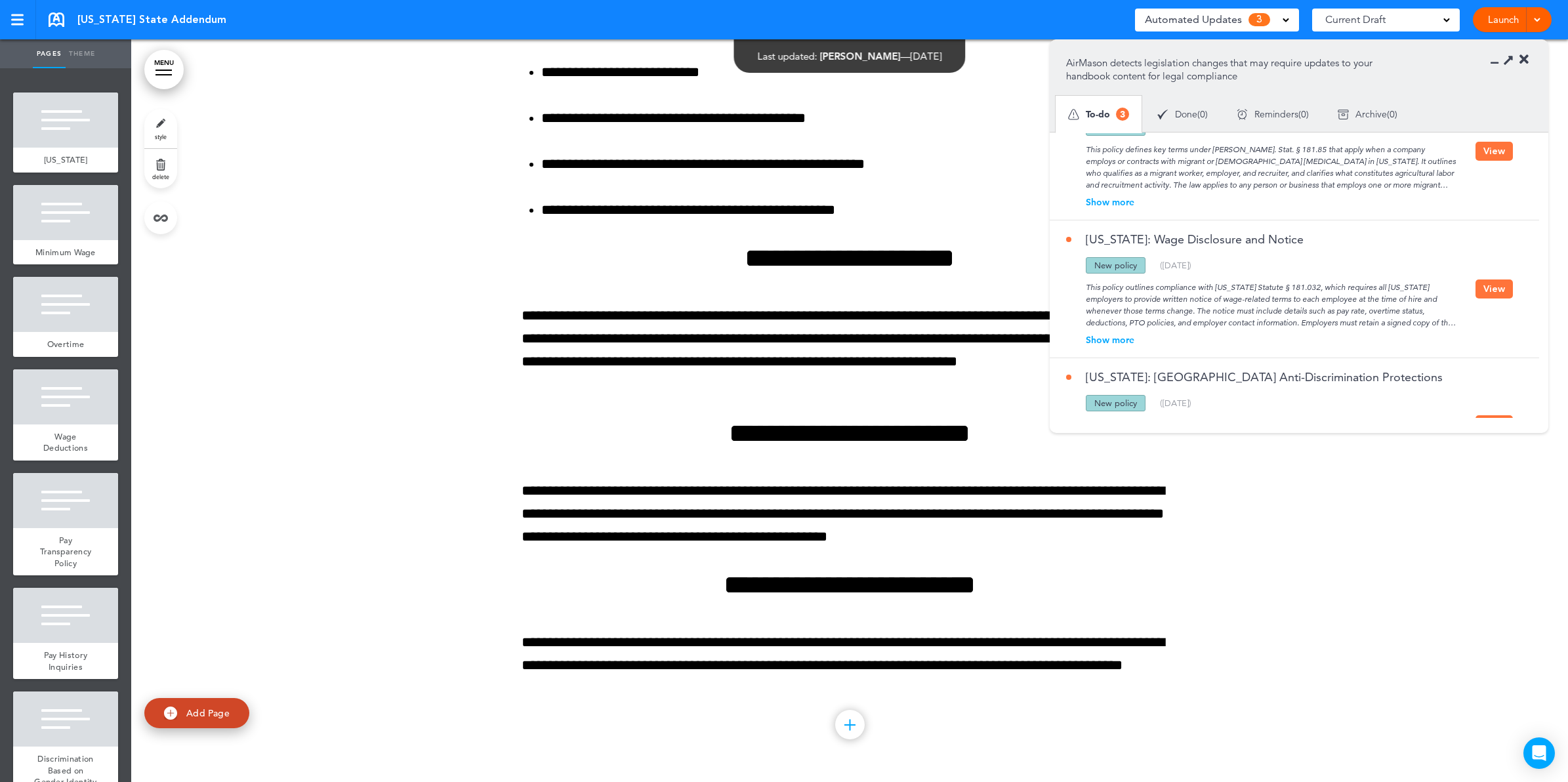
scroll to position [0, 0]
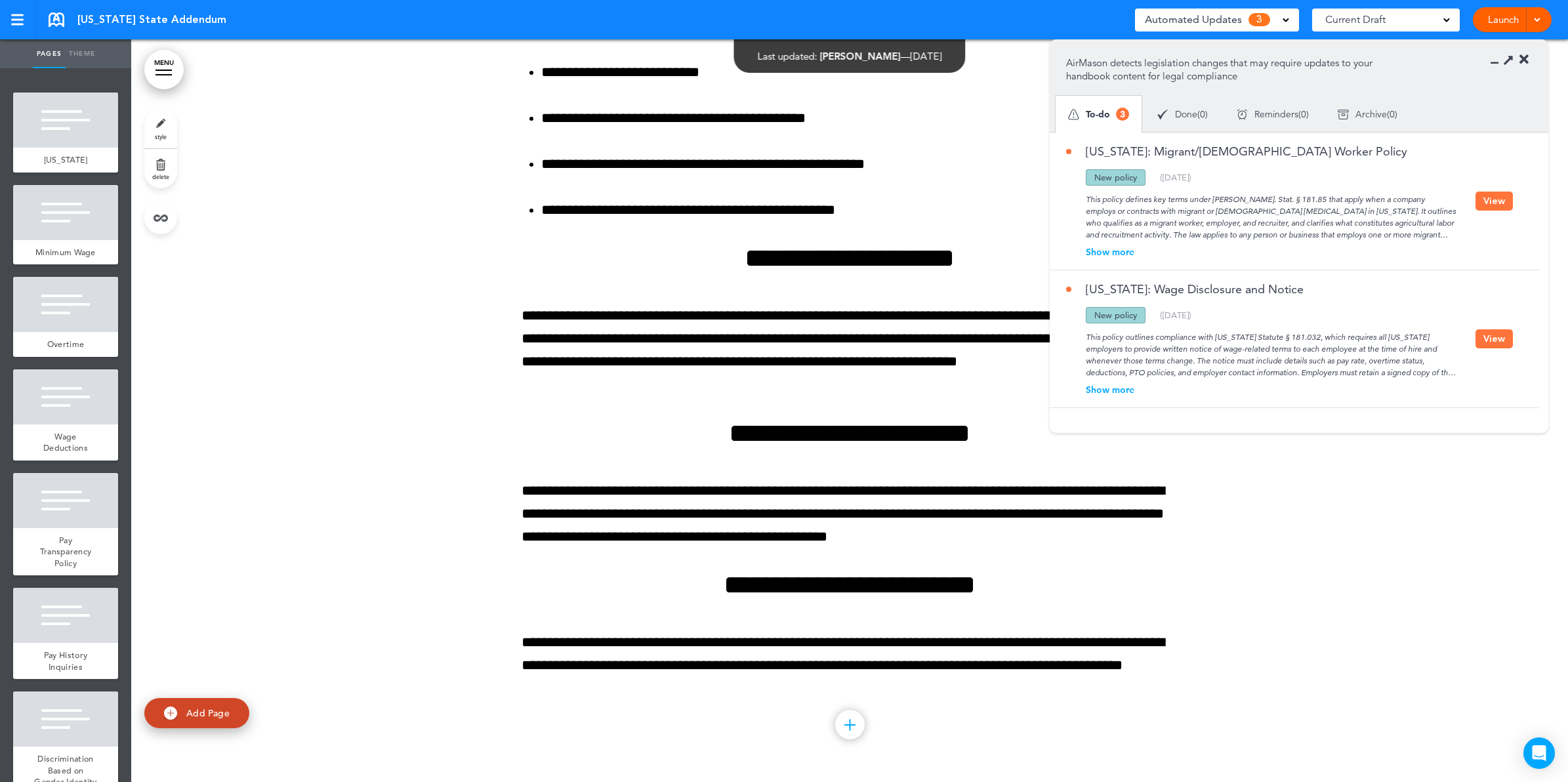
click at [1524, 61] on icon at bounding box center [1524, 60] width 9 height 13
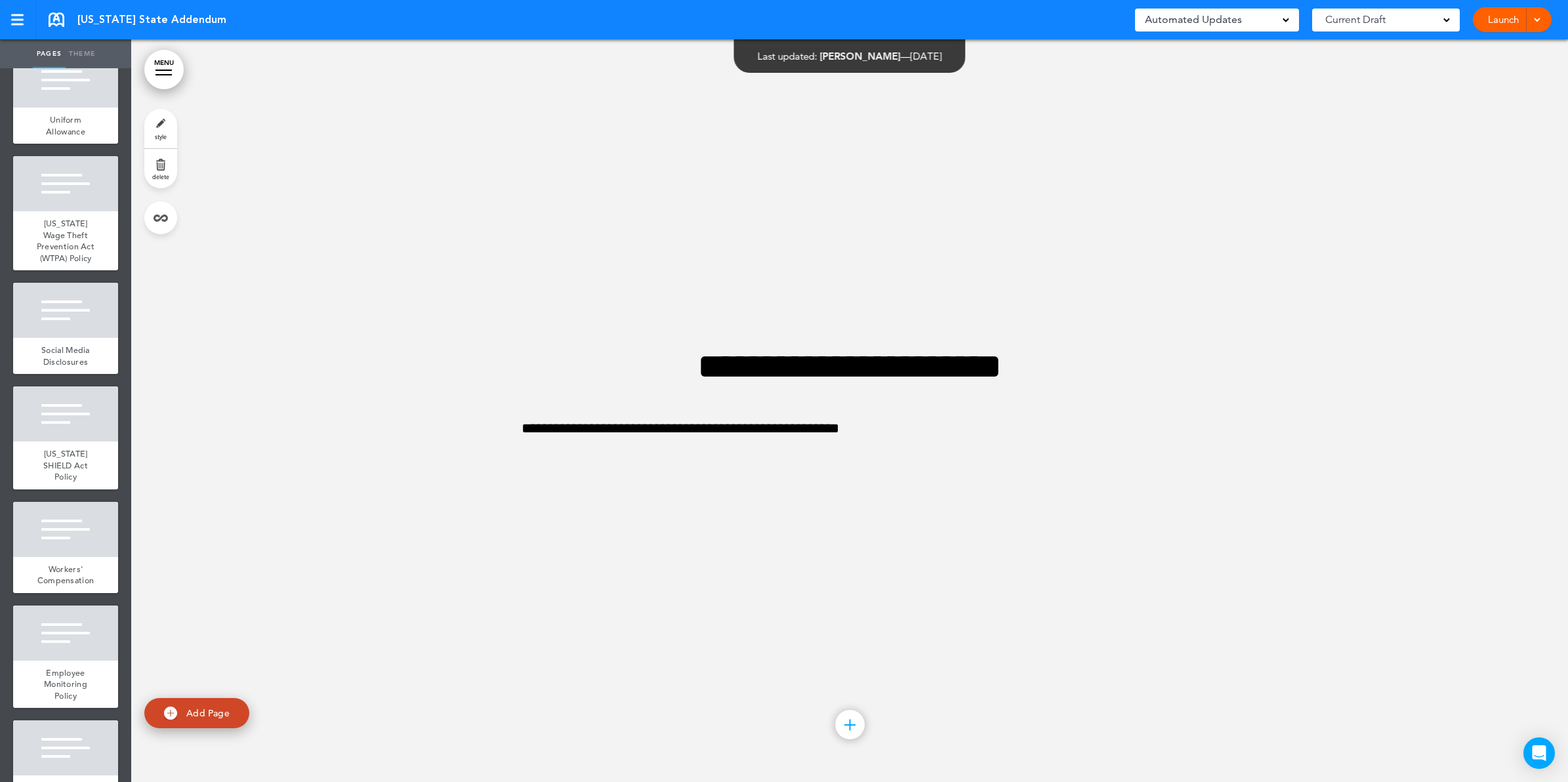
scroll to position [16090, 0]
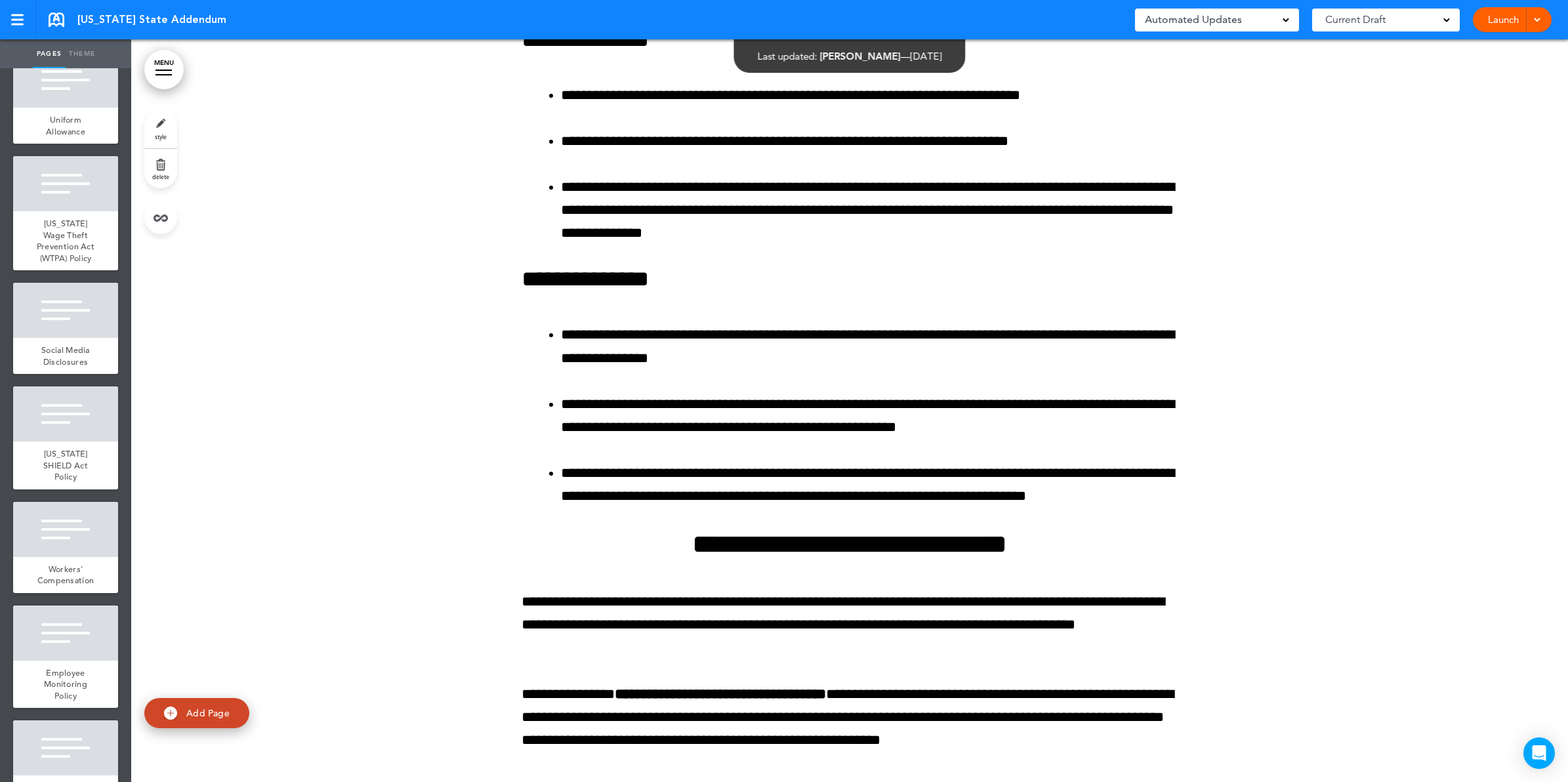
click at [168, 70] on div at bounding box center [164, 70] width 17 height 2
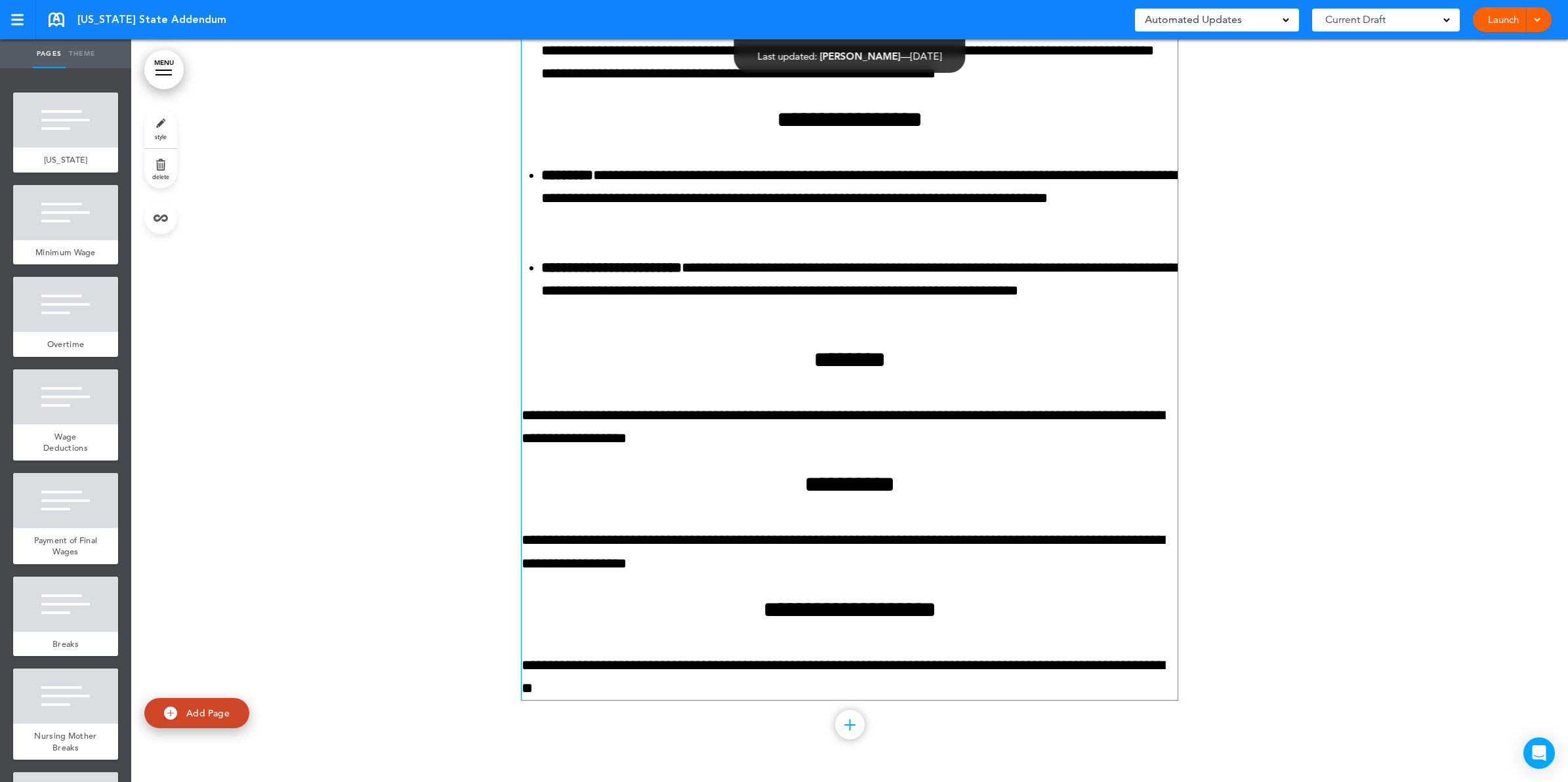
scroll to position [12442, 0]
